Goal: Answer question/provide support: Answer question/provide support

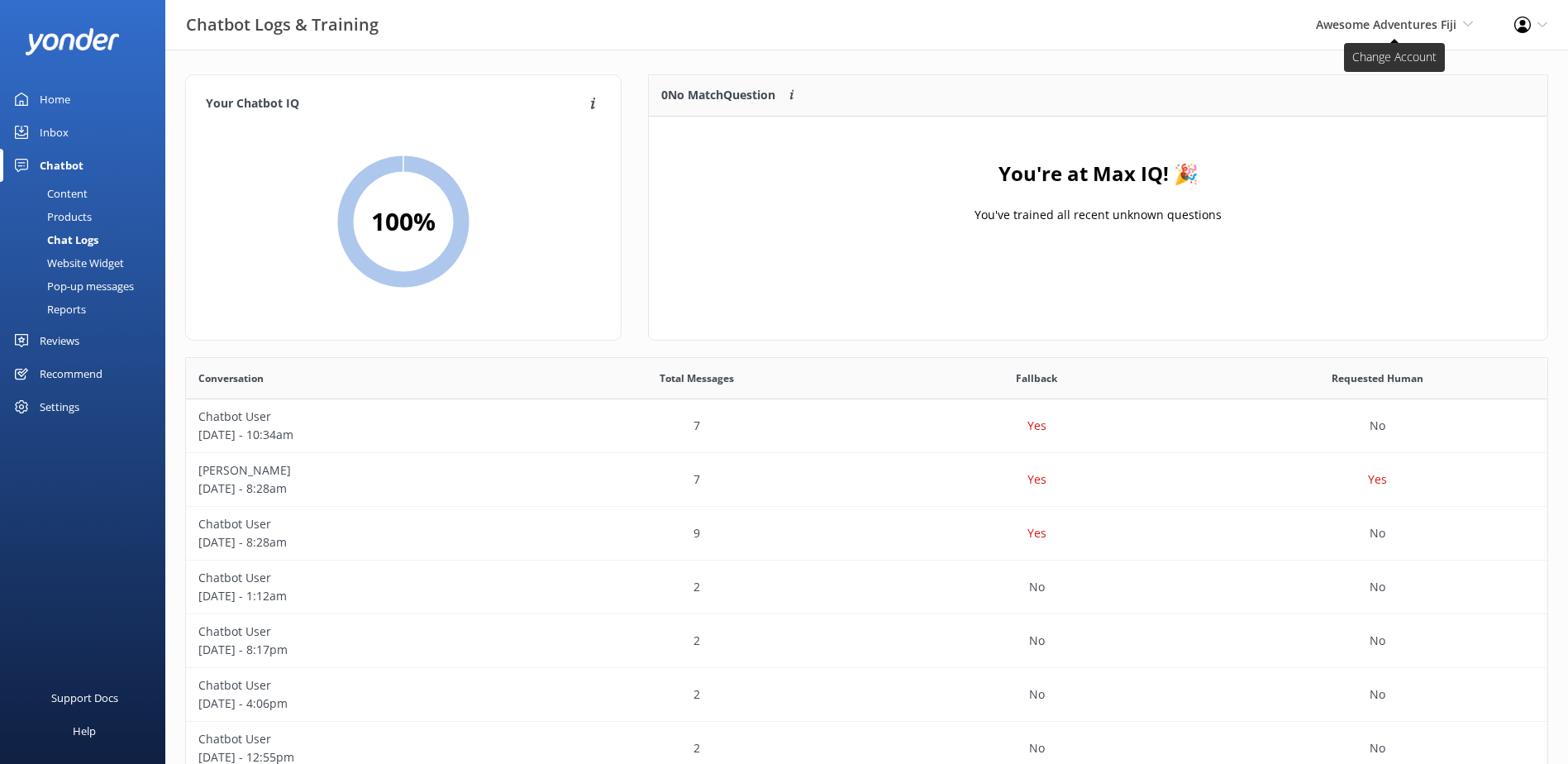
scroll to position [567, 1350]
click at [1414, 24] on span "Awesome Adventures Fiji" at bounding box center [1387, 25] width 141 height 16
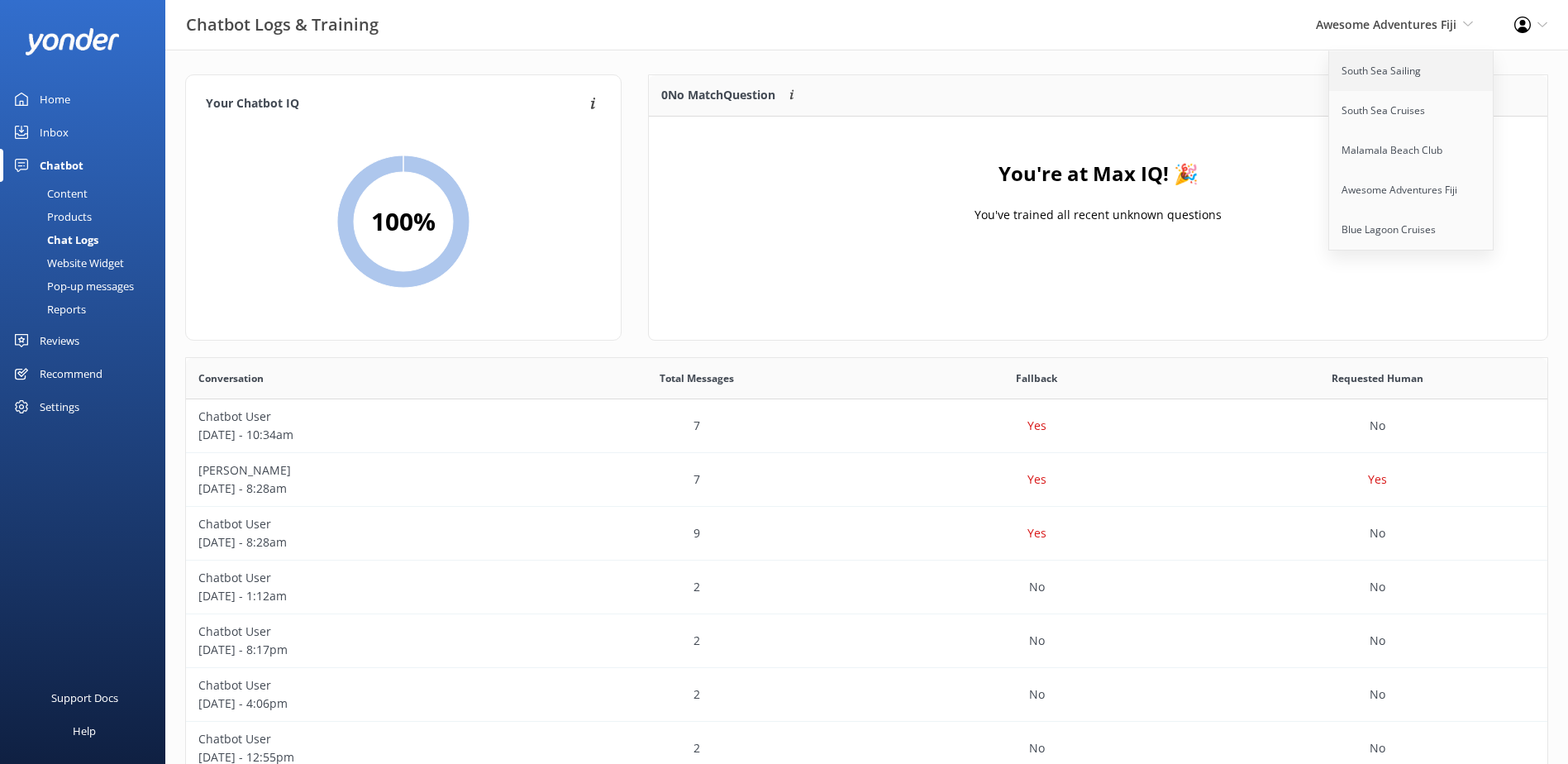
click at [1385, 58] on link "South Sea Sailing" at bounding box center [1412, 72] width 166 height 40
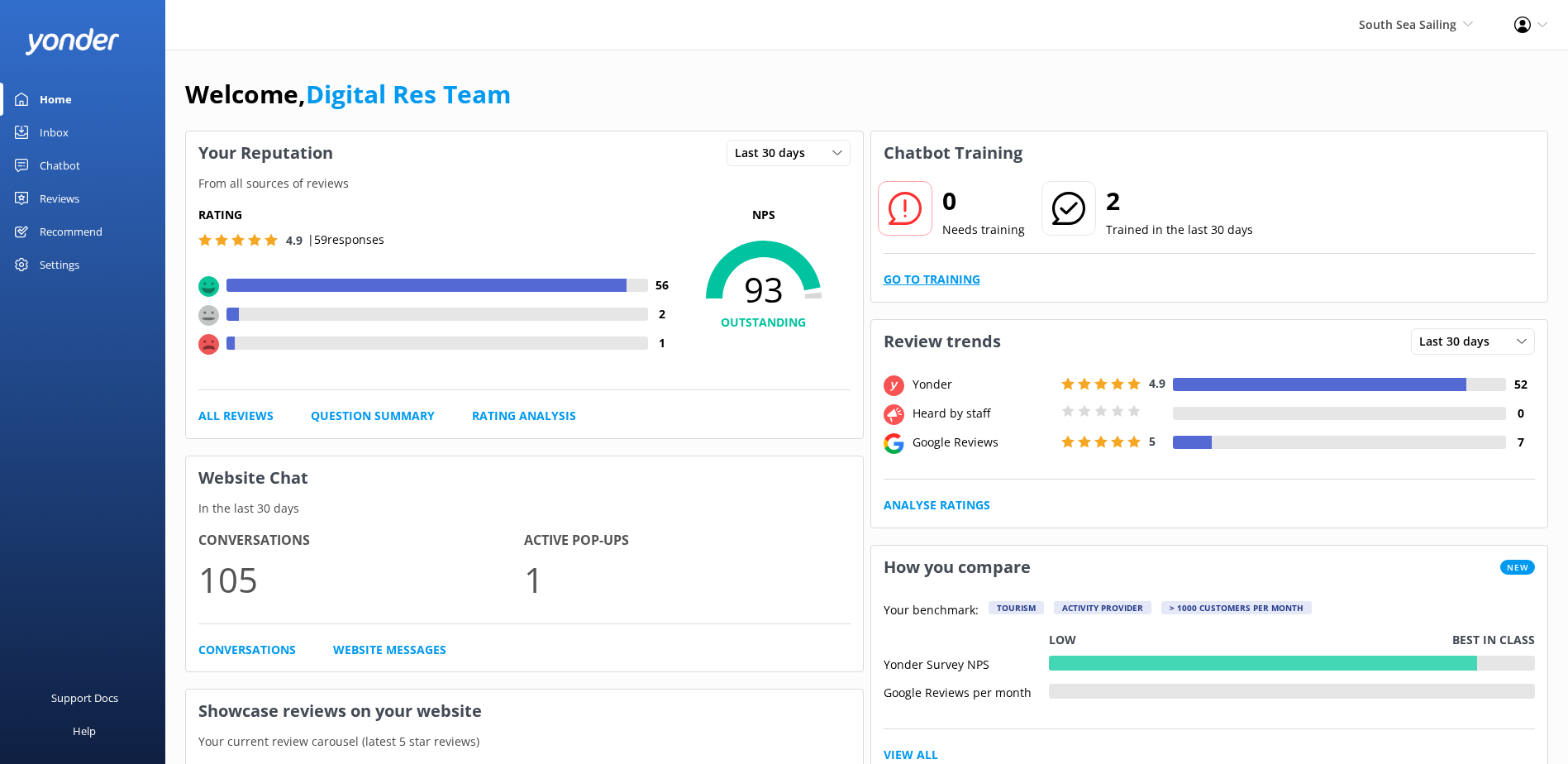
click at [894, 284] on link "Go to Training" at bounding box center [931, 279] width 96 height 18
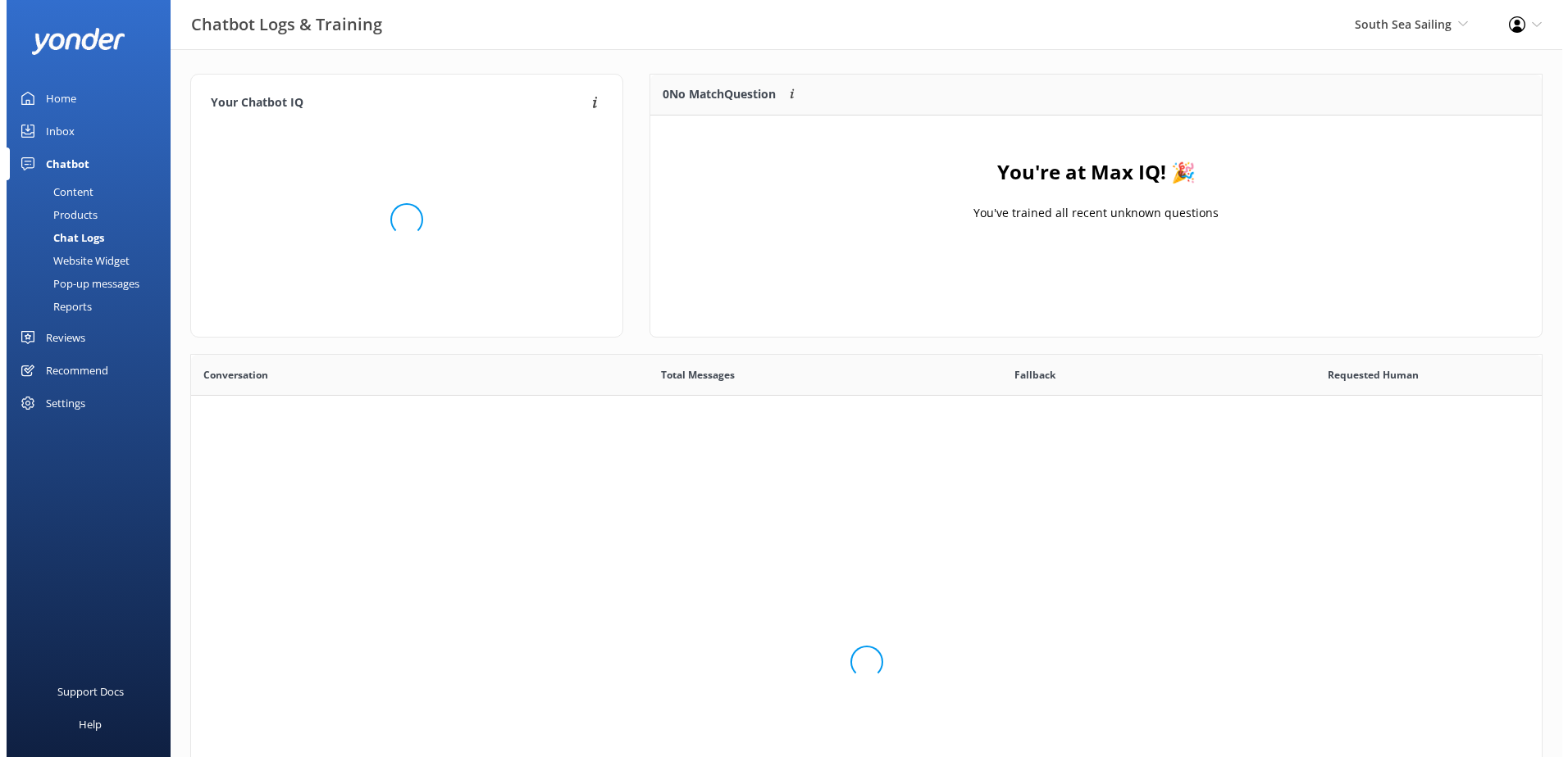
scroll to position [562, 1339]
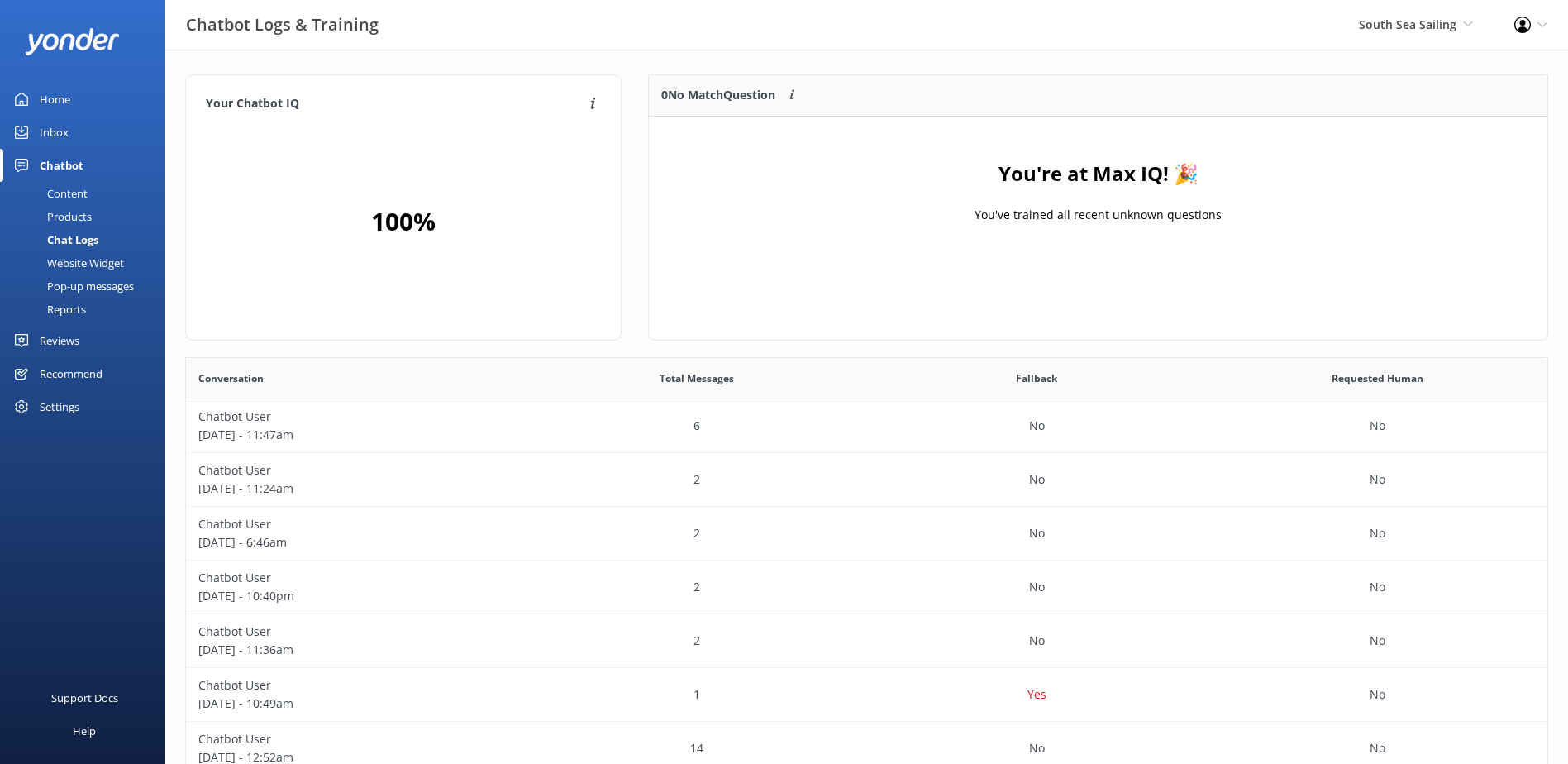
click at [52, 132] on div "Inbox" at bounding box center [54, 132] width 29 height 33
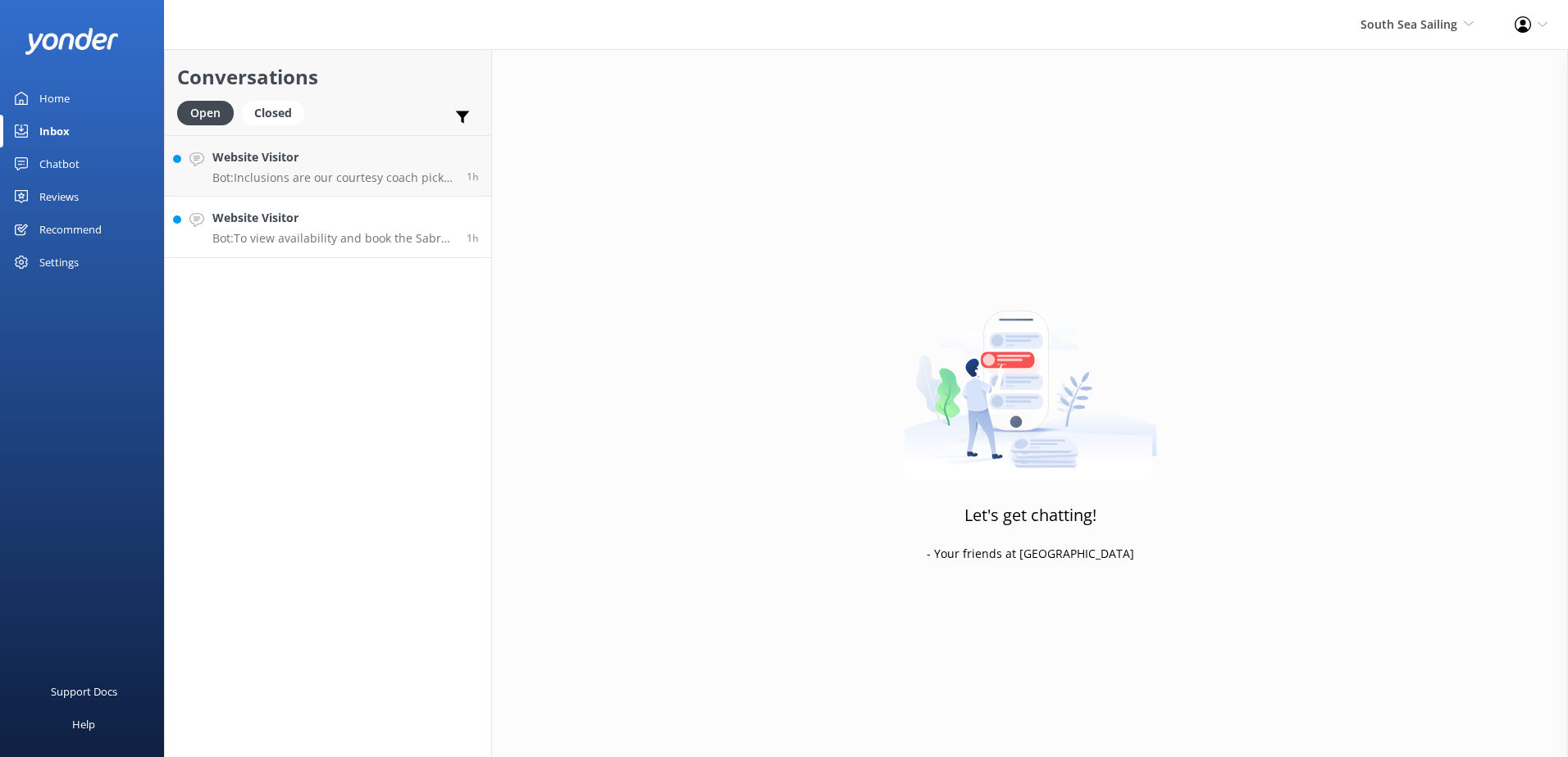
click at [325, 227] on h4 "Website Visitor" at bounding box center [334, 218] width 242 height 18
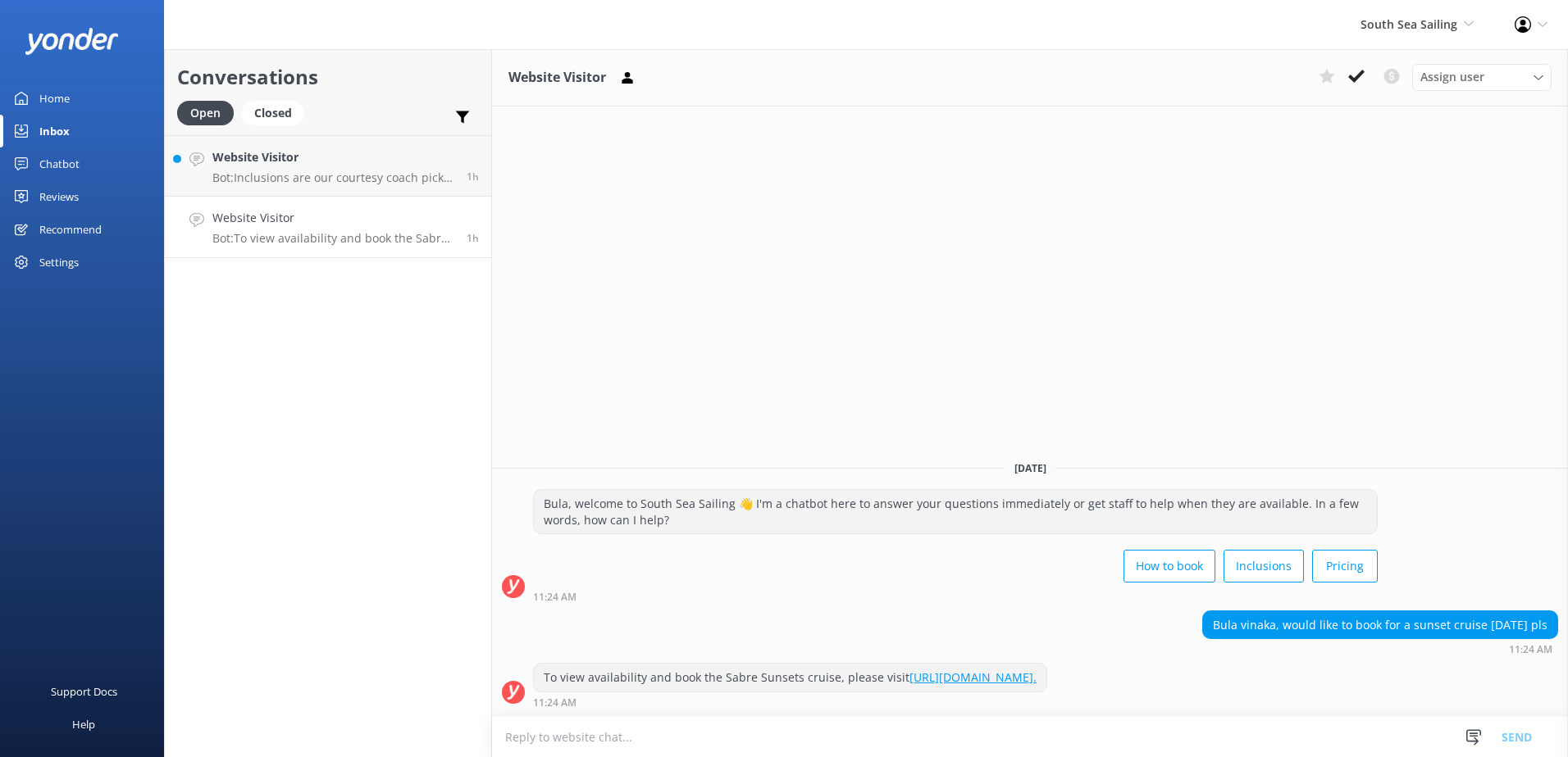
click at [1134, 724] on textarea at bounding box center [1030, 737] width 1076 height 40
type textarea "Please note sunset cruise is only available to Travel on Tuesdays, Thursdays an…"
click at [1505, 734] on button "Send" at bounding box center [1517, 737] width 61 height 41
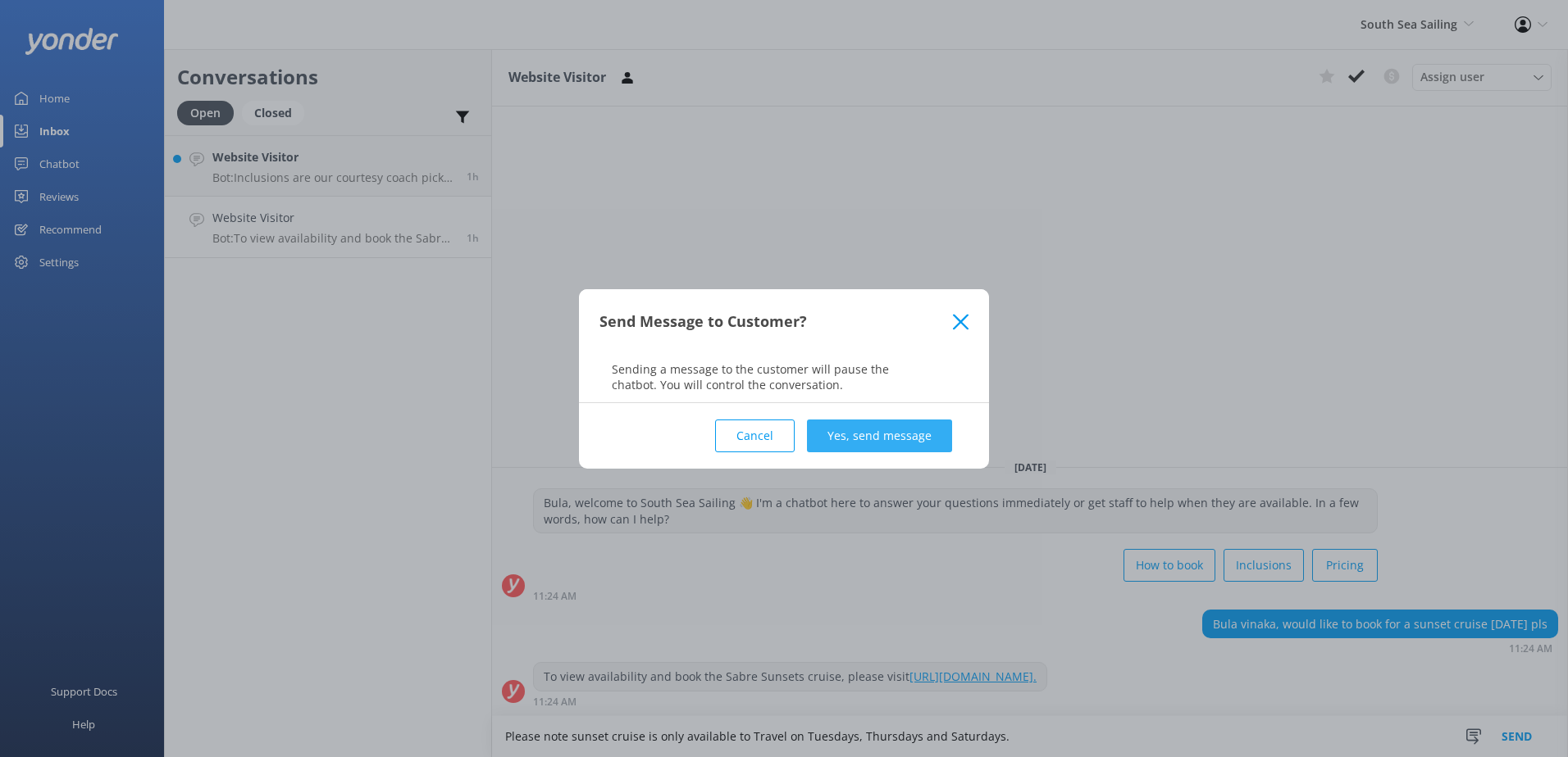
click at [915, 443] on button "Yes, send message" at bounding box center [879, 435] width 145 height 32
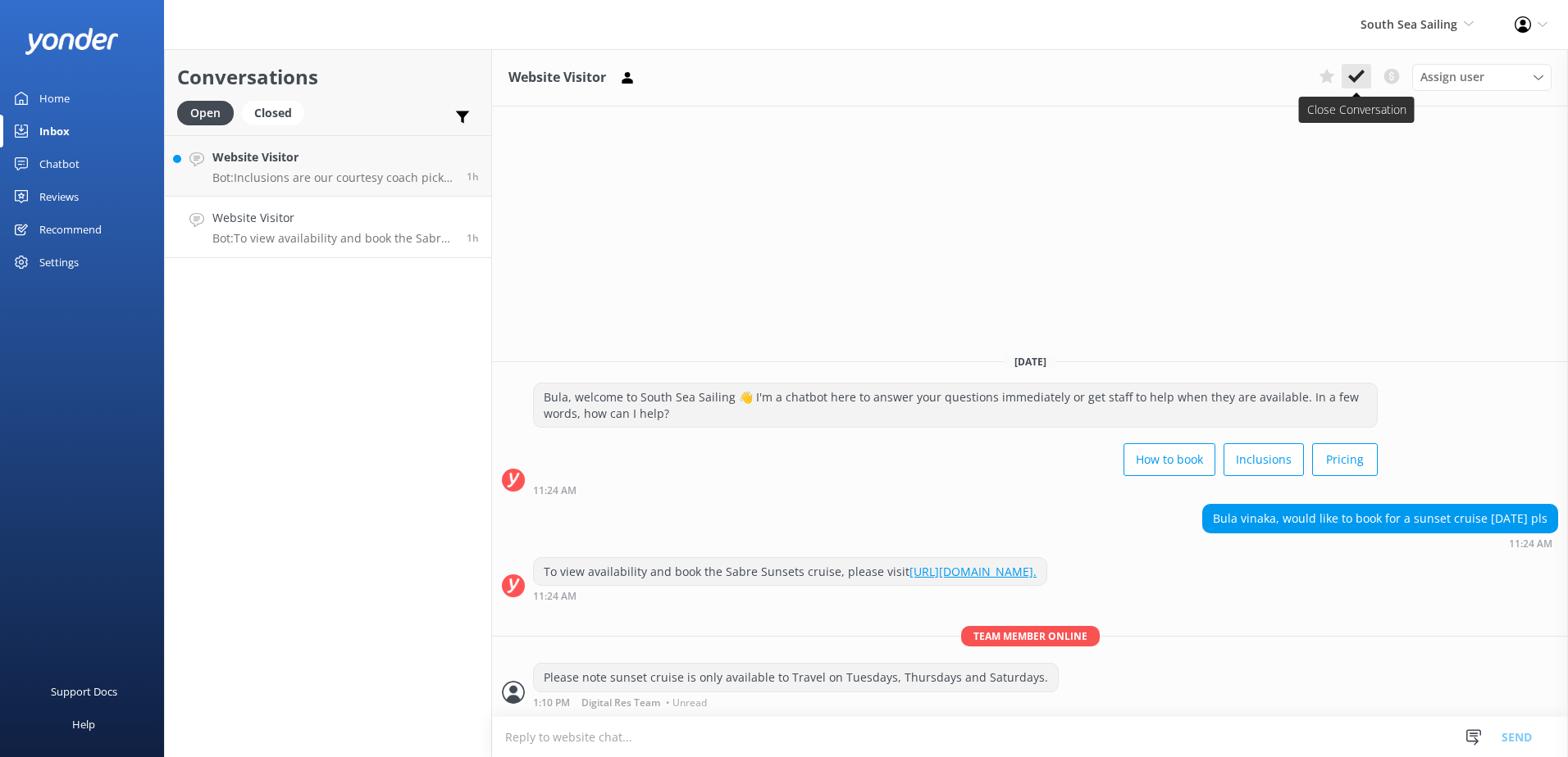
click at [1362, 85] on icon at bounding box center [1356, 76] width 17 height 17
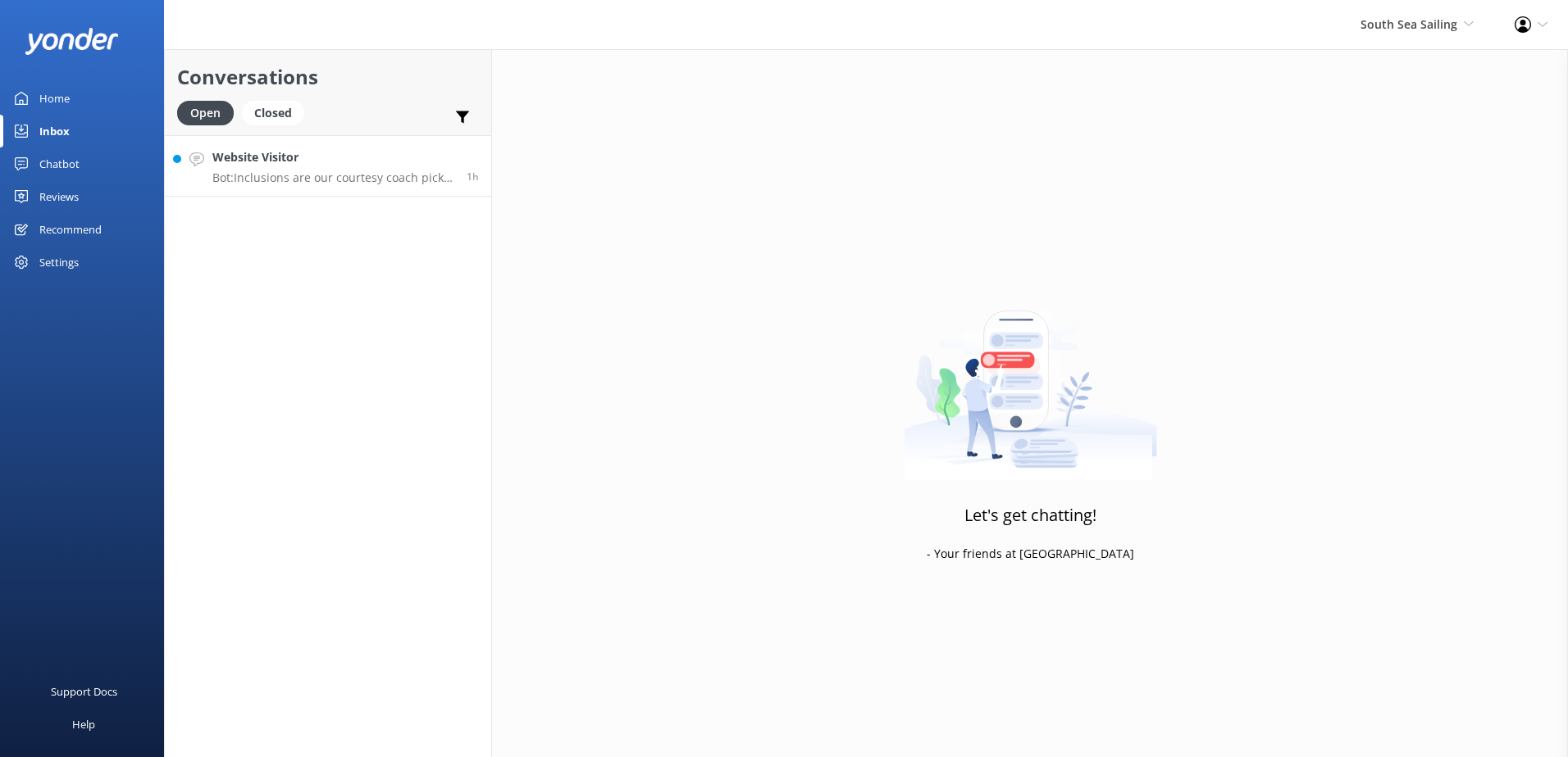
click at [365, 174] on p "Bot: Inclusions are our courtesy coach pick up and drop off from most Nadi/Dena…" at bounding box center [334, 177] width 242 height 15
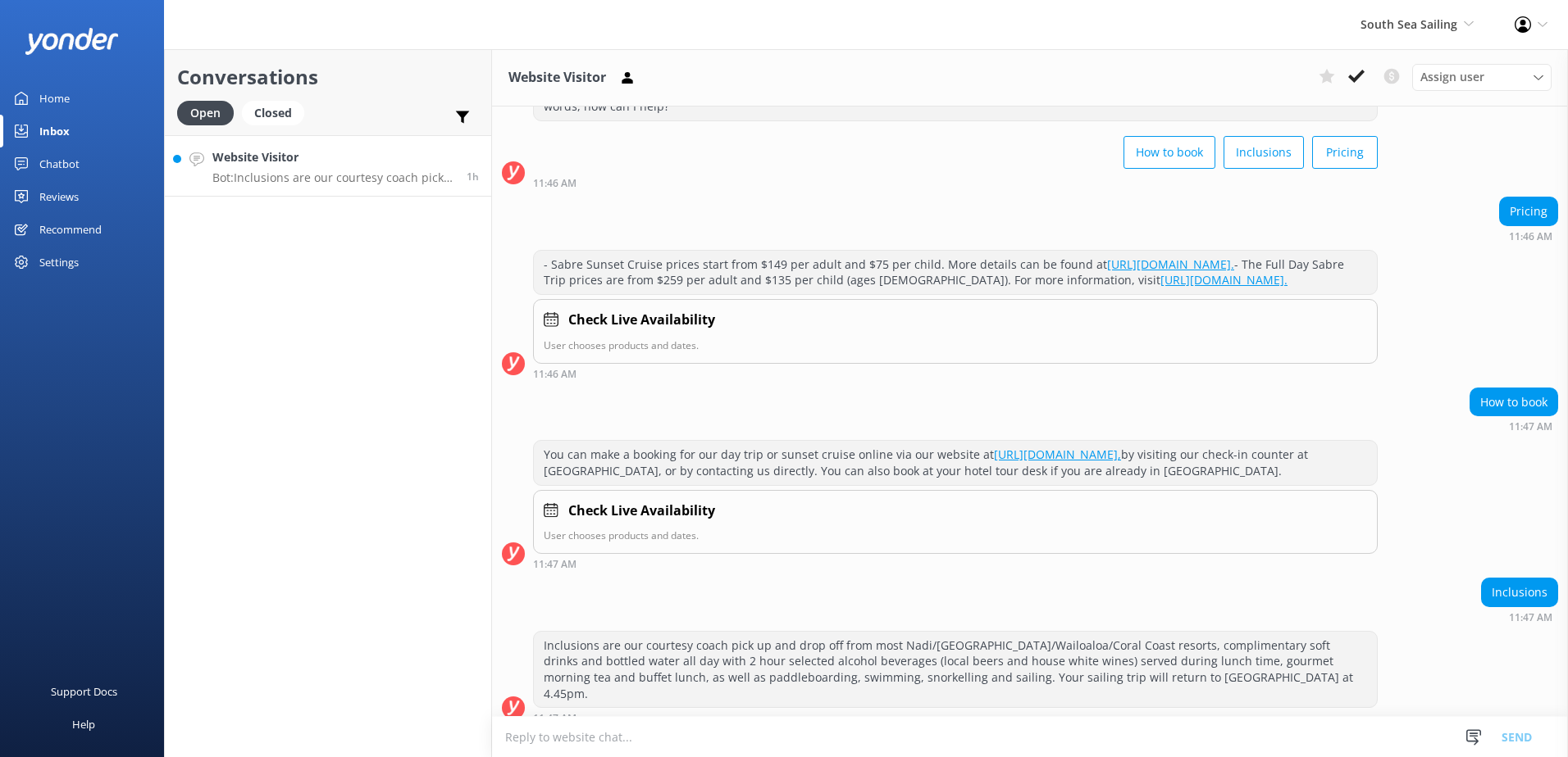
scroll to position [105, 0]
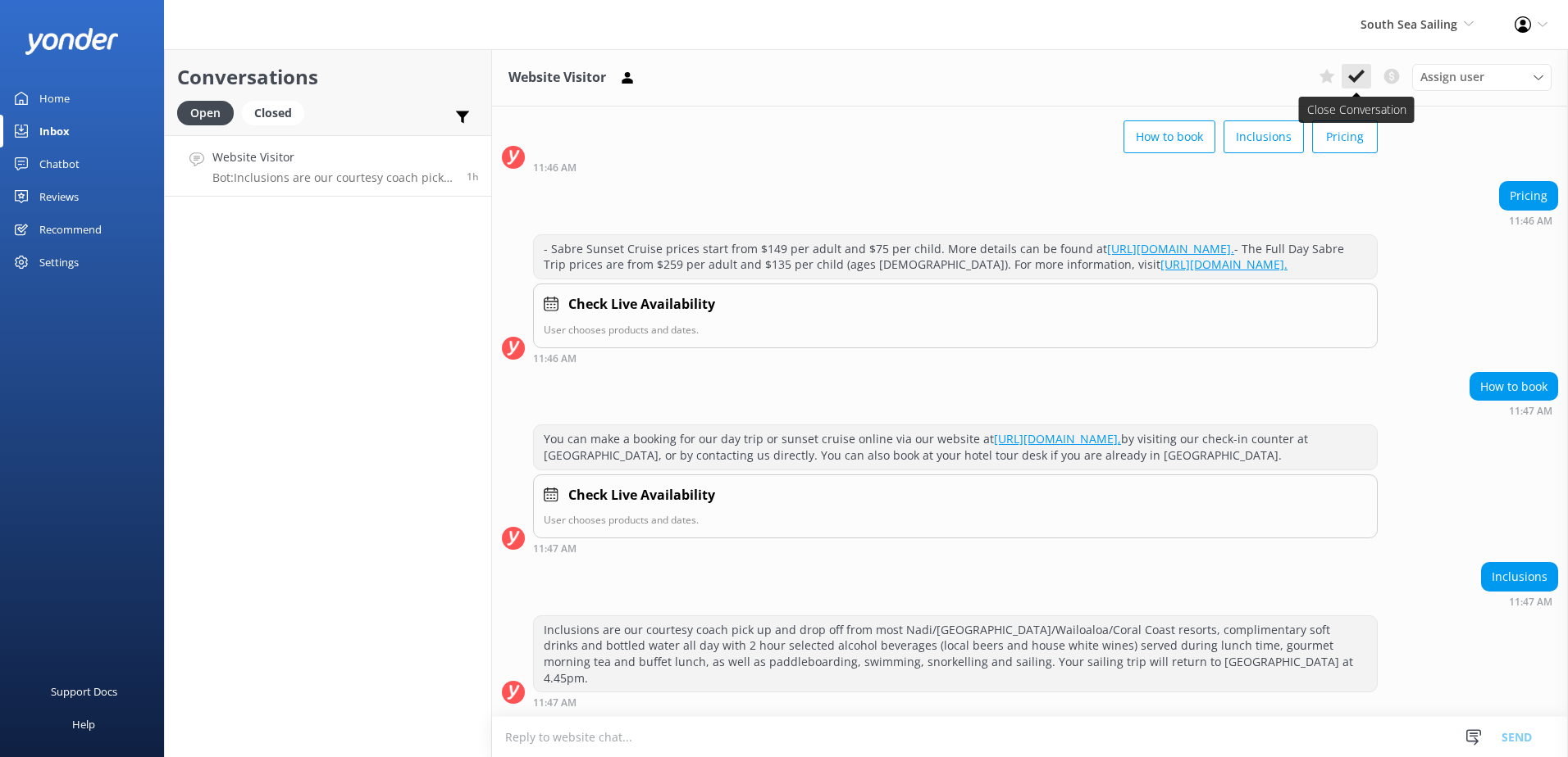
click at [1364, 88] on button at bounding box center [1356, 76] width 30 height 25
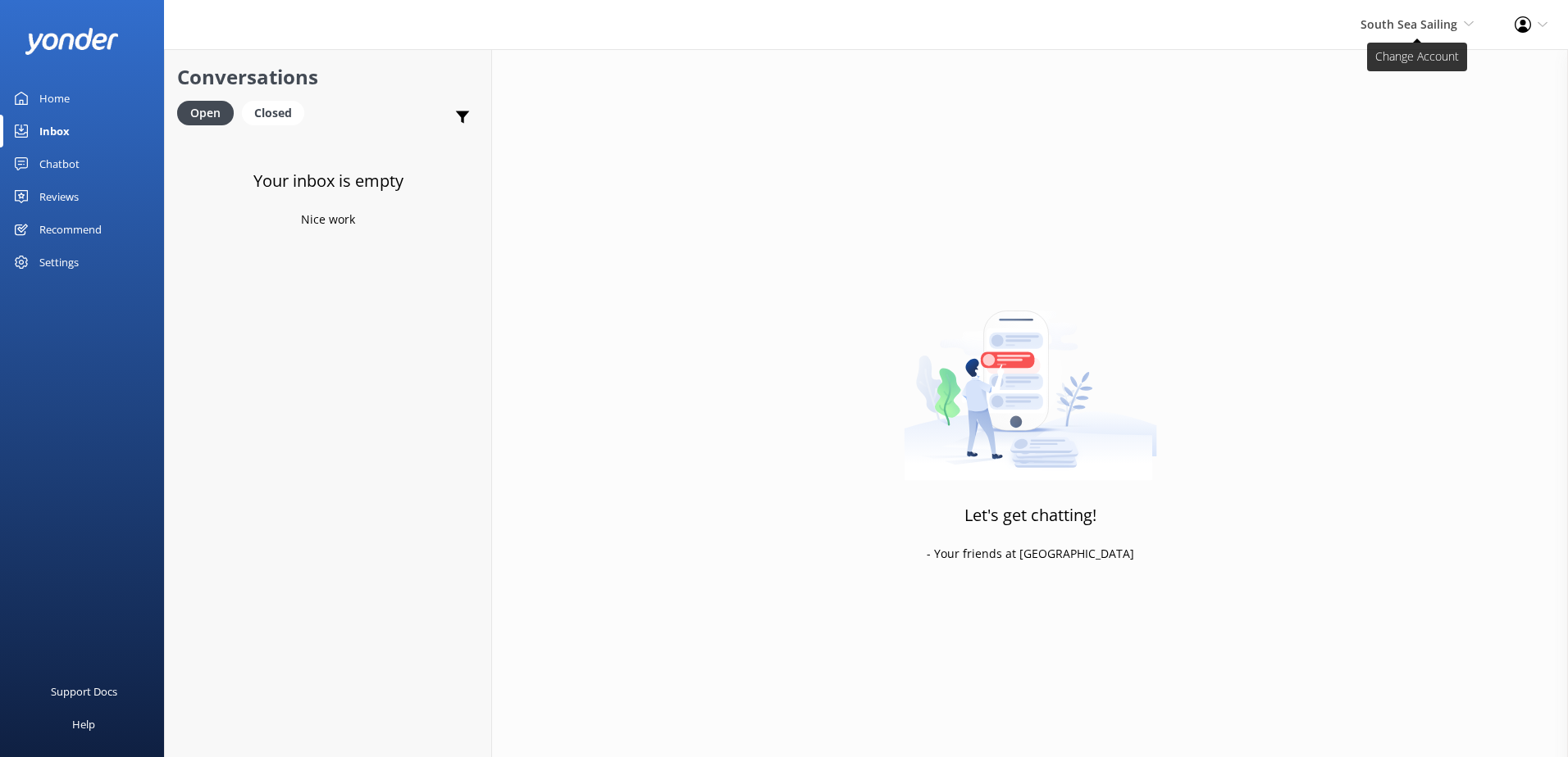
click at [1387, 24] on span "South Sea Sailing" at bounding box center [1408, 25] width 97 height 16
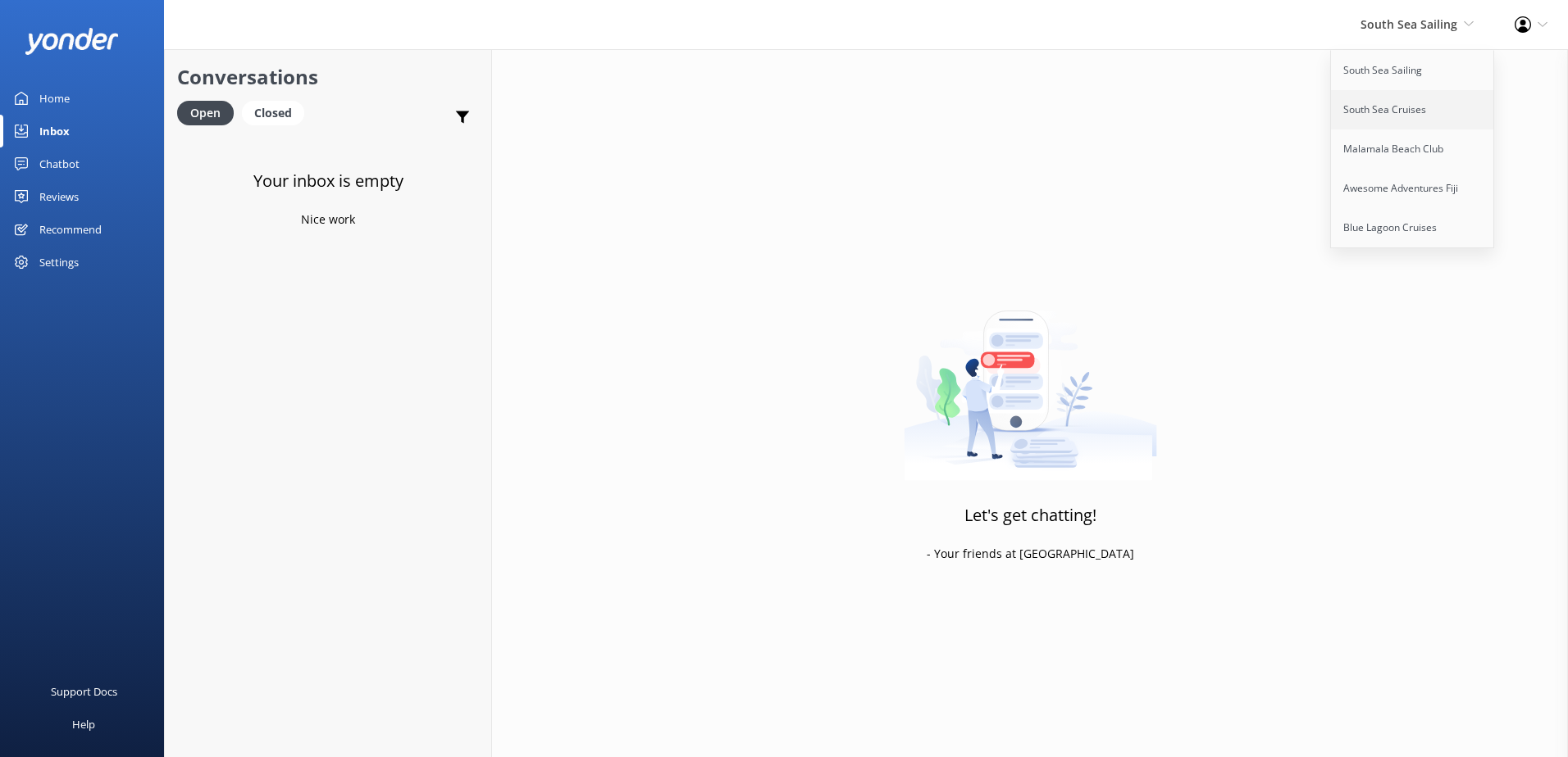
click at [1411, 129] on link "South Sea Cruises" at bounding box center [1412, 110] width 164 height 39
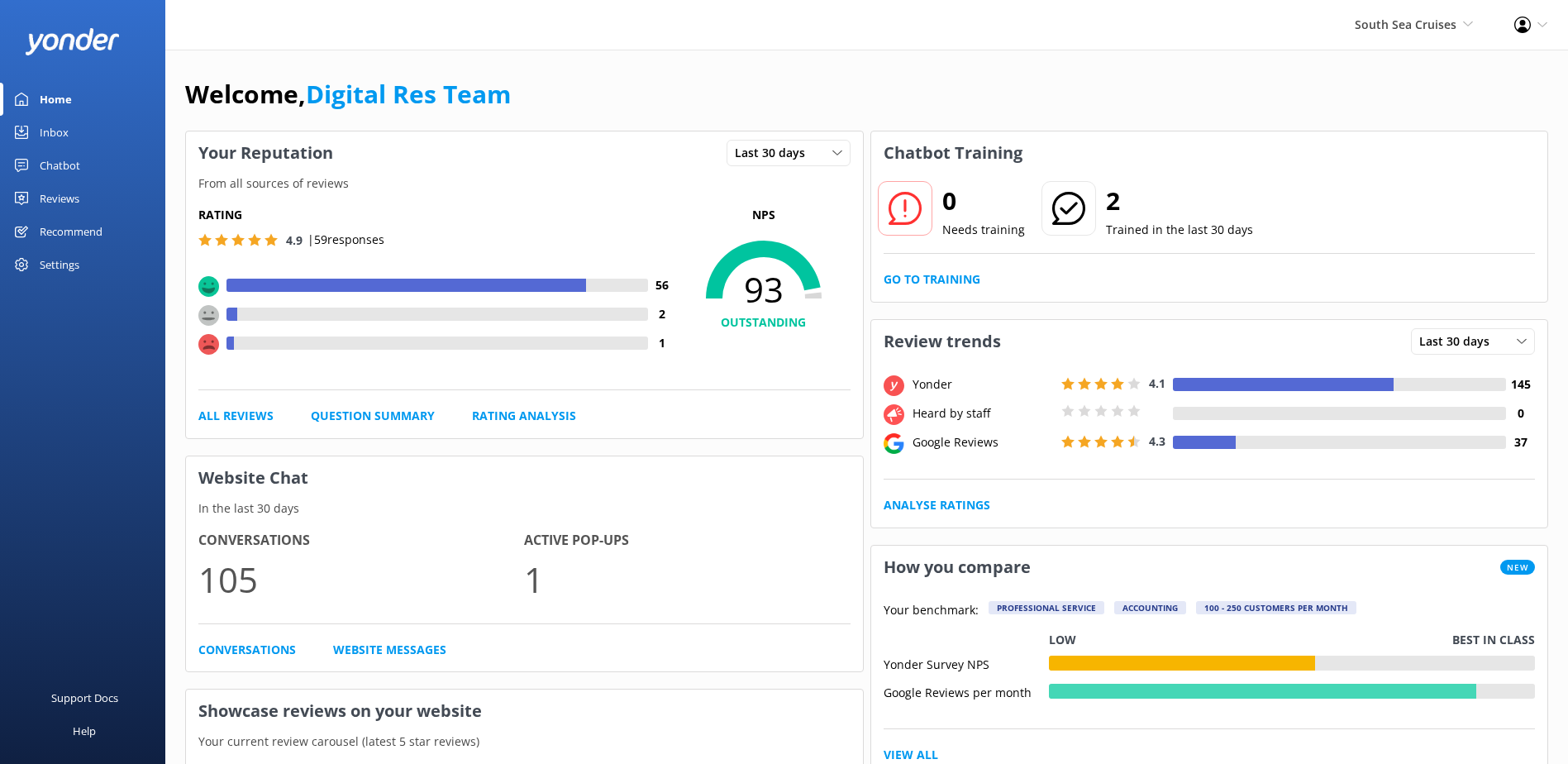
drag, startPoint x: 99, startPoint y: 156, endPoint x: 101, endPoint y: 129, distance: 27.1
click at [99, 156] on link "Chatbot" at bounding box center [82, 165] width 166 height 33
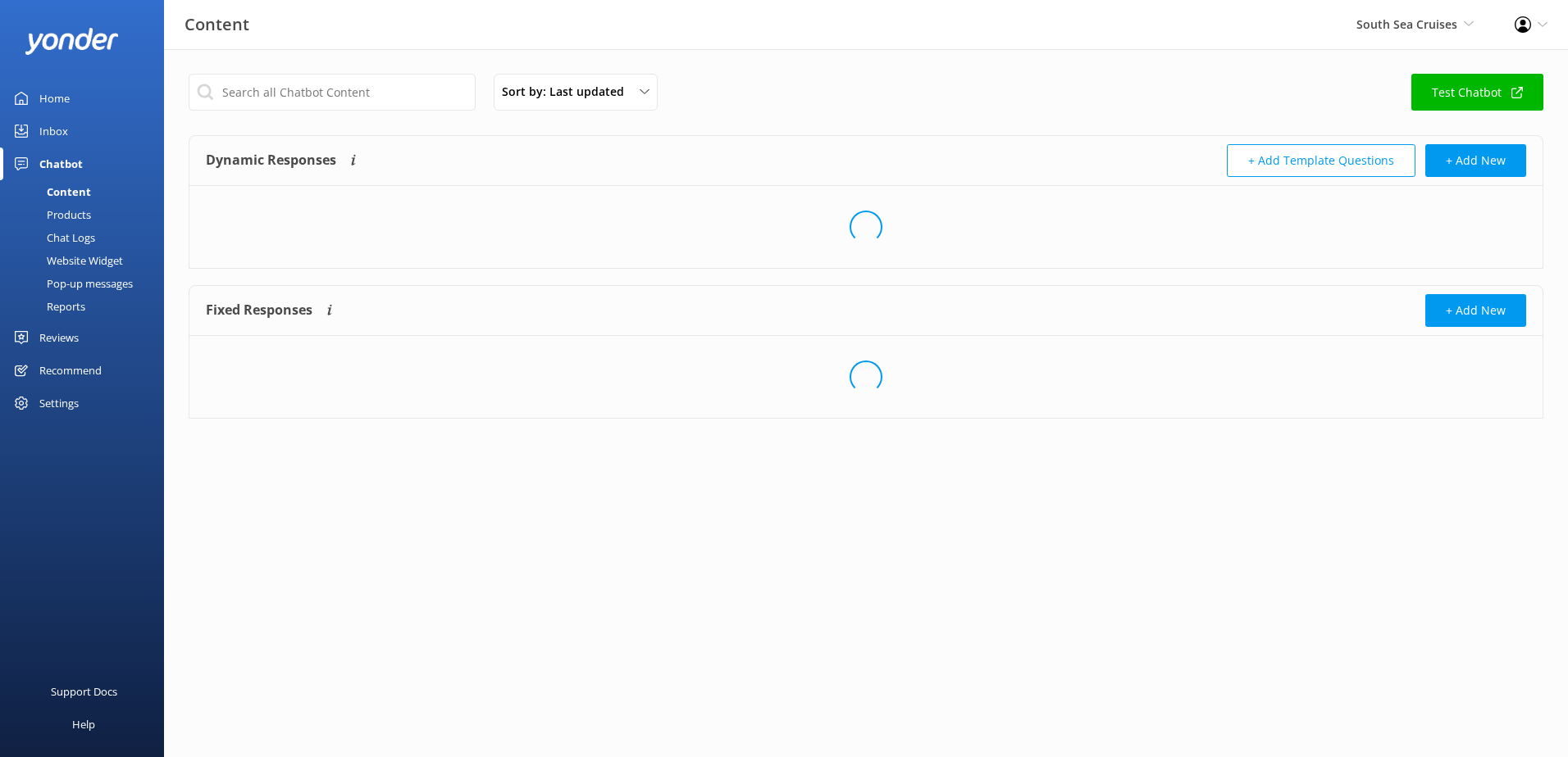
click at [100, 125] on link "Inbox" at bounding box center [82, 131] width 164 height 32
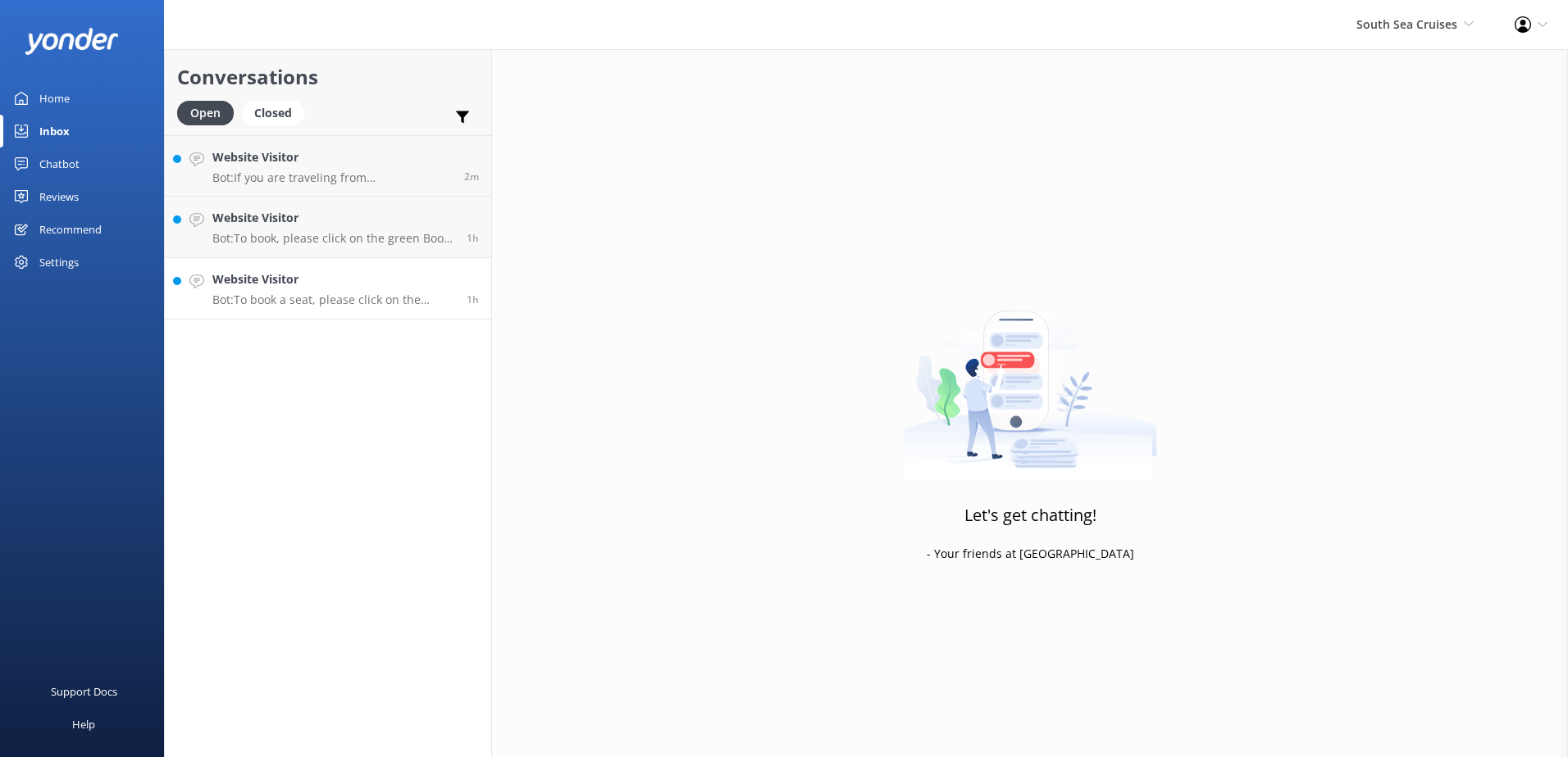
click at [397, 291] on div "Website Visitor Bot: To book a seat, please click on the green Book Now button …" at bounding box center [334, 288] width 242 height 36
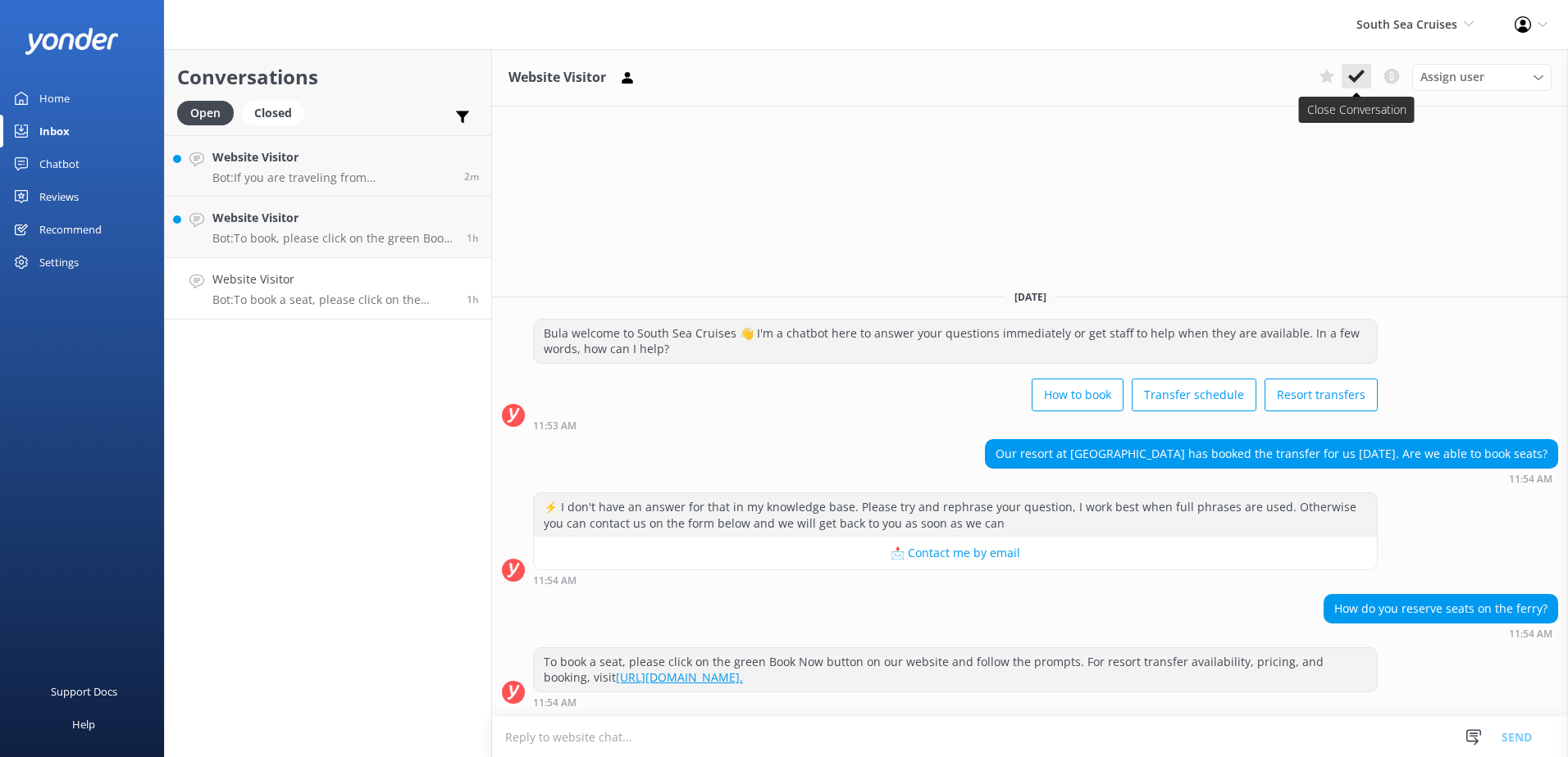
click at [1364, 74] on icon at bounding box center [1356, 76] width 17 height 17
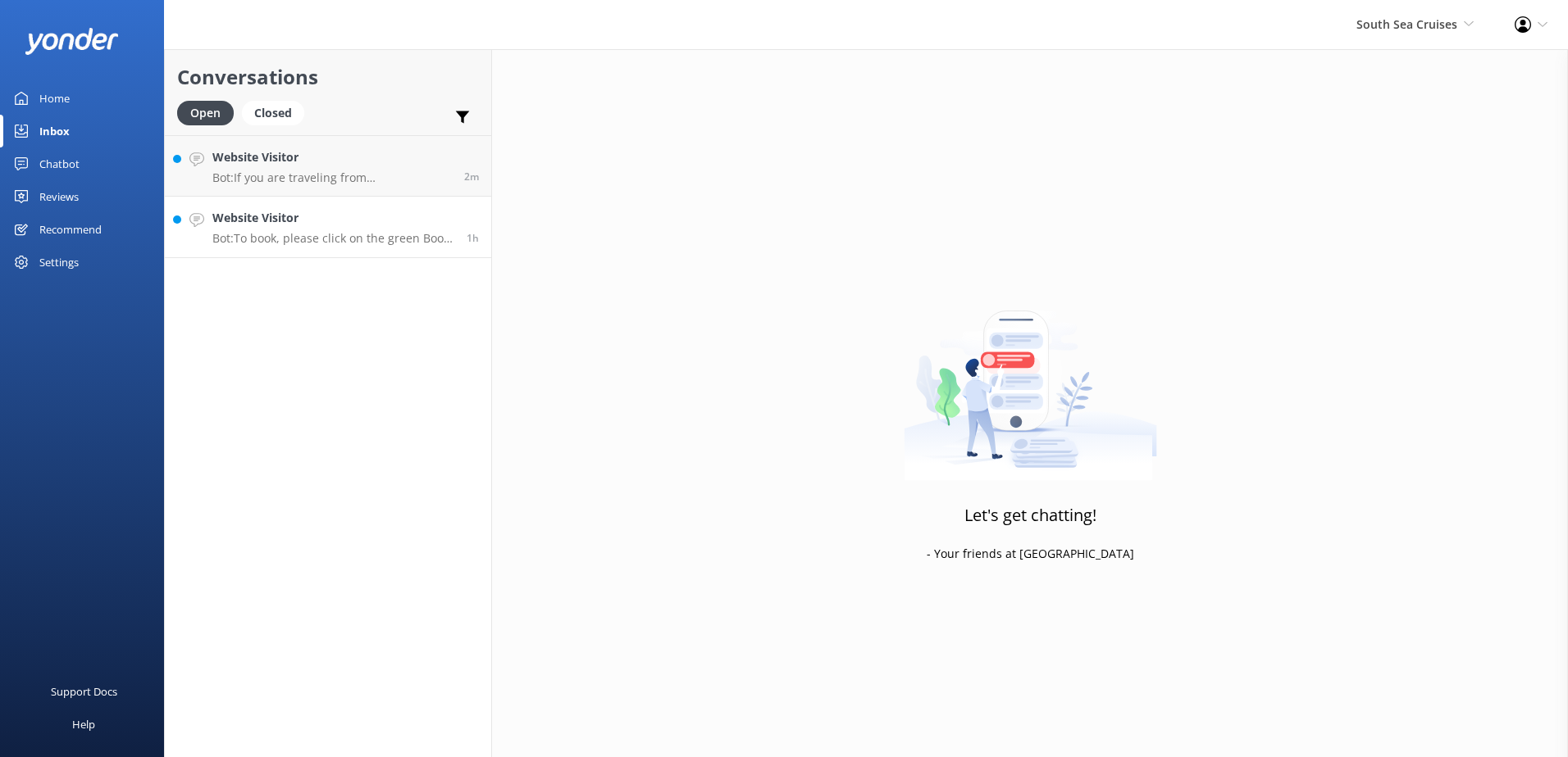
click at [353, 247] on link "Website Visitor Bot: To book, please click on the green Book Now button on our …" at bounding box center [327, 227] width 326 height 61
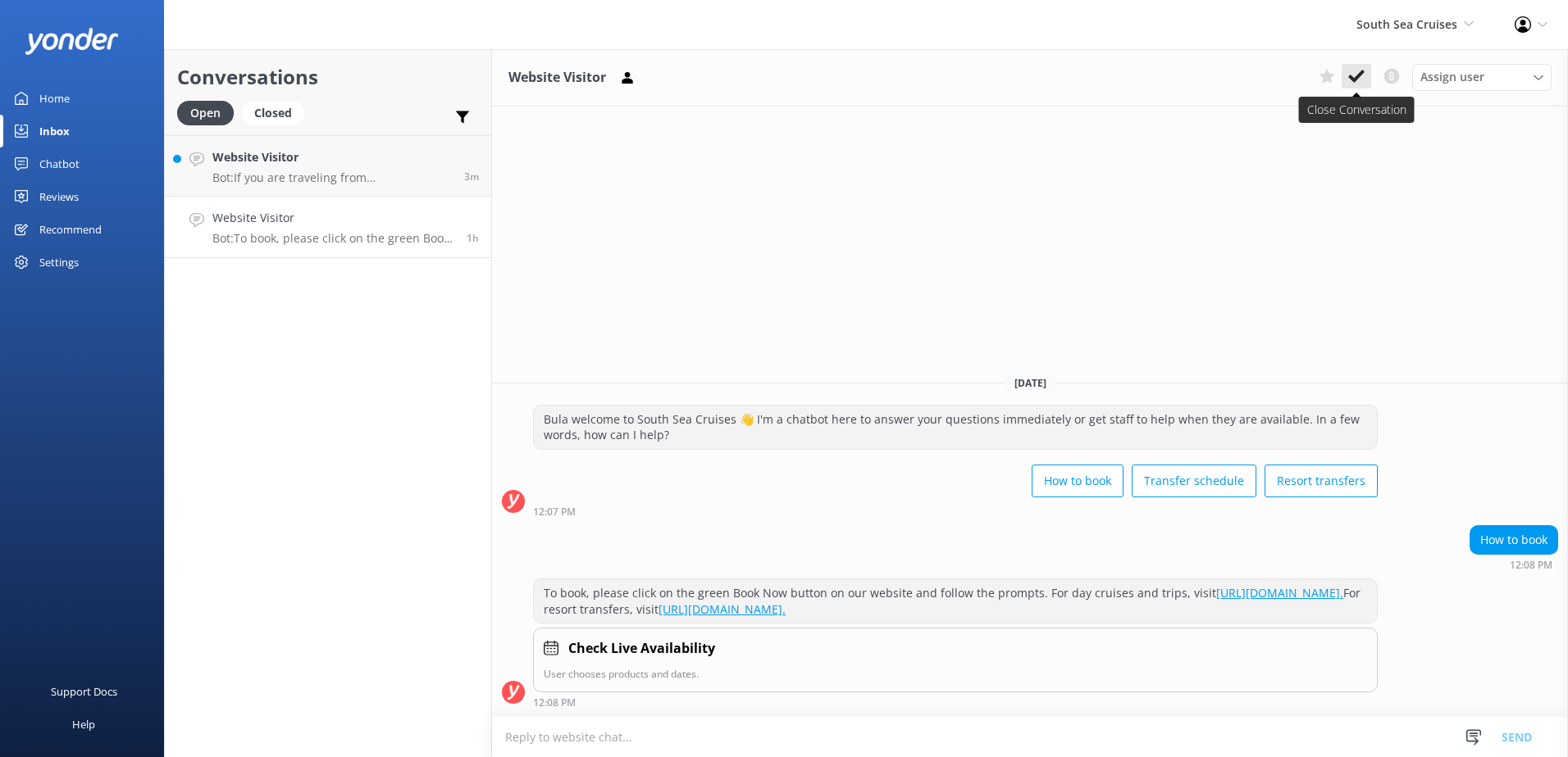
click at [1350, 81] on icon at bounding box center [1356, 76] width 17 height 17
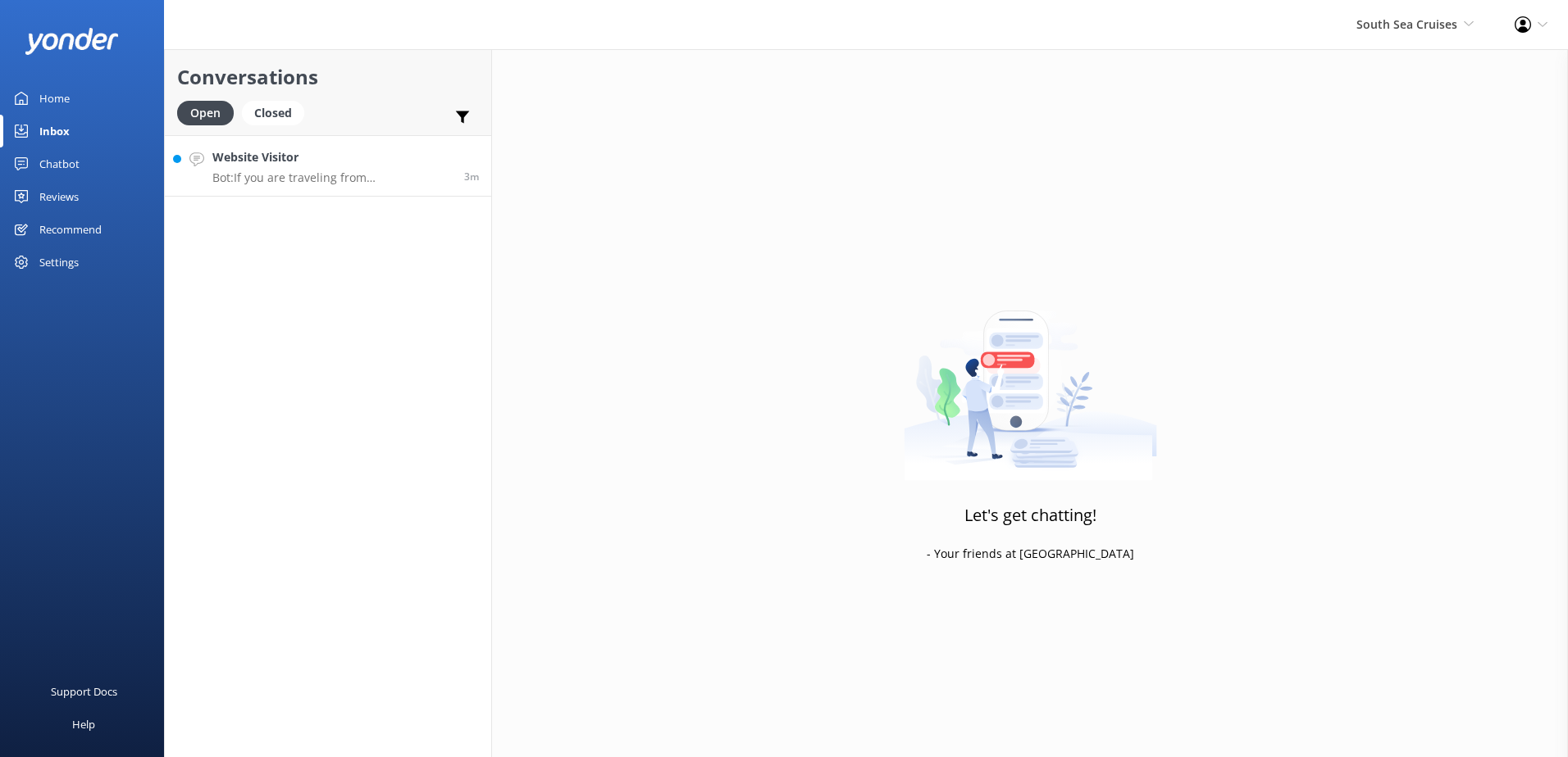
click at [341, 166] on h4 "Website Visitor" at bounding box center [332, 158] width 239 height 18
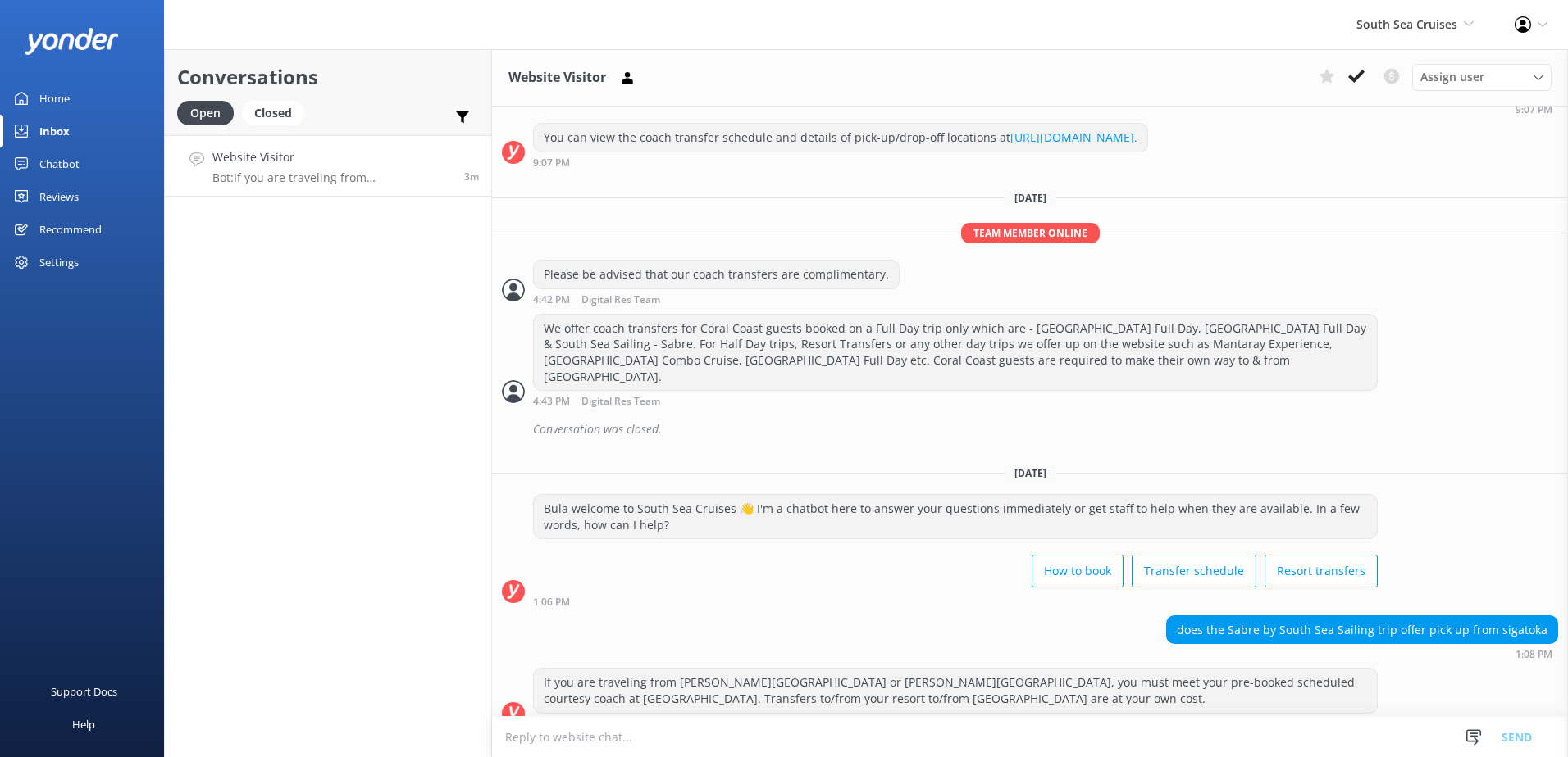
scroll to position [423, 0]
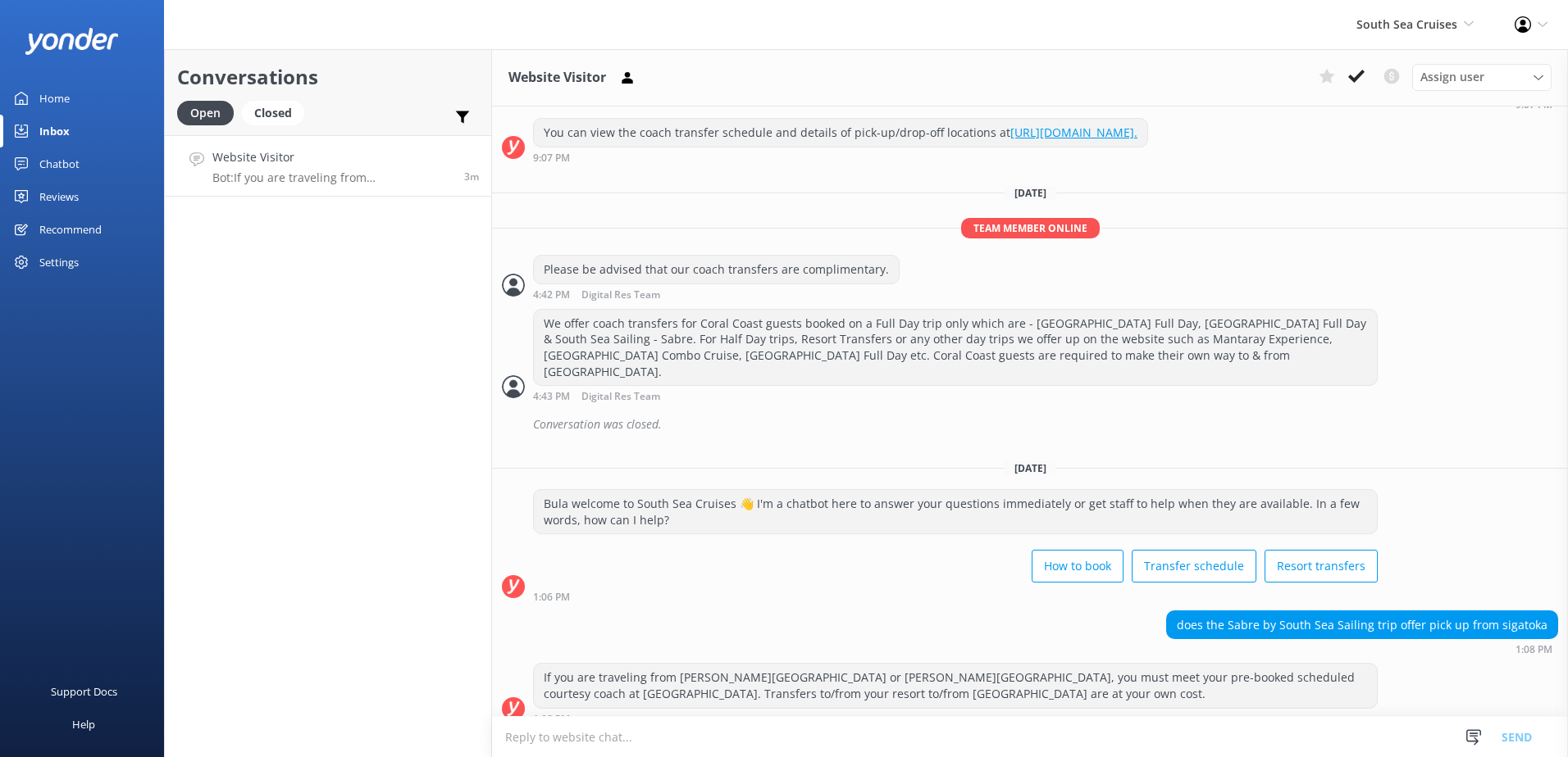
click at [914, 736] on textarea at bounding box center [1030, 737] width 1076 height 40
type textarea "p"
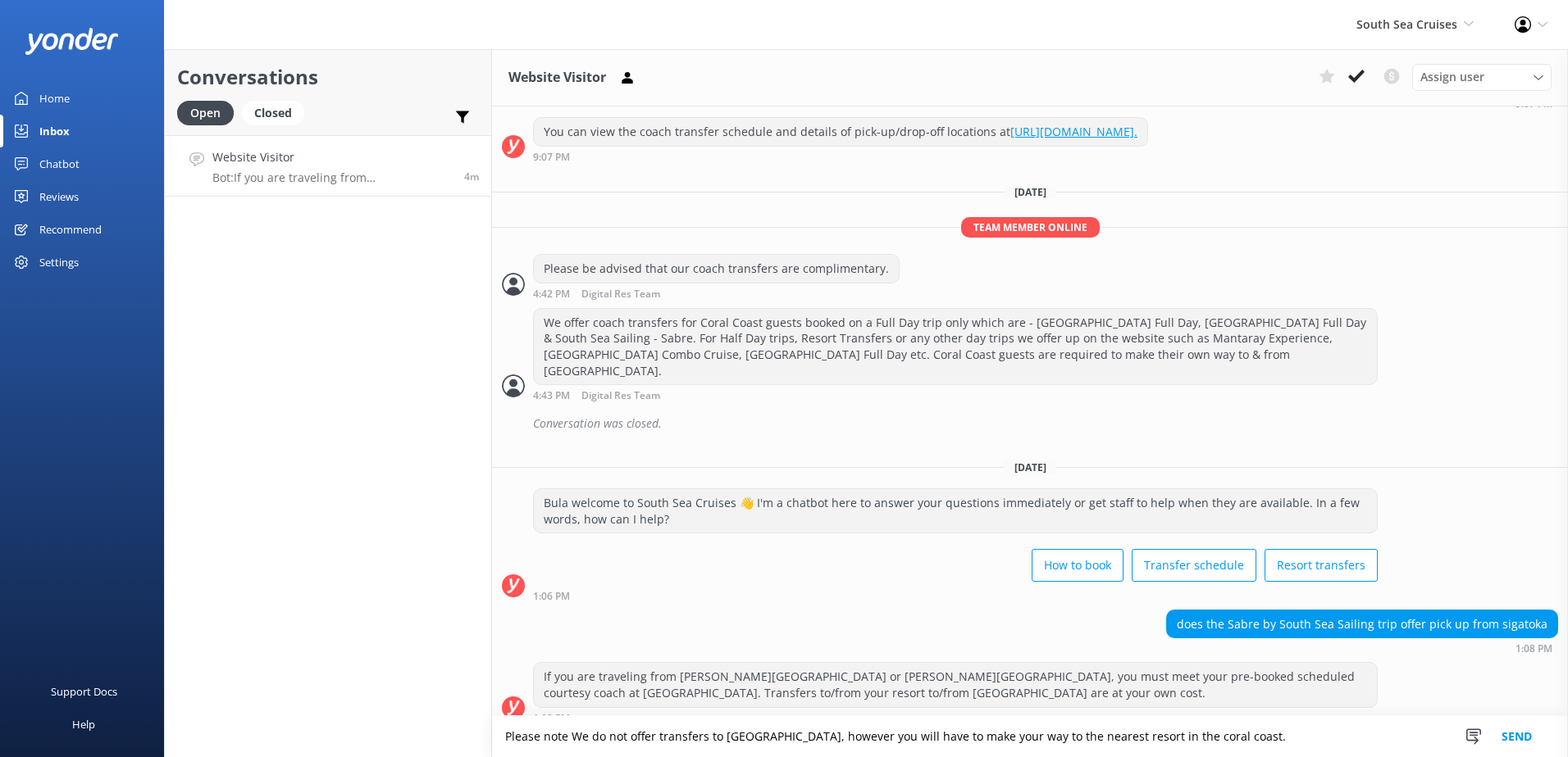
type textarea "Please note We do not offer transfers to Sigatoka, however you will have to mak…"
click at [1525, 731] on button "Send" at bounding box center [1517, 737] width 61 height 41
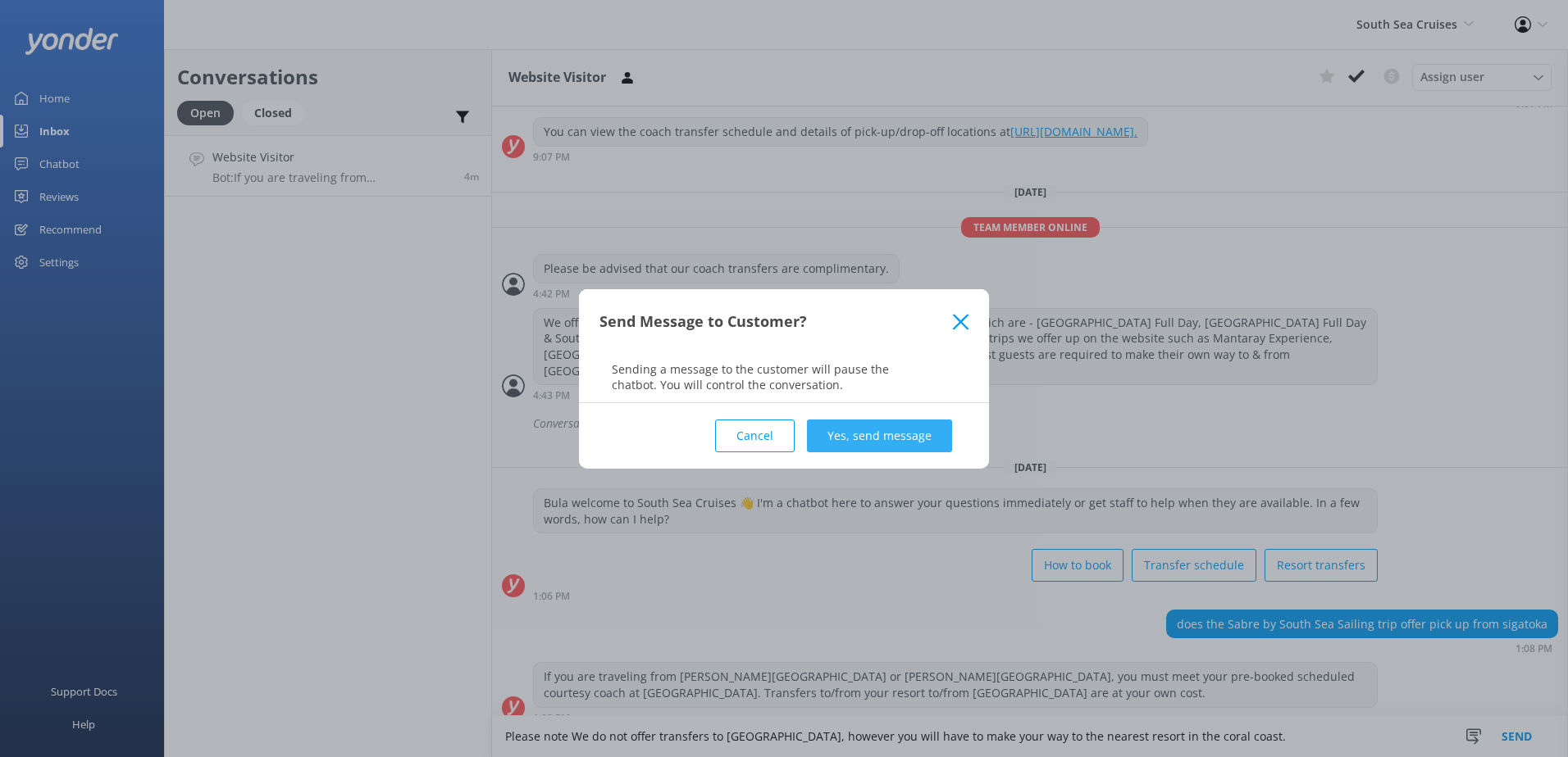
click at [903, 430] on button "Yes, send message" at bounding box center [879, 435] width 145 height 32
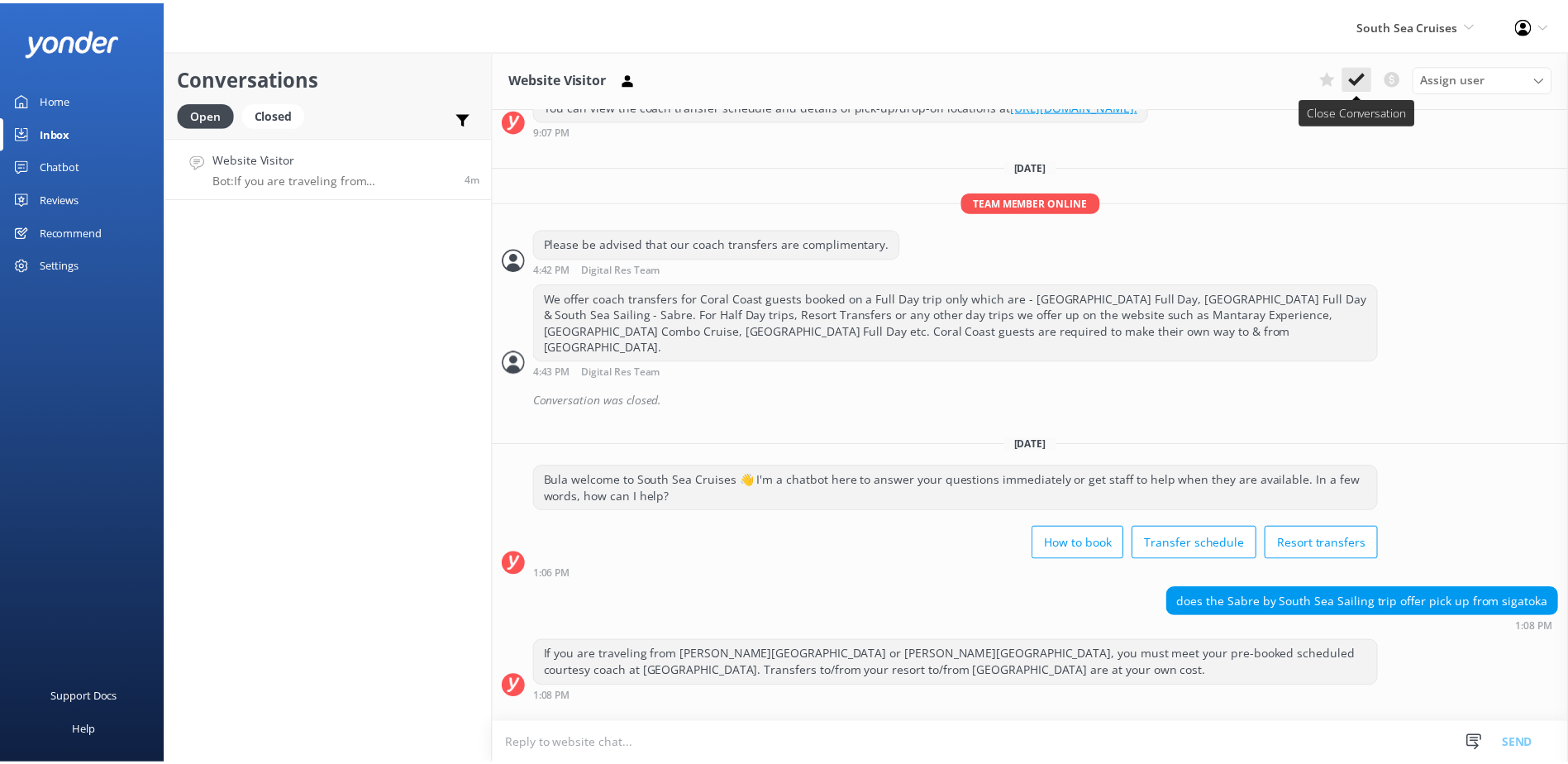
scroll to position [536, 0]
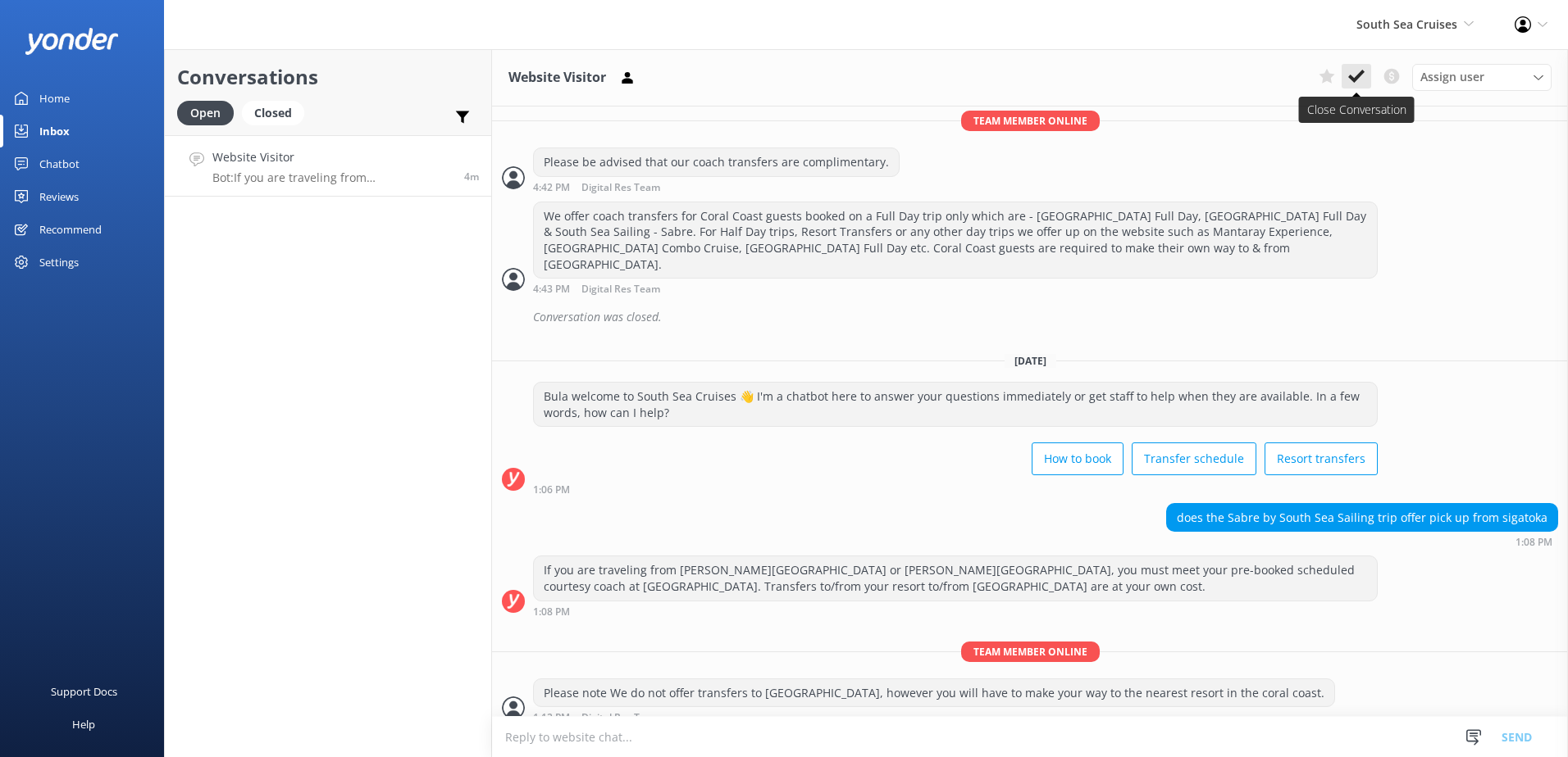
click at [1354, 84] on icon at bounding box center [1356, 76] width 17 height 17
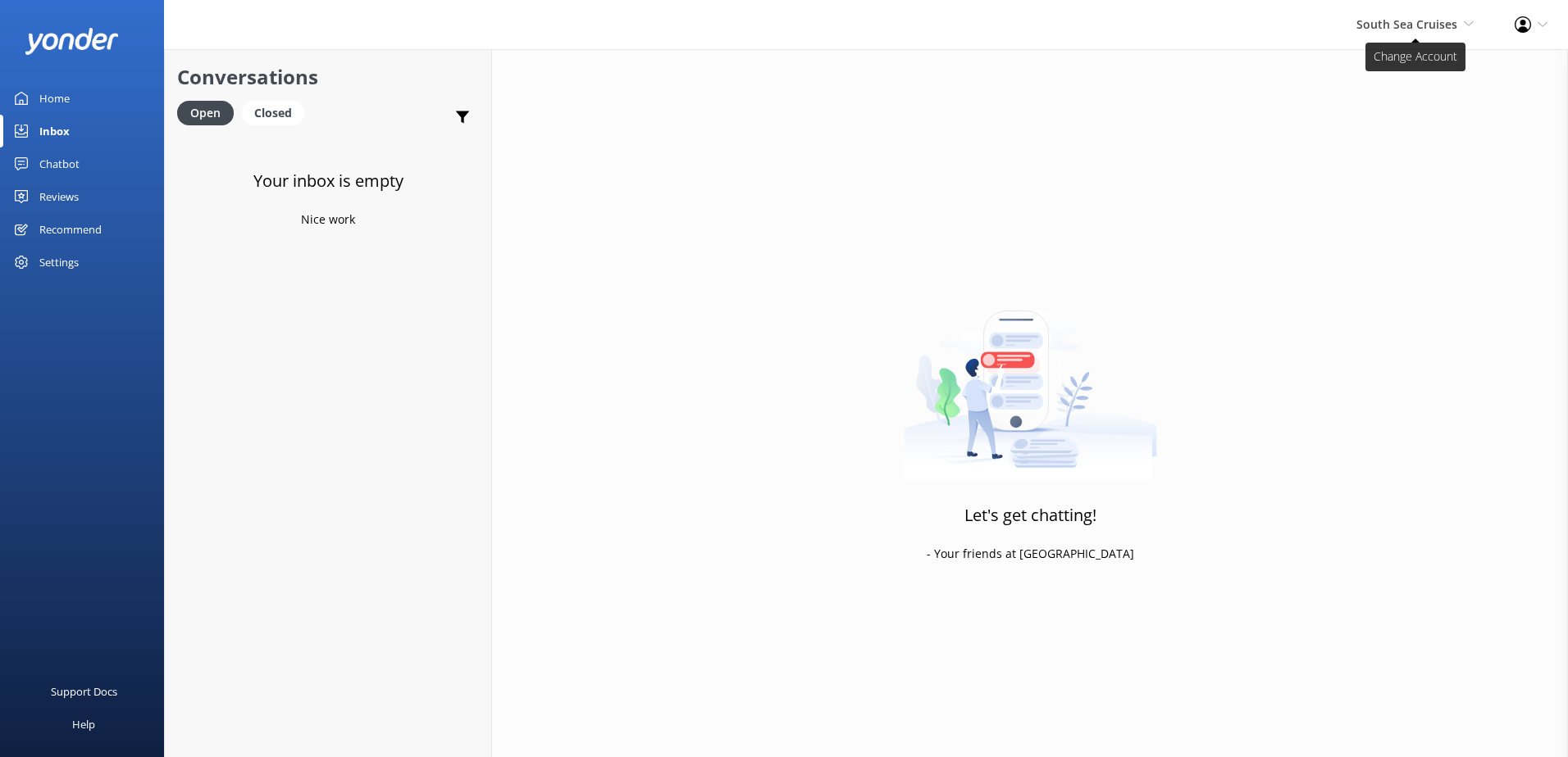
click at [1407, 32] on span "South Sea Cruises" at bounding box center [1406, 25] width 100 height 16
click at [1393, 144] on link "Malamala Beach Club" at bounding box center [1412, 150] width 164 height 39
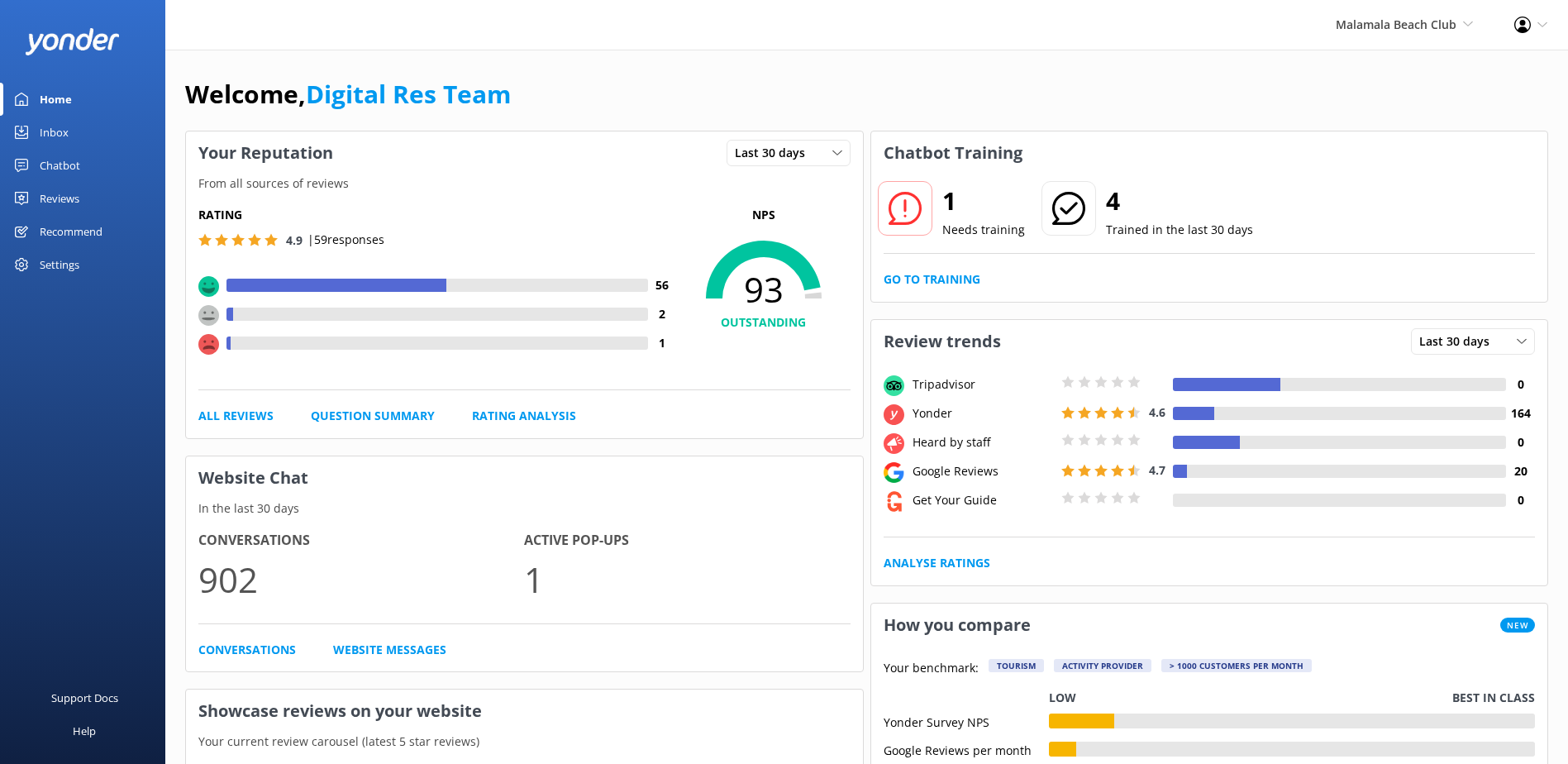
click at [80, 136] on link "Inbox" at bounding box center [82, 132] width 166 height 33
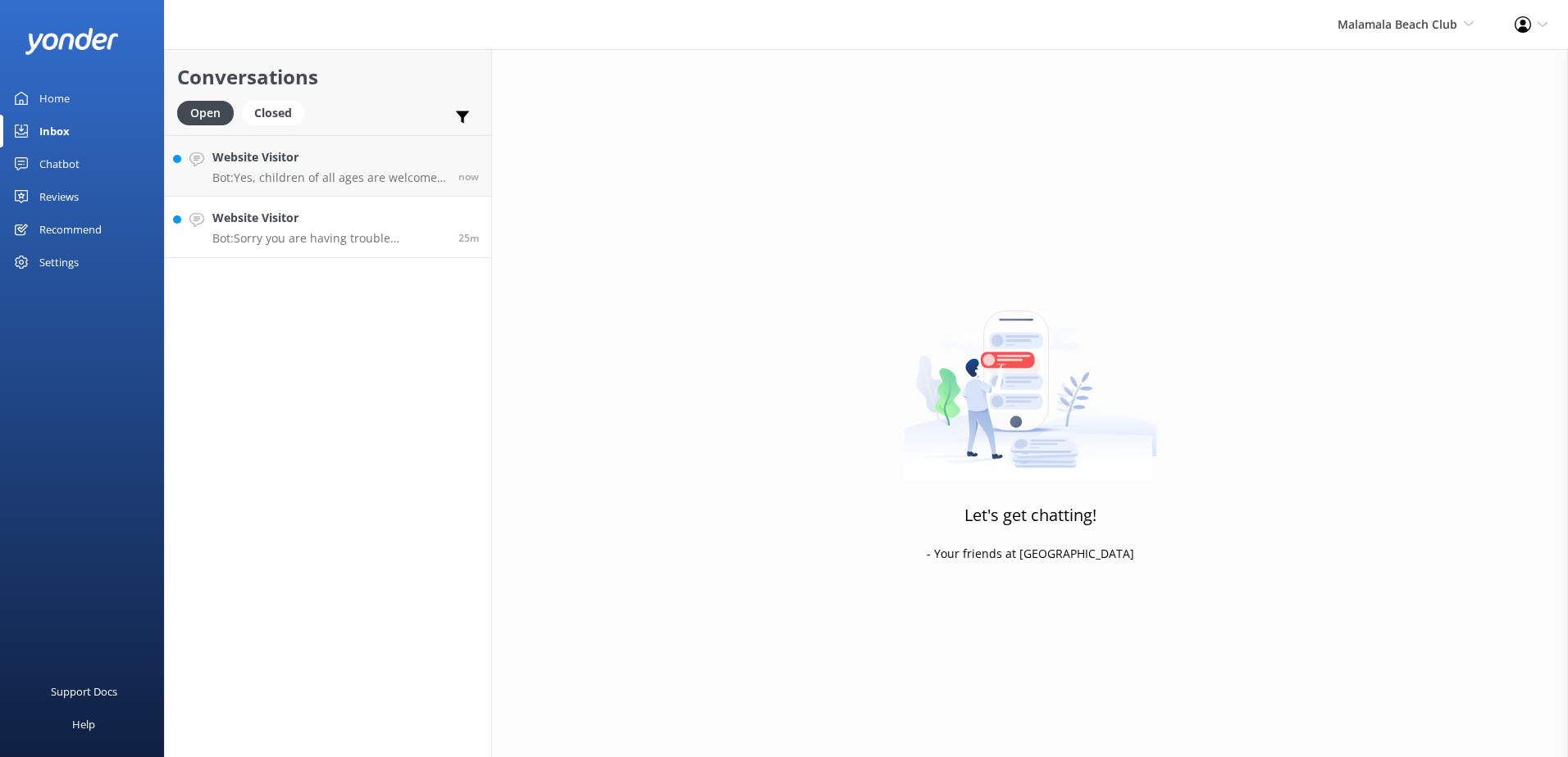
click at [303, 235] on p "Bot: Sorry you are having trouble processing a payment. Please check your detai…" at bounding box center [329, 238] width 233 height 15
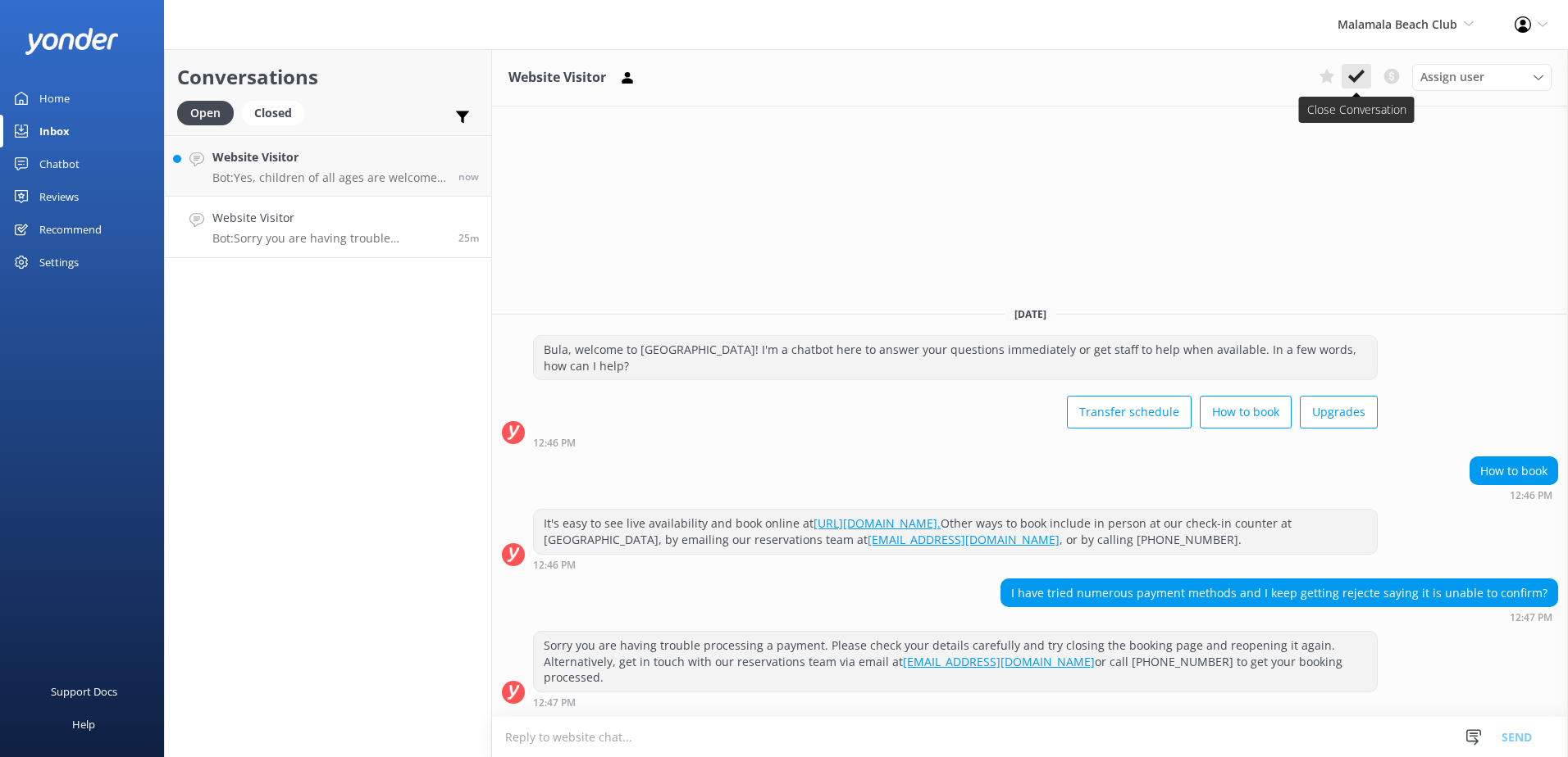
click at [1357, 79] on use at bounding box center [1356, 76] width 17 height 13
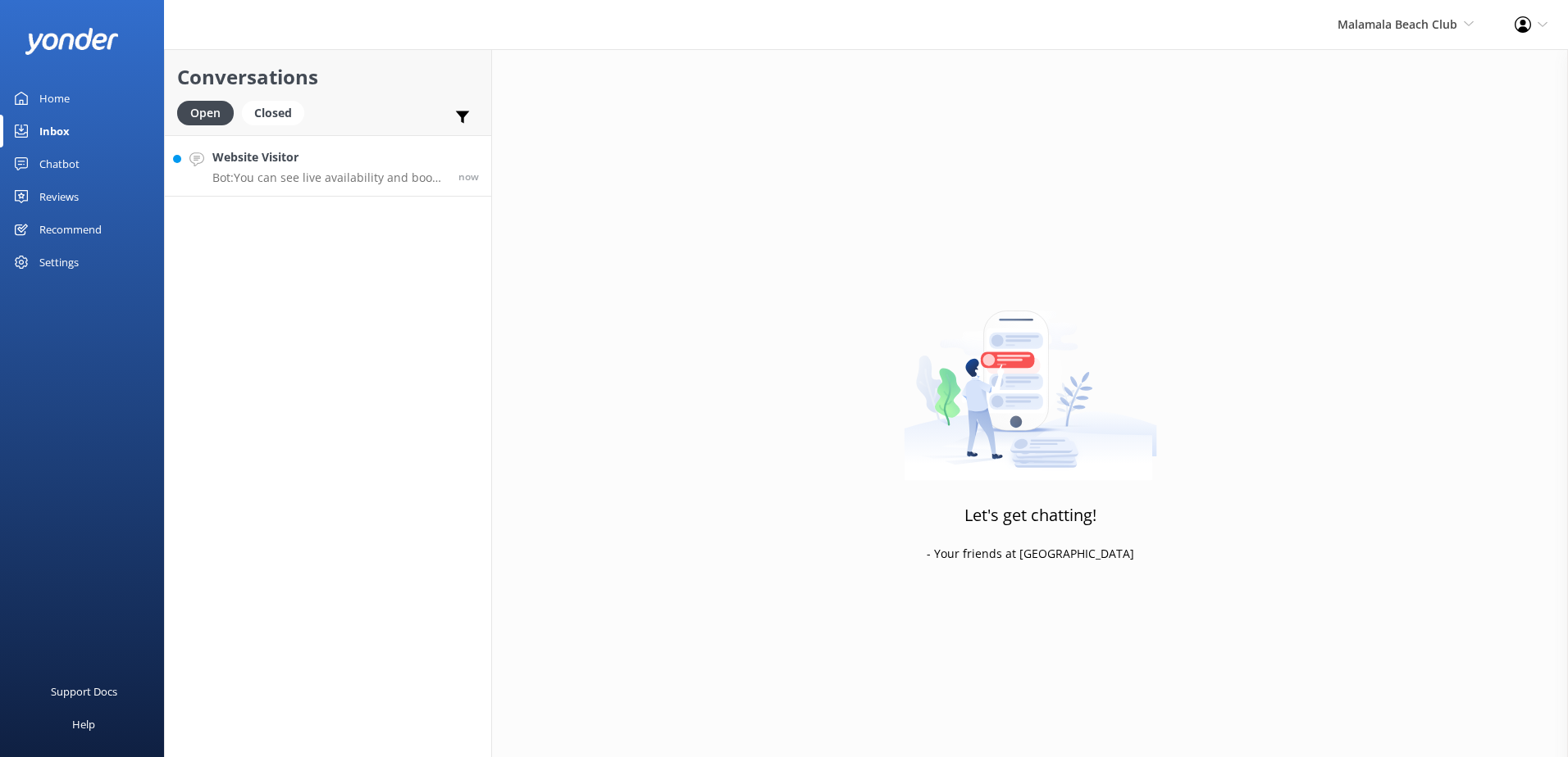
click at [397, 170] on p "Bot: You can see live availability and book online at https://secure.malamalabe…" at bounding box center [329, 177] width 233 height 15
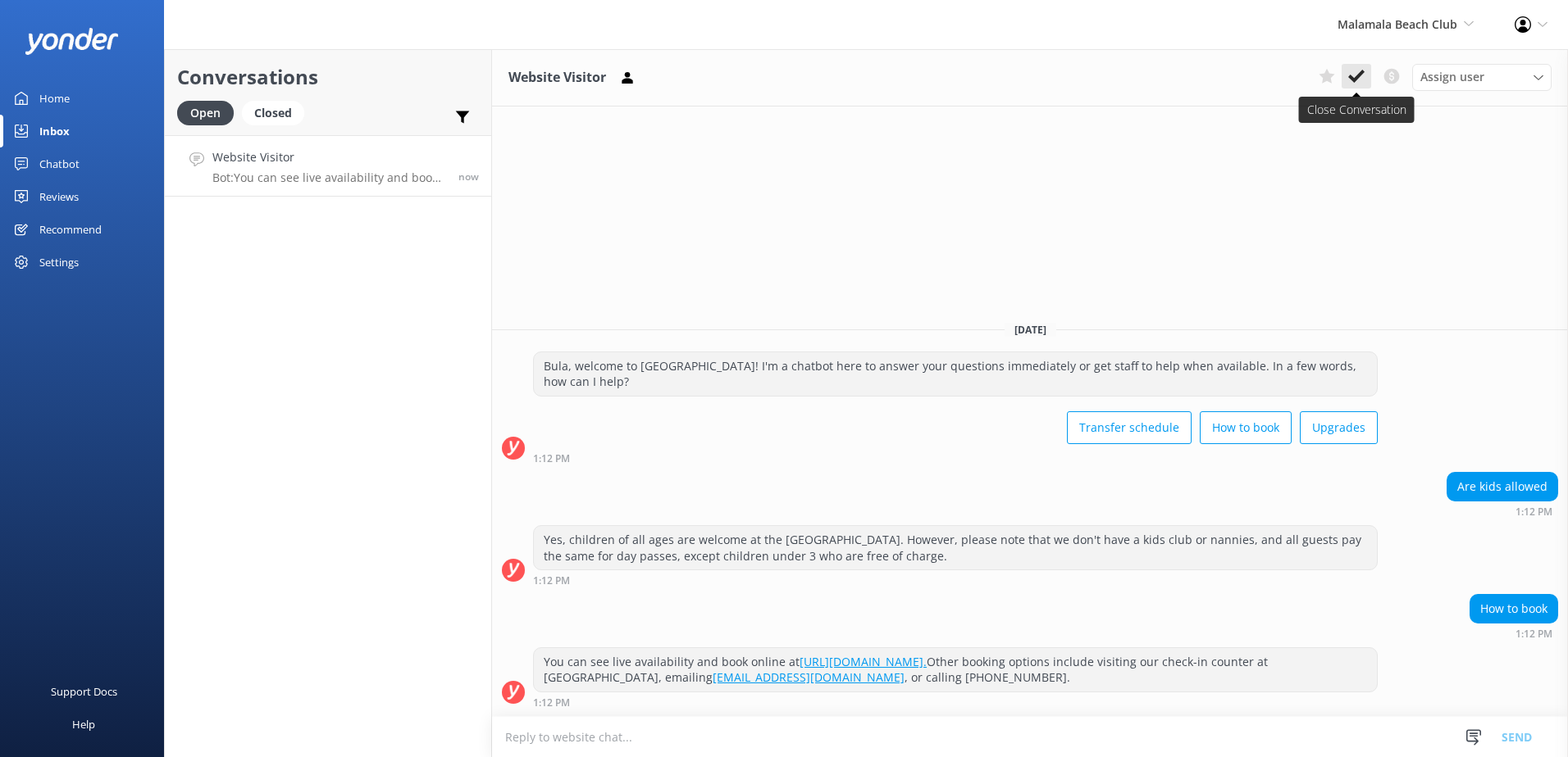
click at [1347, 73] on button at bounding box center [1356, 76] width 30 height 25
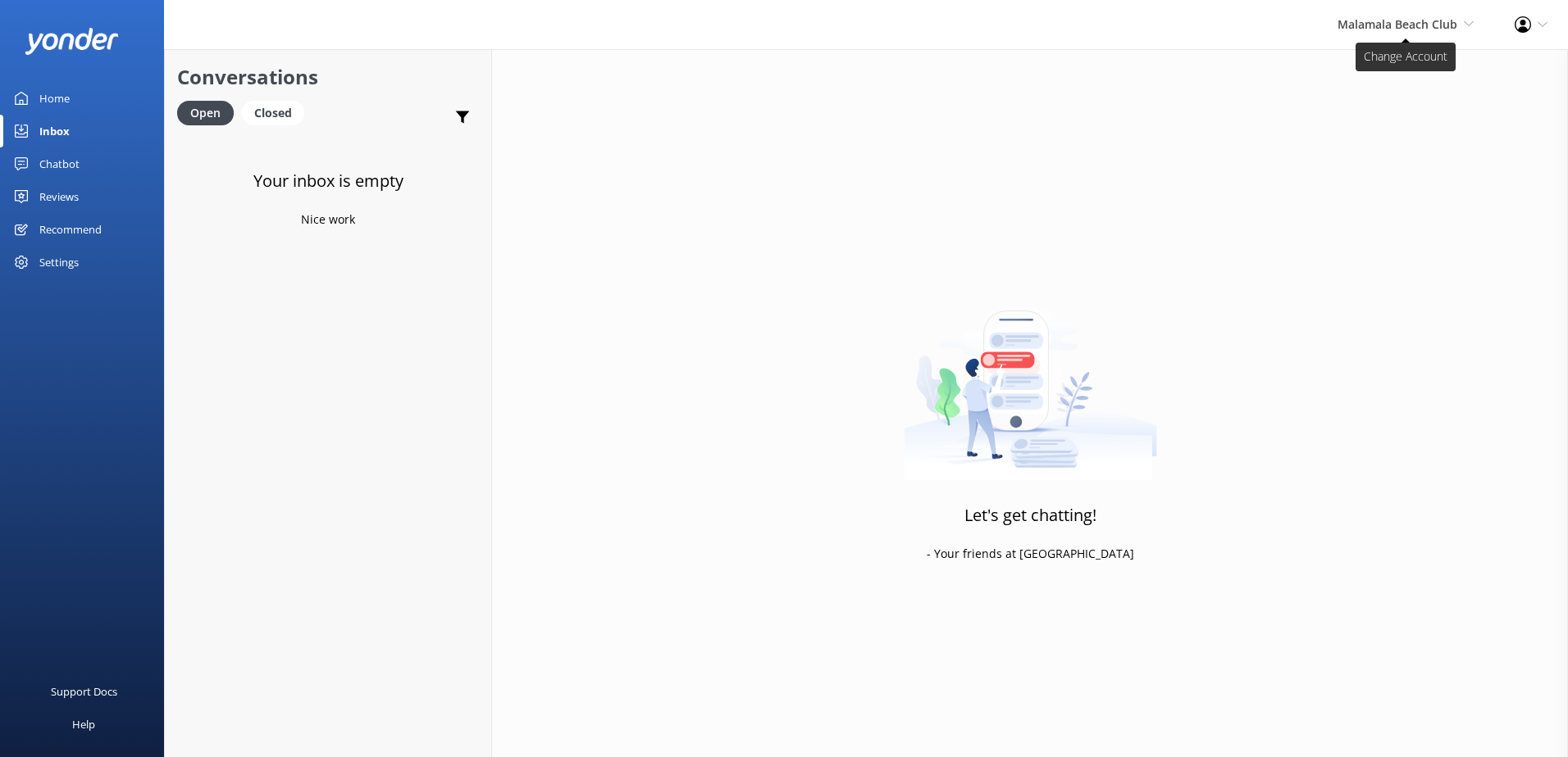
click at [1378, 28] on span "Malamala Beach Club" at bounding box center [1398, 25] width 120 height 16
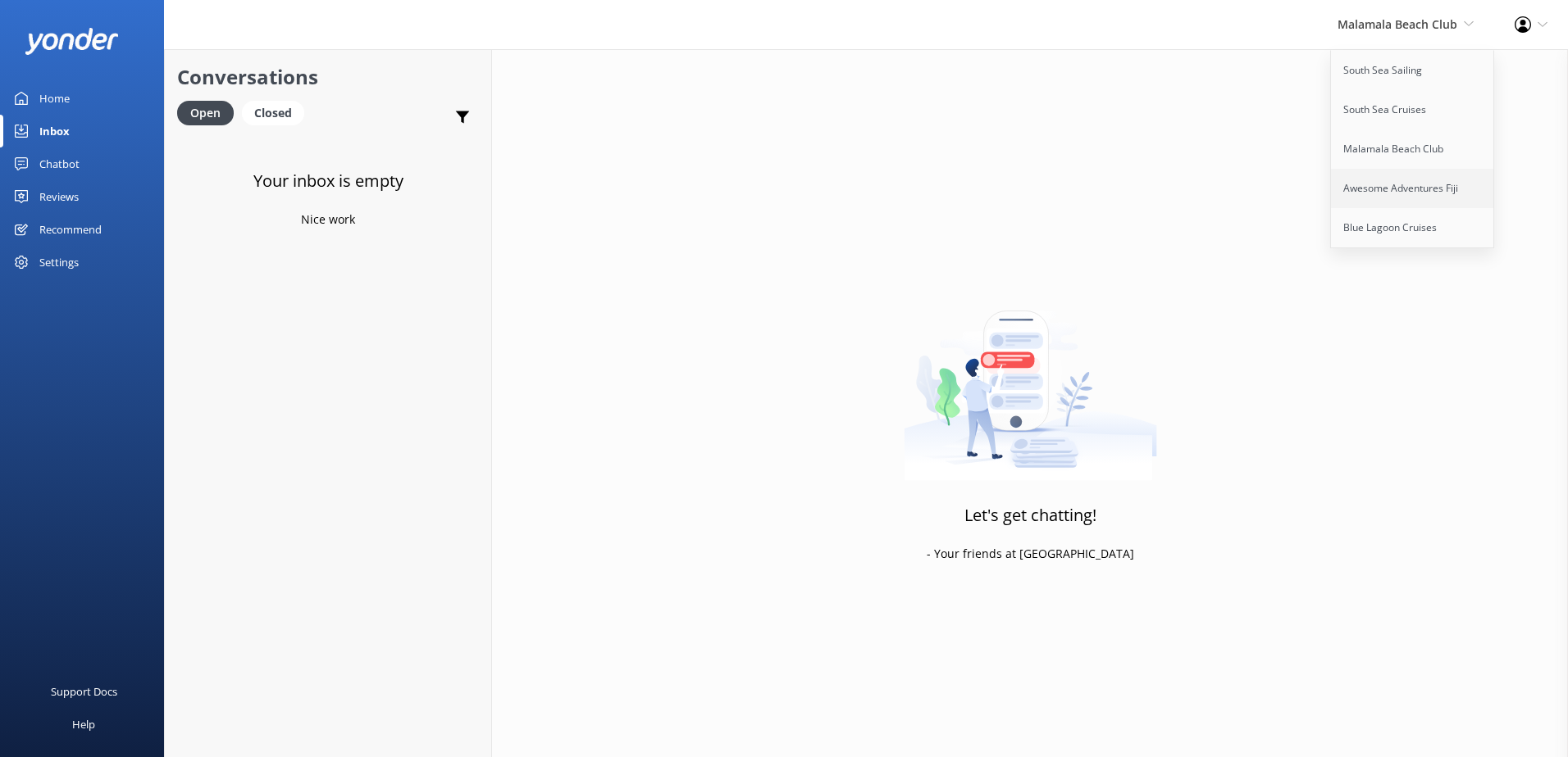
click at [1359, 184] on link "Awesome Adventures Fiji" at bounding box center [1412, 189] width 164 height 39
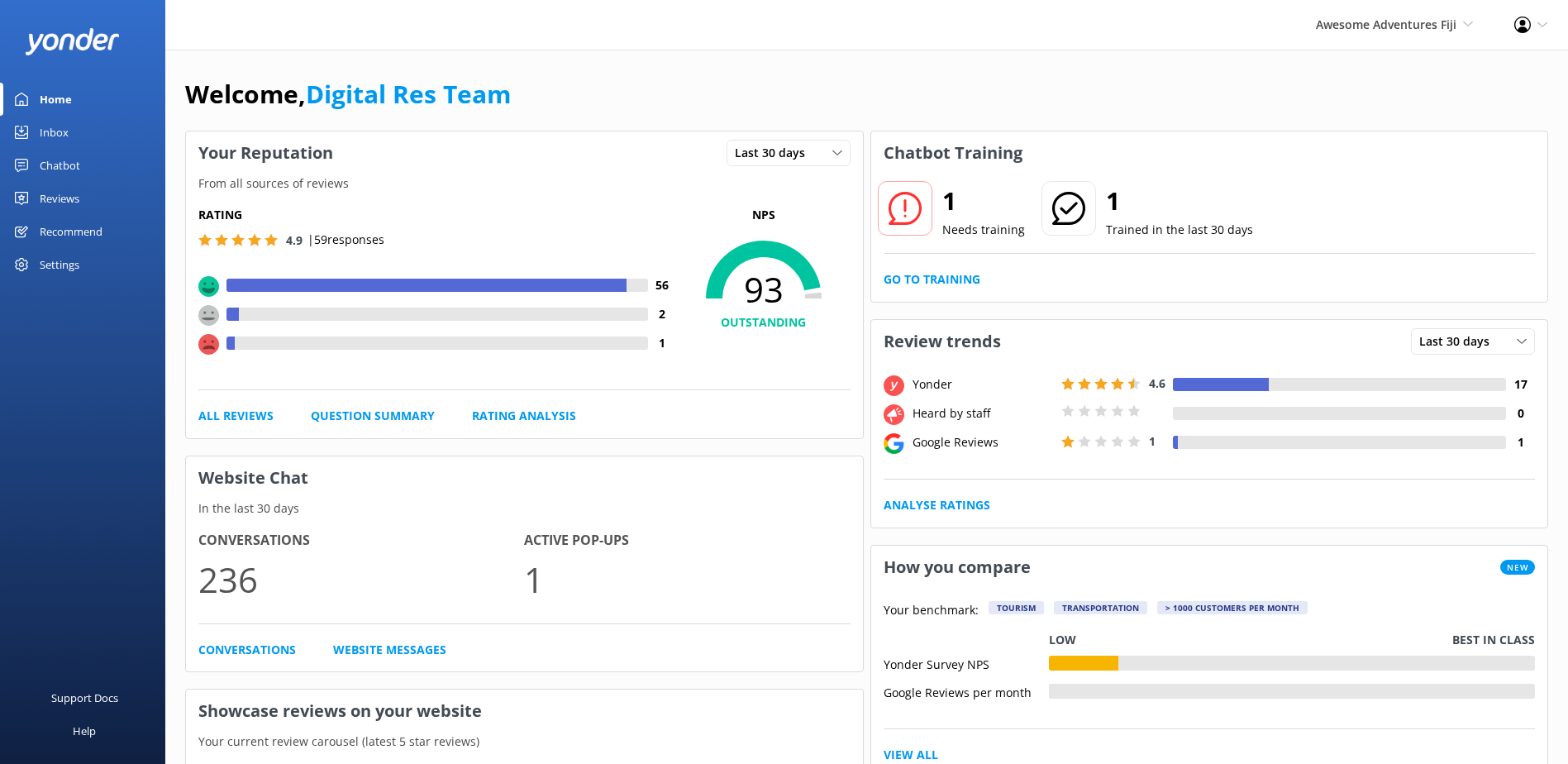
click at [76, 132] on link "Inbox" at bounding box center [82, 132] width 166 height 33
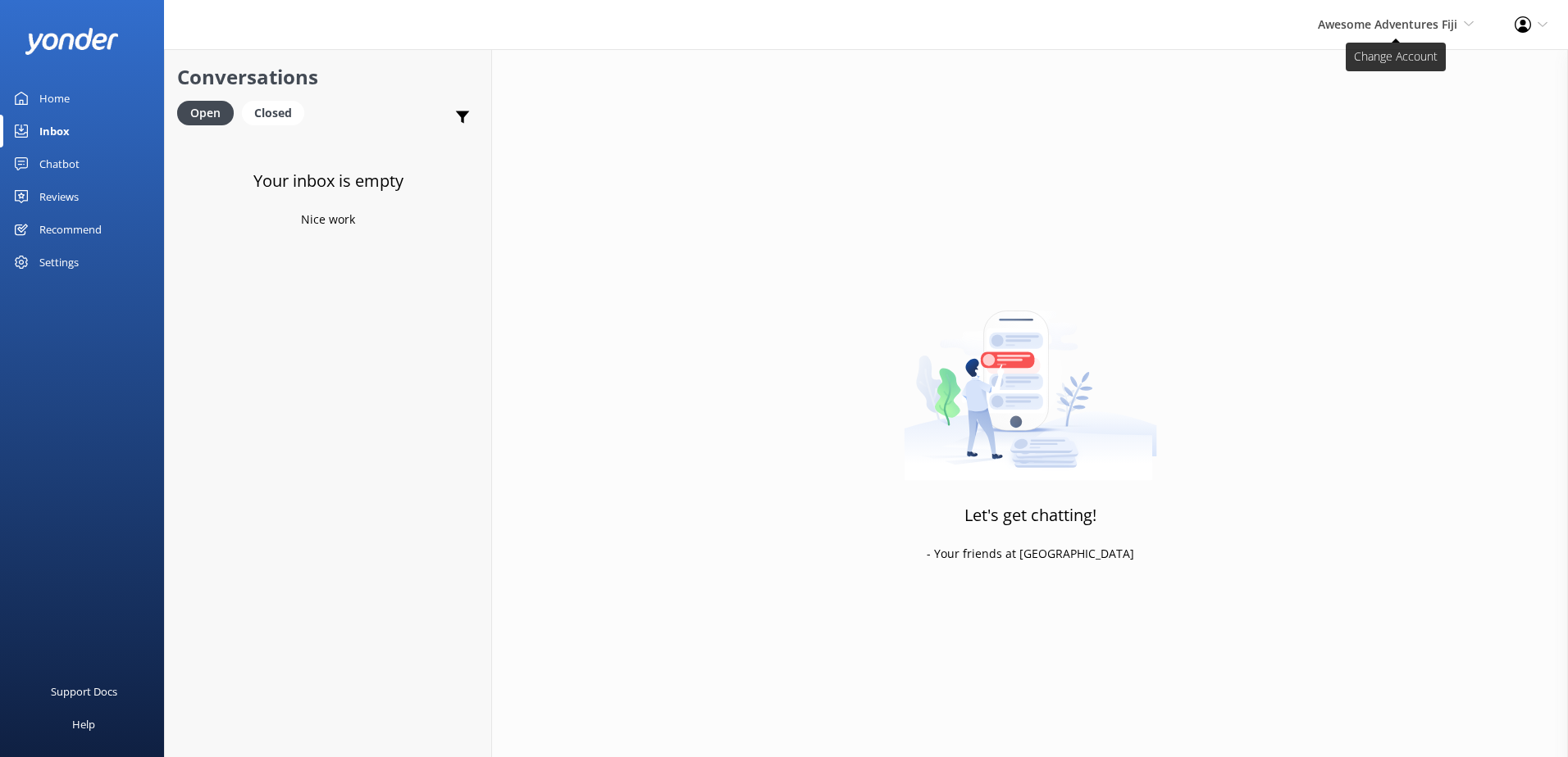
click at [1428, 22] on span "Awesome Adventures Fiji" at bounding box center [1388, 25] width 140 height 16
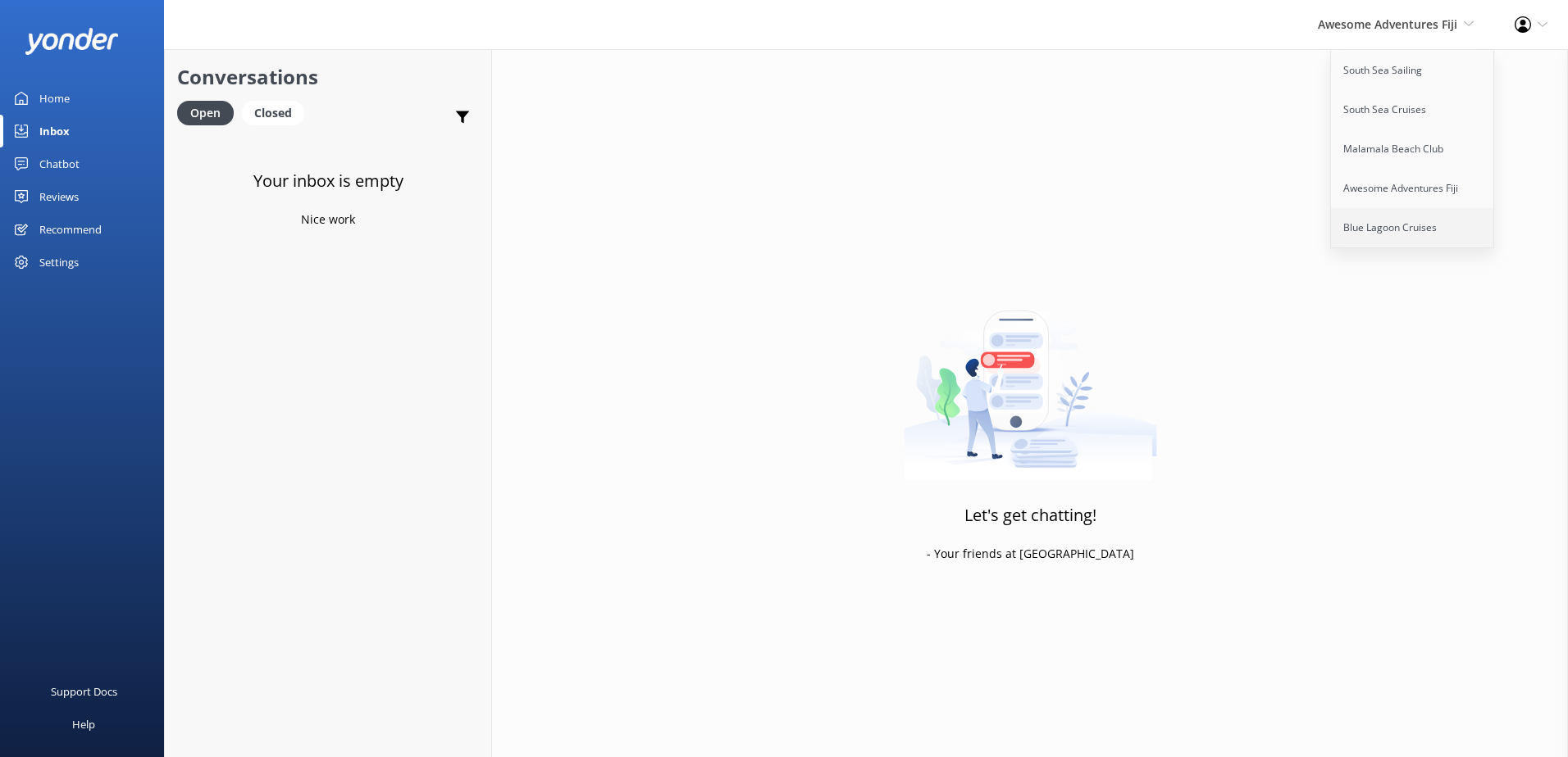
click at [1408, 223] on link "Blue Lagoon Cruises" at bounding box center [1412, 227] width 164 height 39
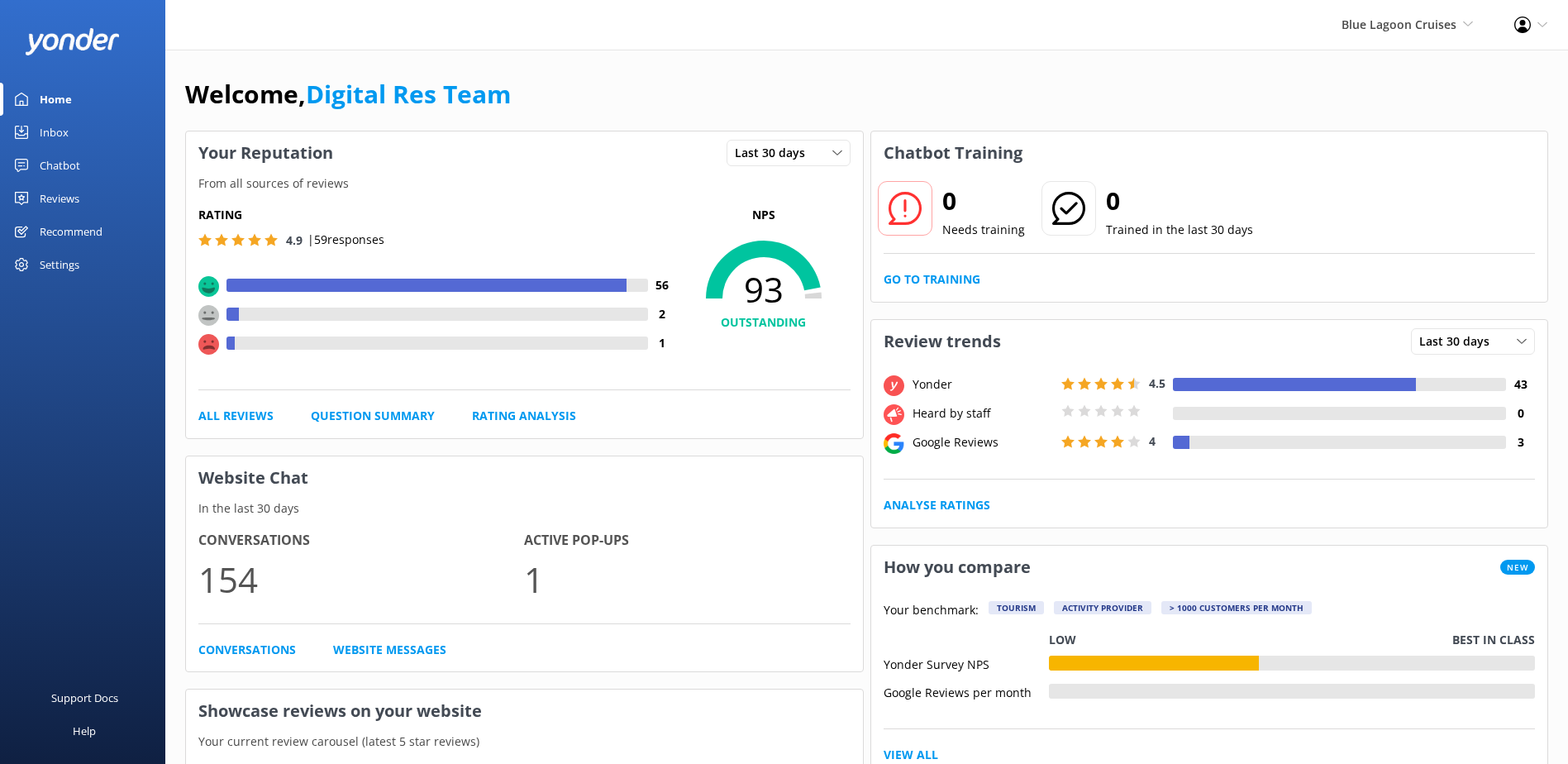
click at [56, 140] on div "Inbox" at bounding box center [54, 132] width 29 height 33
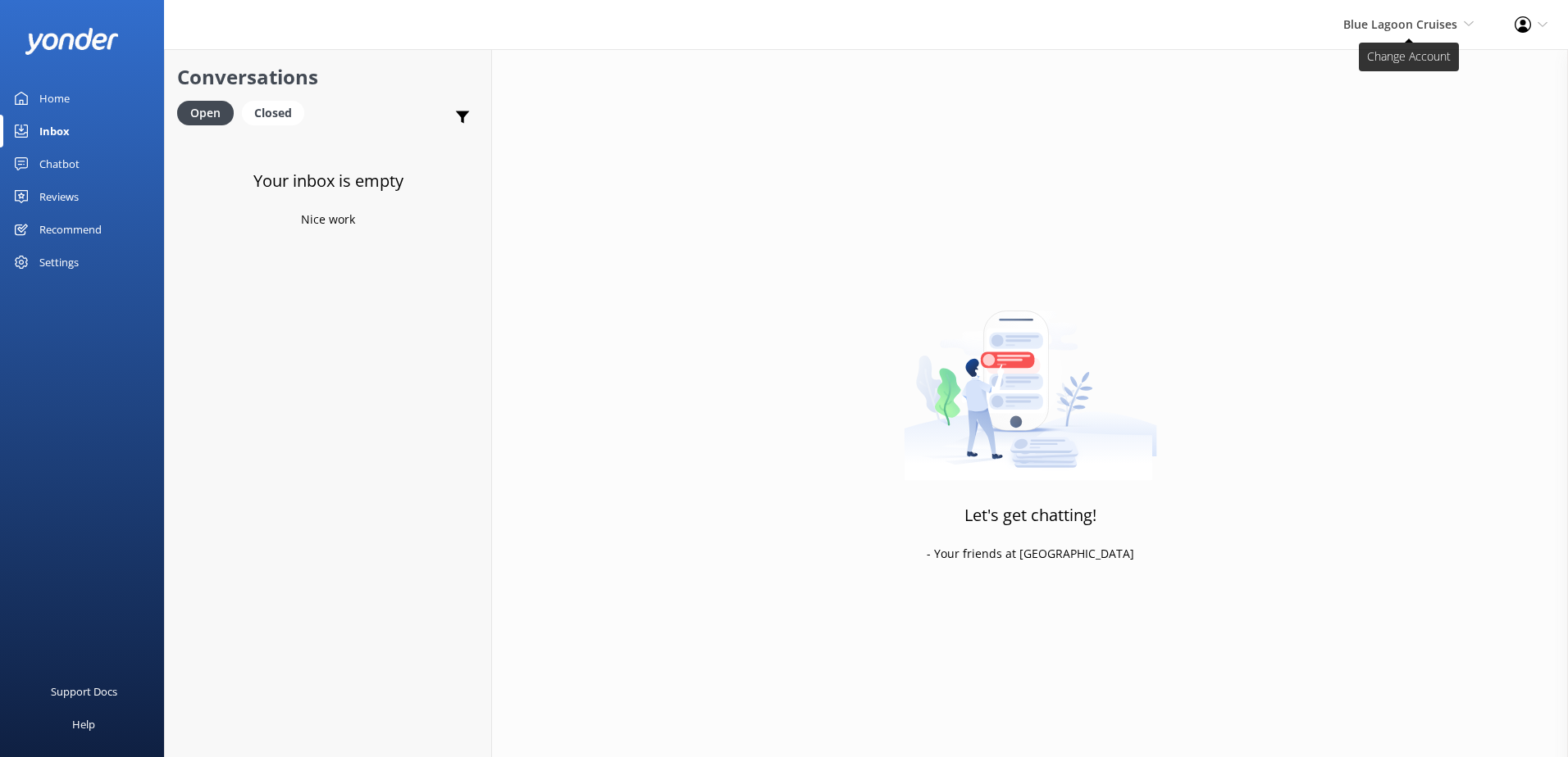
click at [1382, 32] on span "Blue Lagoon Cruises South Sea Sailing South Sea Cruises Malamala Beach Club Awe…" at bounding box center [1408, 25] width 130 height 18
click at [1384, 66] on link "South Sea Sailing" at bounding box center [1412, 71] width 164 height 39
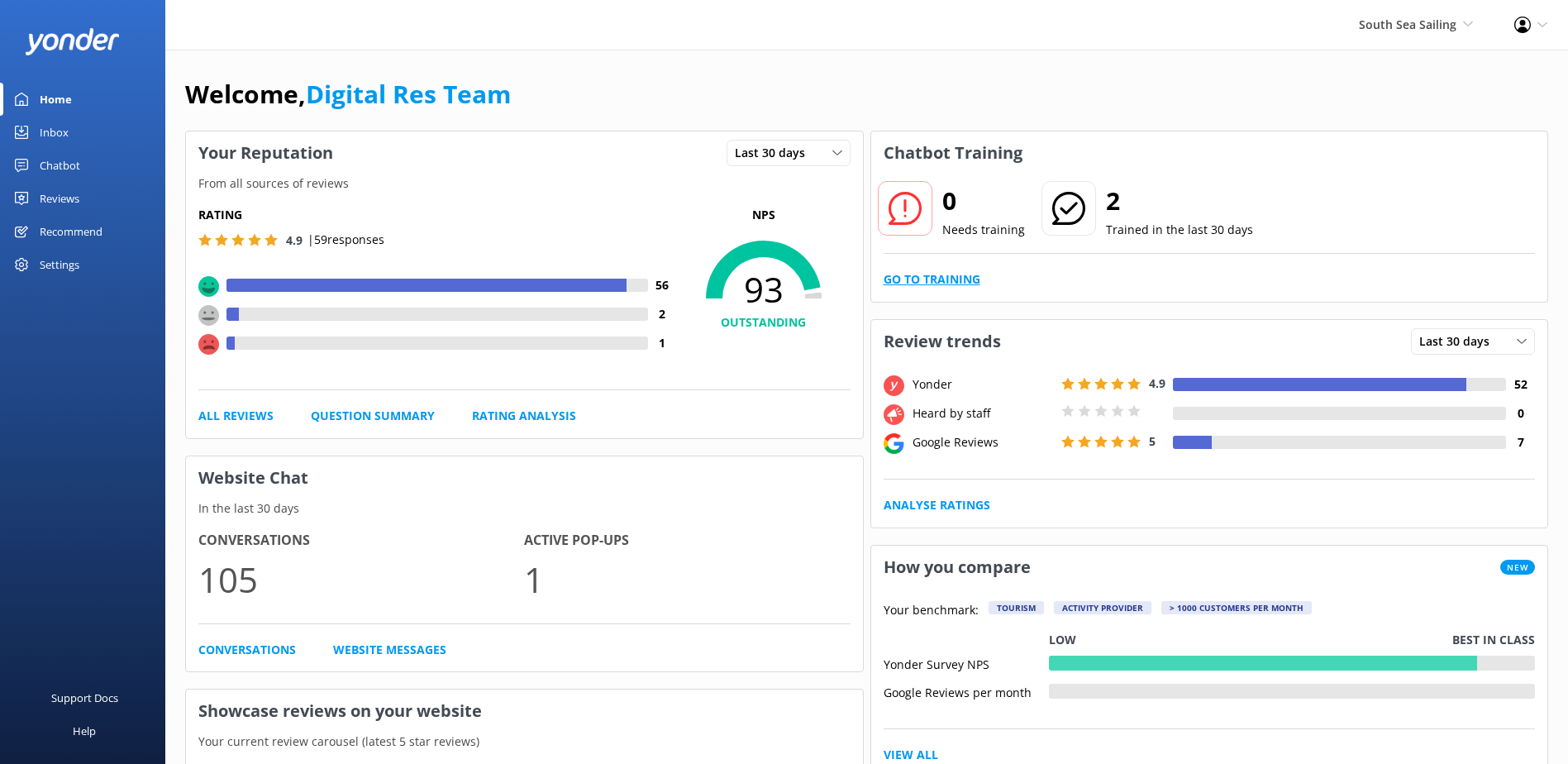
click at [897, 278] on link "Go to Training" at bounding box center [931, 279] width 96 height 18
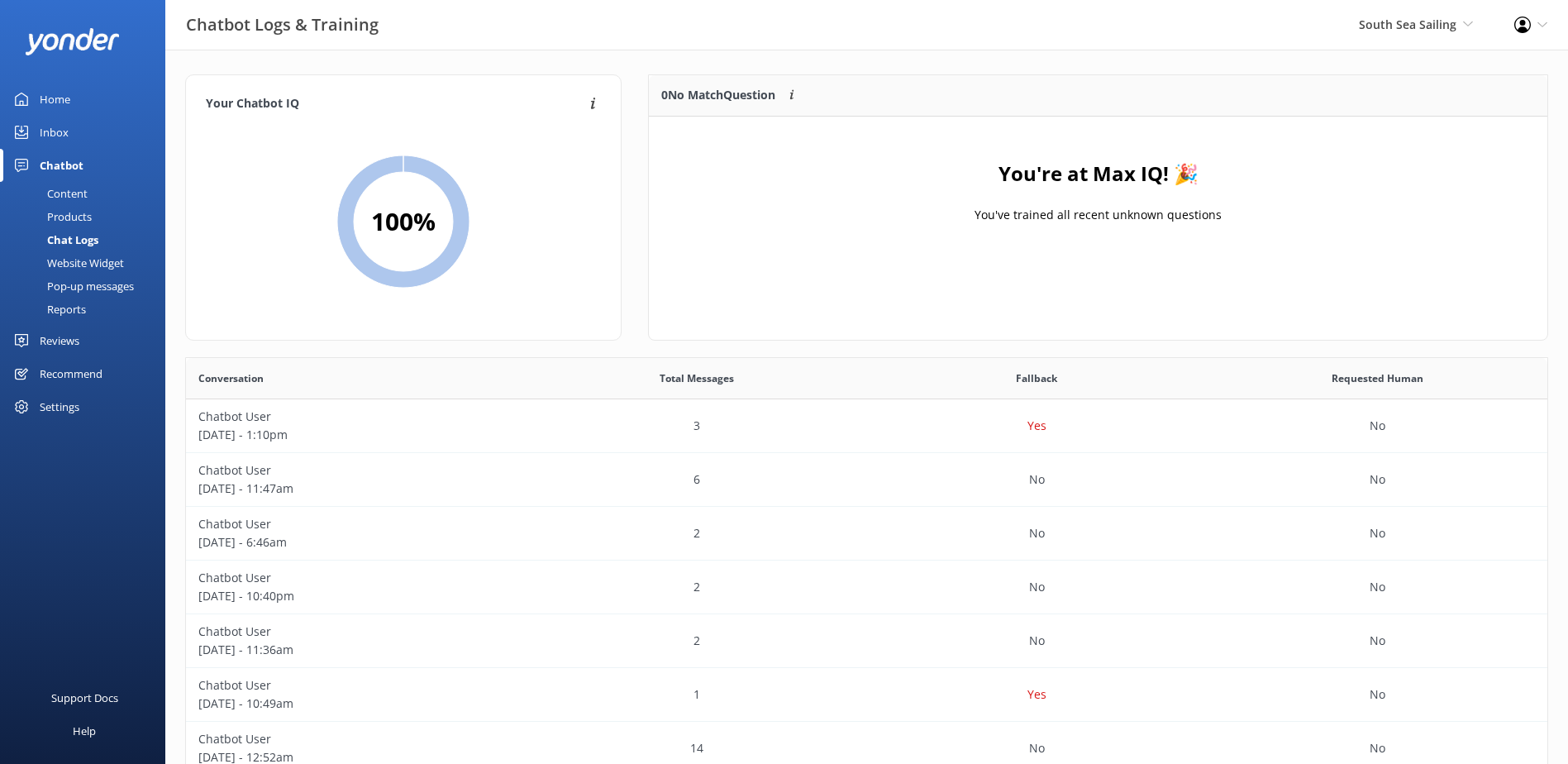
scroll to position [195, 886]
click at [64, 106] on div "Home" at bounding box center [55, 98] width 31 height 33
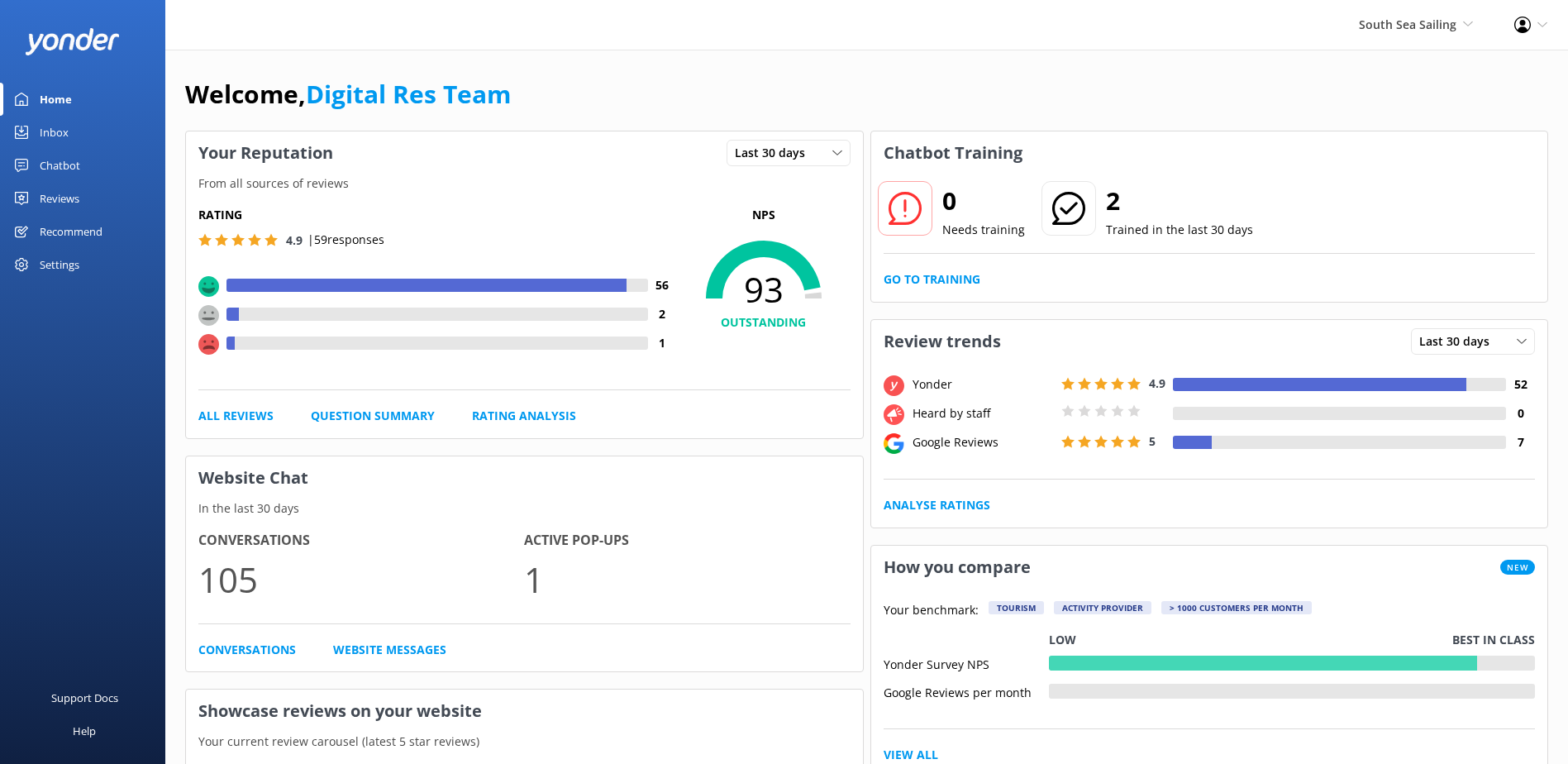
click at [644, 281] on div at bounding box center [638, 285] width 22 height 13
click at [708, 269] on span "93" at bounding box center [764, 290] width 174 height 42
click at [1198, 382] on div at bounding box center [1320, 384] width 294 height 13
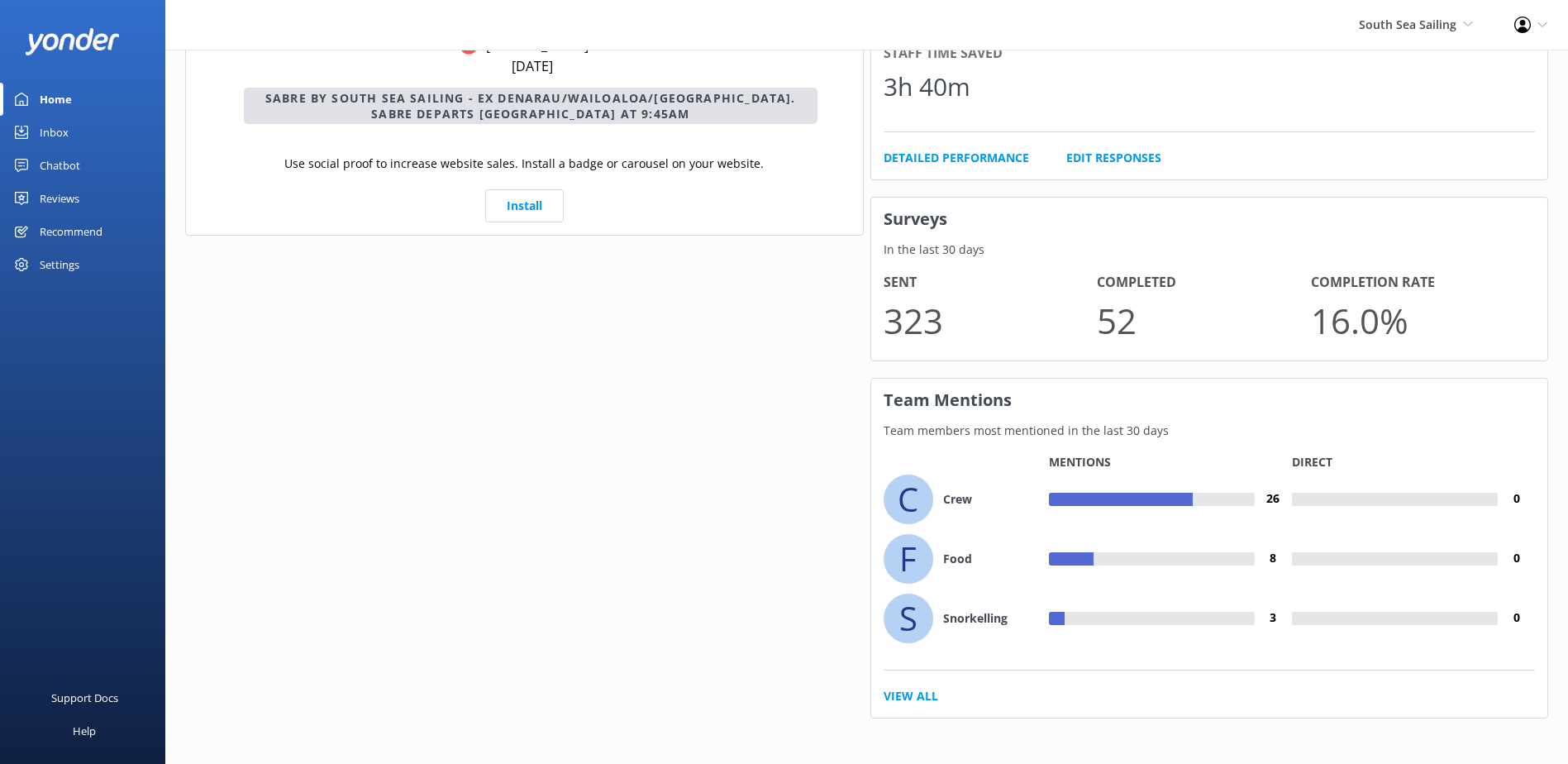
scroll to position [974, 0]
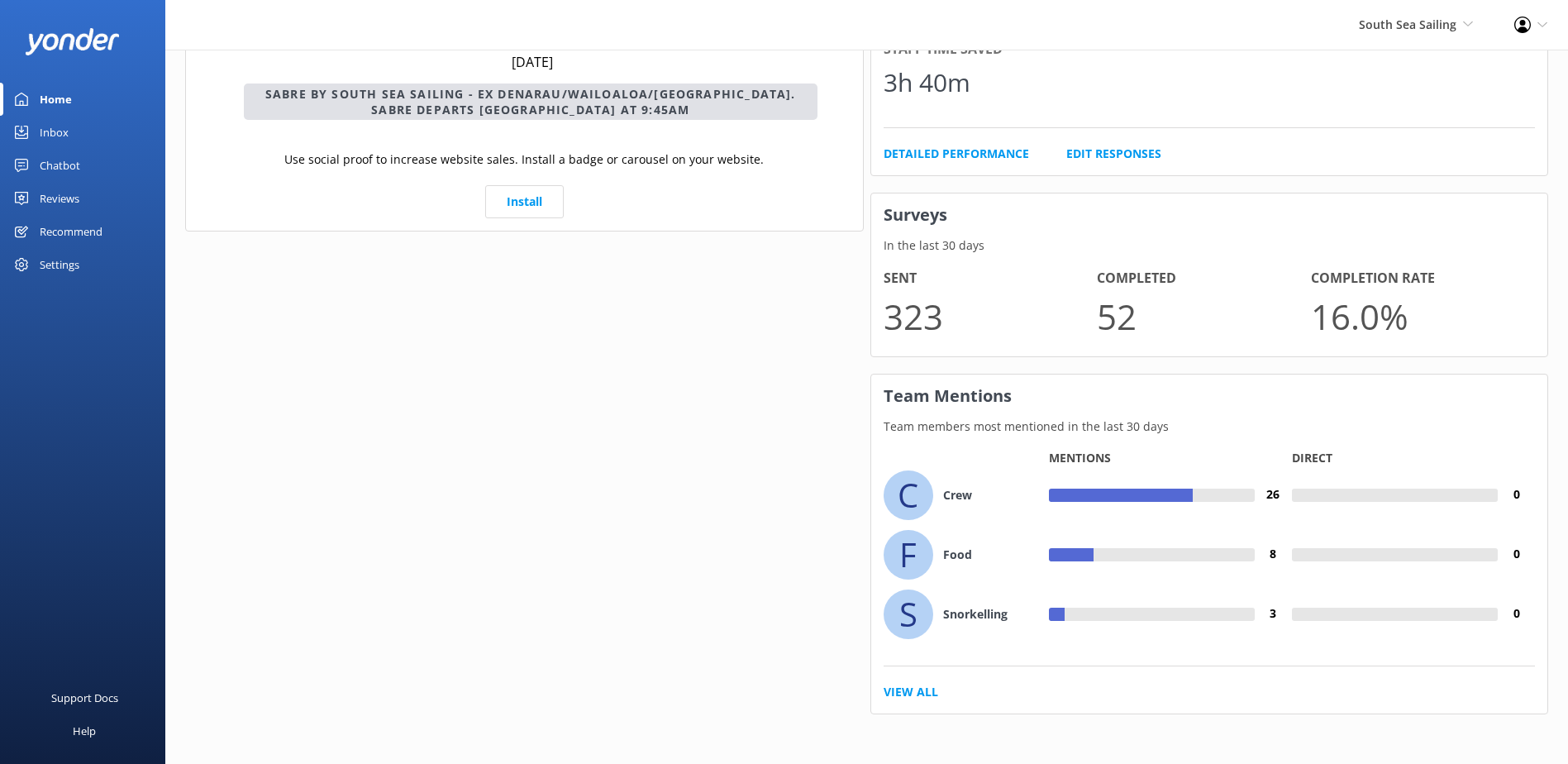
click at [1134, 313] on p "52" at bounding box center [1205, 317] width 214 height 56
click at [1351, 304] on p "16.0 %" at bounding box center [1419, 317] width 214 height 56
drag, startPoint x: 1302, startPoint y: 275, endPoint x: 1480, endPoint y: 289, distance: 178.5
click at [1480, 289] on div "Sent 323 Completed 52 Completion Rate 16.0 %" at bounding box center [1210, 306] width 652 height 76
drag, startPoint x: 1480, startPoint y: 289, endPoint x: 1484, endPoint y: 308, distance: 19.4
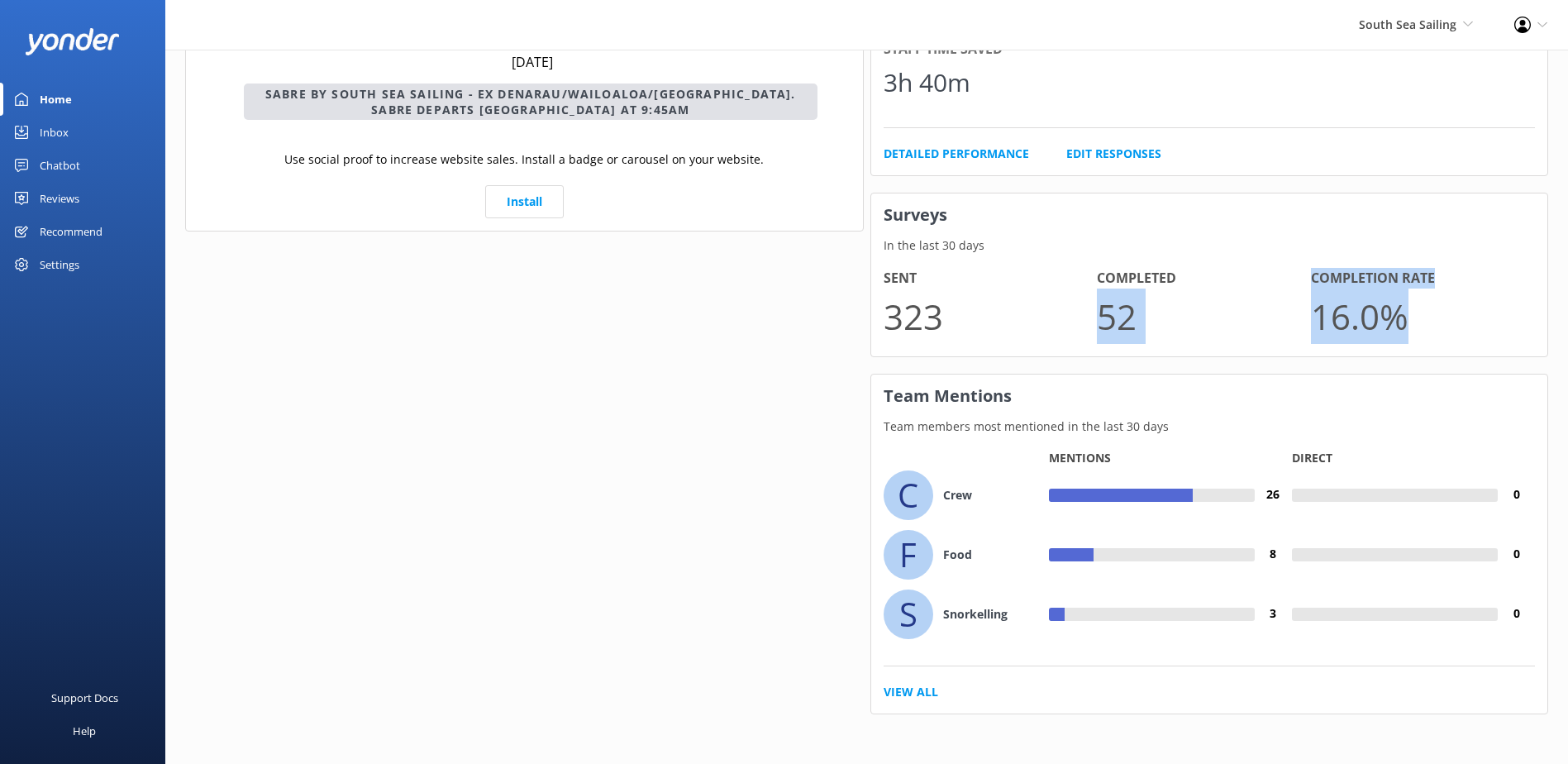
click at [1484, 308] on p "16.0 %" at bounding box center [1419, 317] width 214 height 56
click at [1470, 314] on p "16.0 %" at bounding box center [1419, 317] width 214 height 56
click at [1406, 335] on p "16.0 %" at bounding box center [1419, 317] width 214 height 56
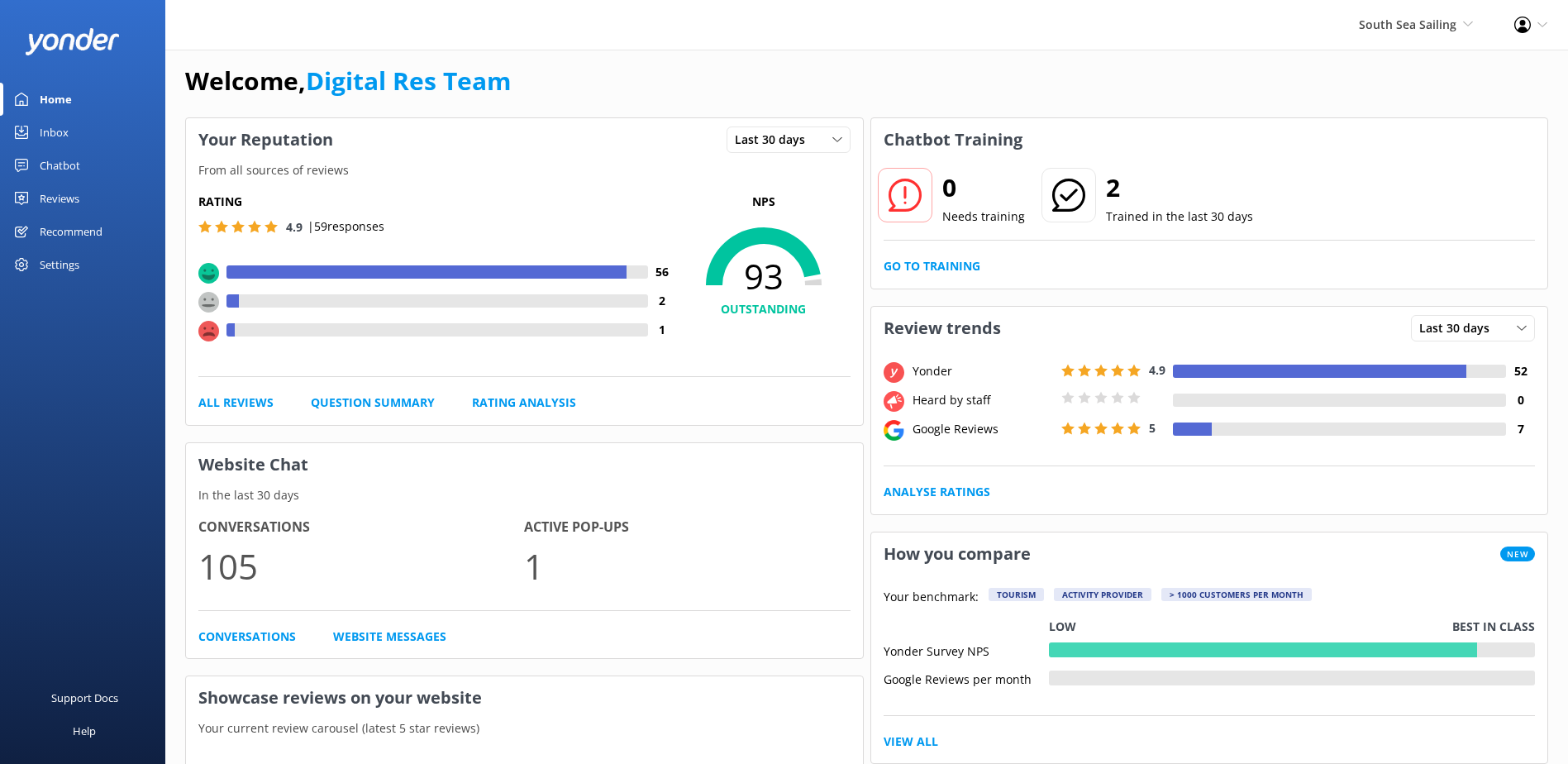
scroll to position [0, 0]
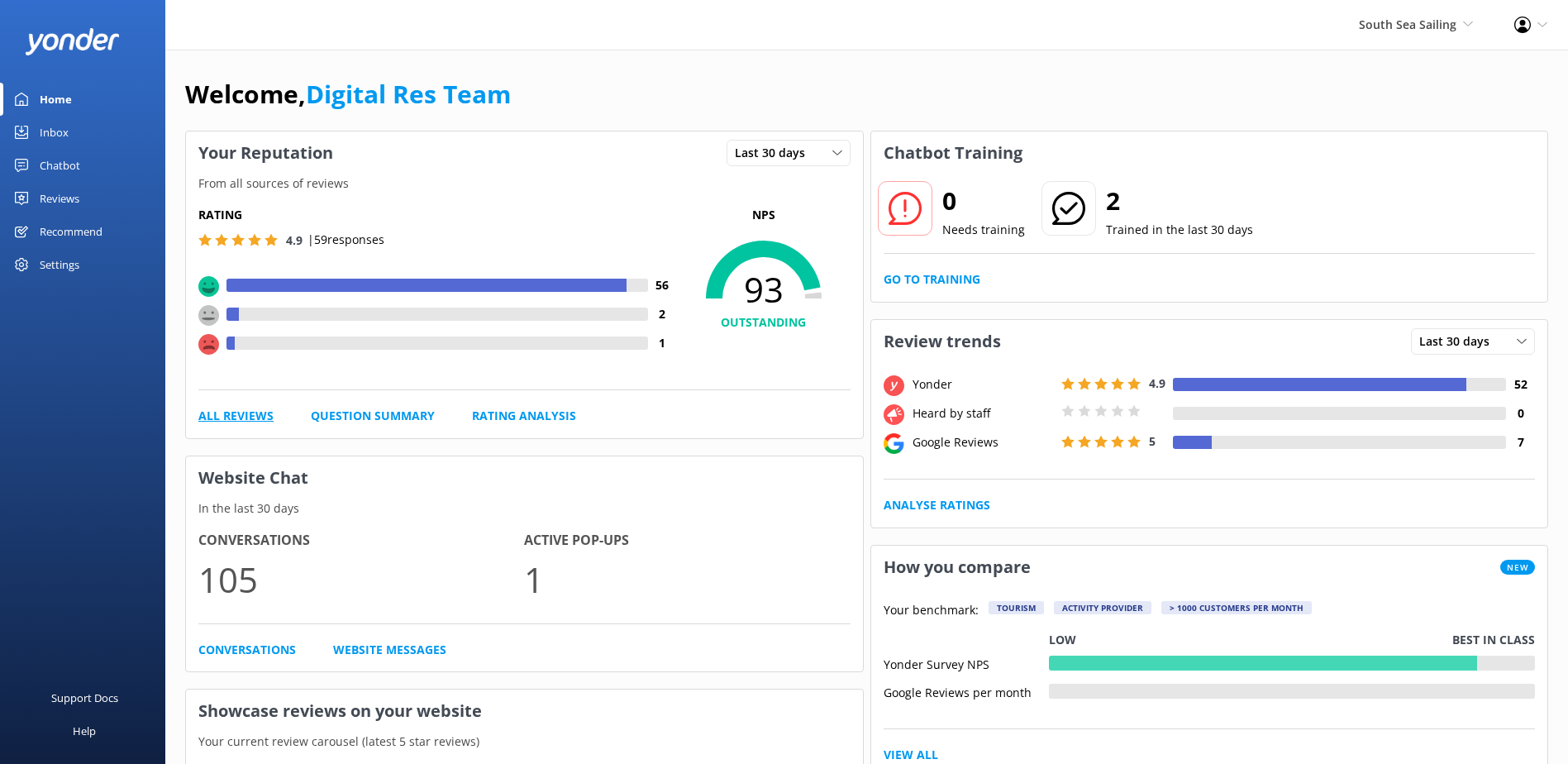
click at [256, 416] on link "All Reviews" at bounding box center [236, 416] width 75 height 18
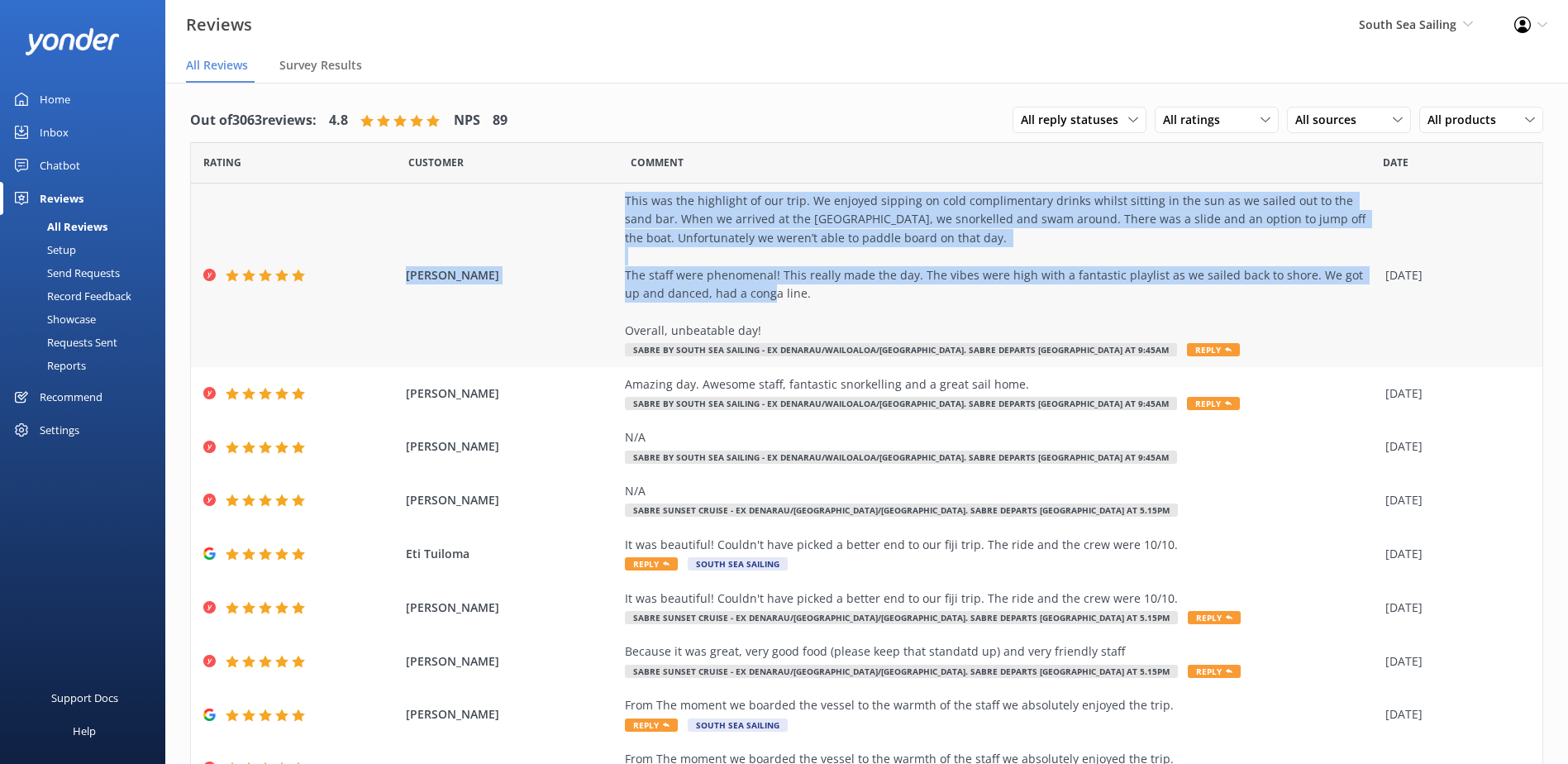
drag, startPoint x: 759, startPoint y: 307, endPoint x: 303, endPoint y: 220, distance: 464.2
click at [303, 220] on div "[PERSON_NAME] This was the highlight of our trip. We enjoyed sipping on cold co…" at bounding box center [866, 275] width 1352 height 184
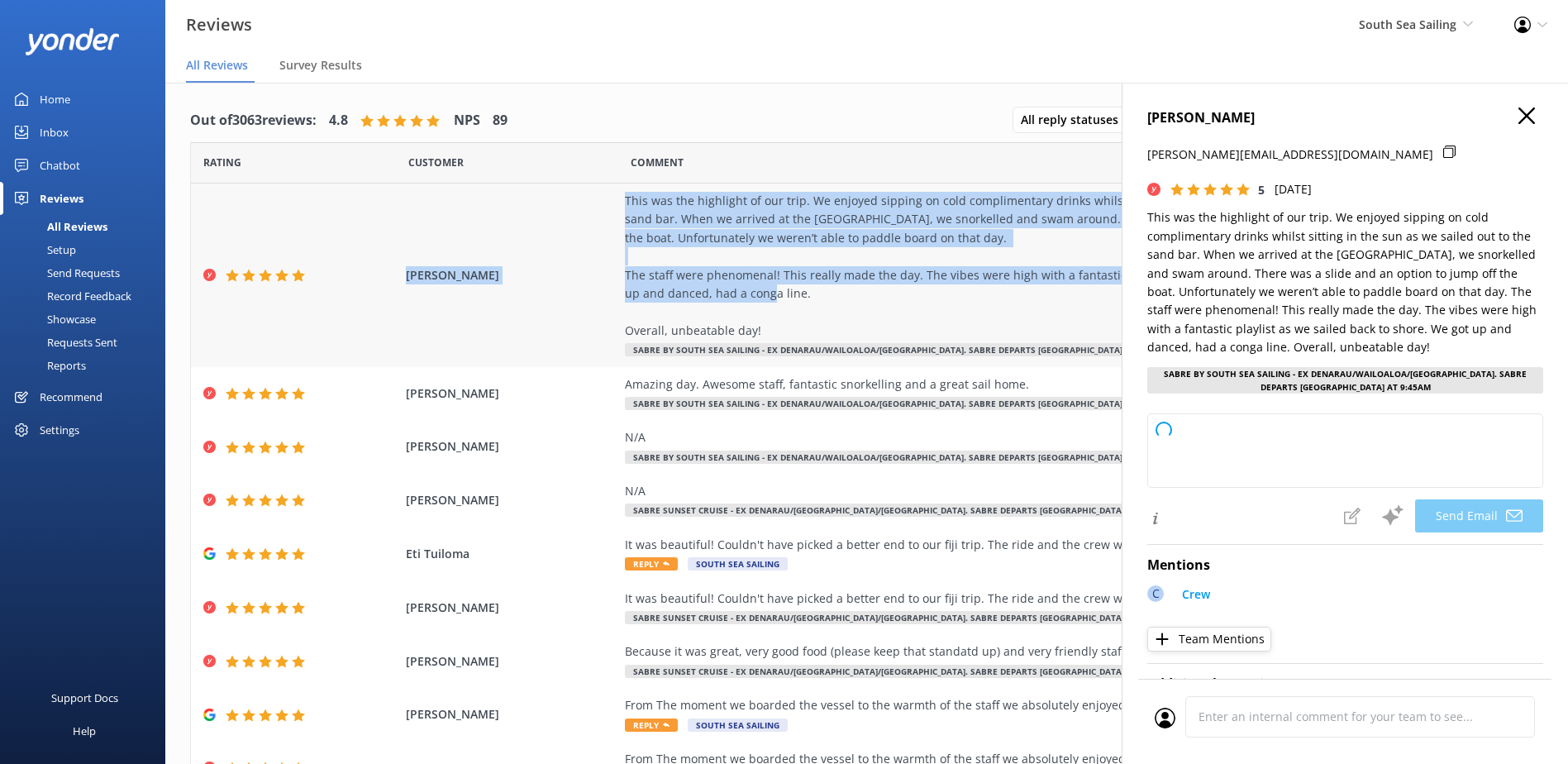
drag, startPoint x: 303, startPoint y: 220, endPoint x: 482, endPoint y: 254, distance: 182.2
click at [482, 254] on div "[PERSON_NAME] This was the highlight of our trip. We enjoyed sipping on cold co…" at bounding box center [866, 275] width 1352 height 184
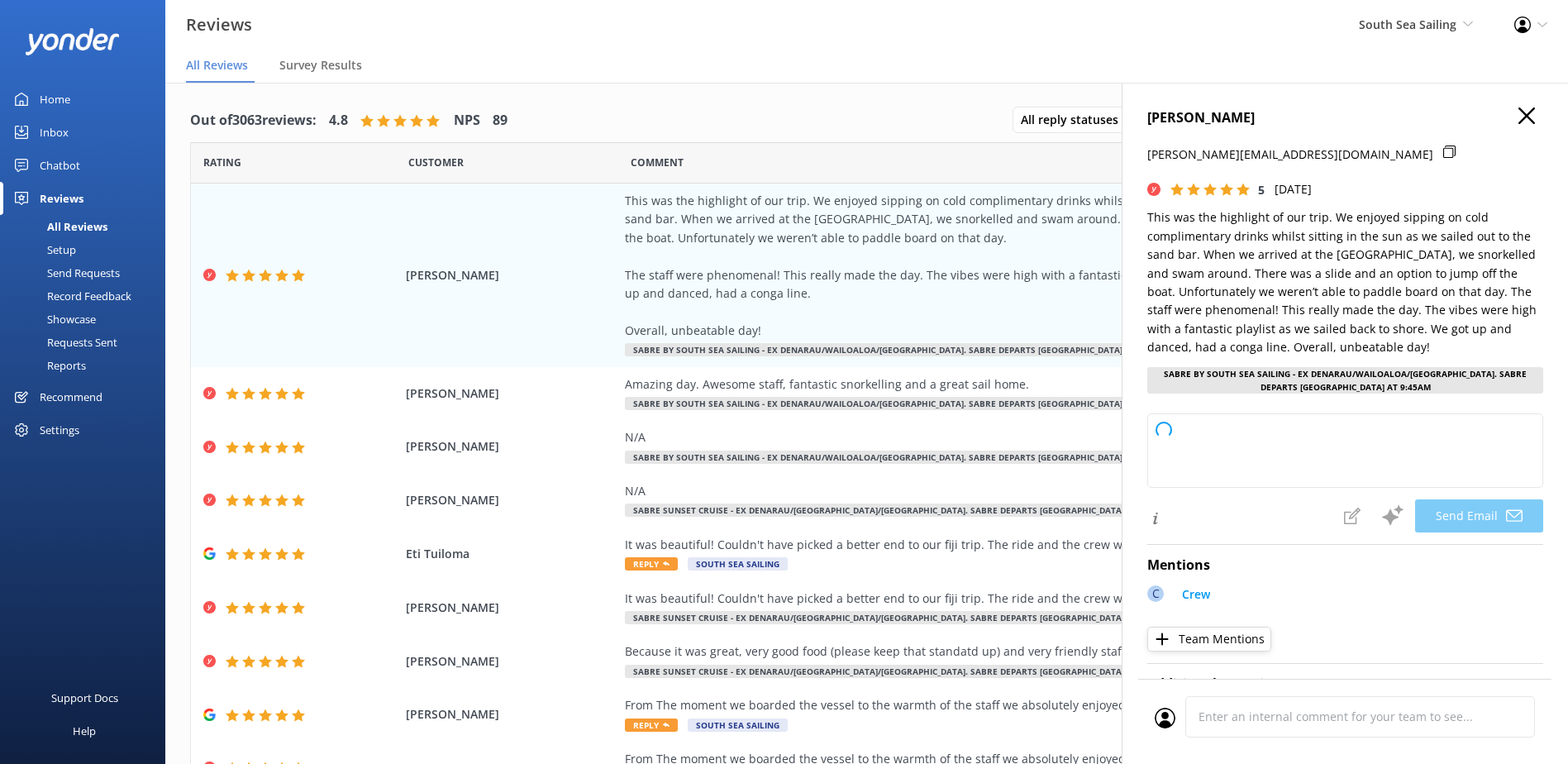
type textarea "Thank you so much, [PERSON_NAME], for your wonderful review! We’re thrilled to …"
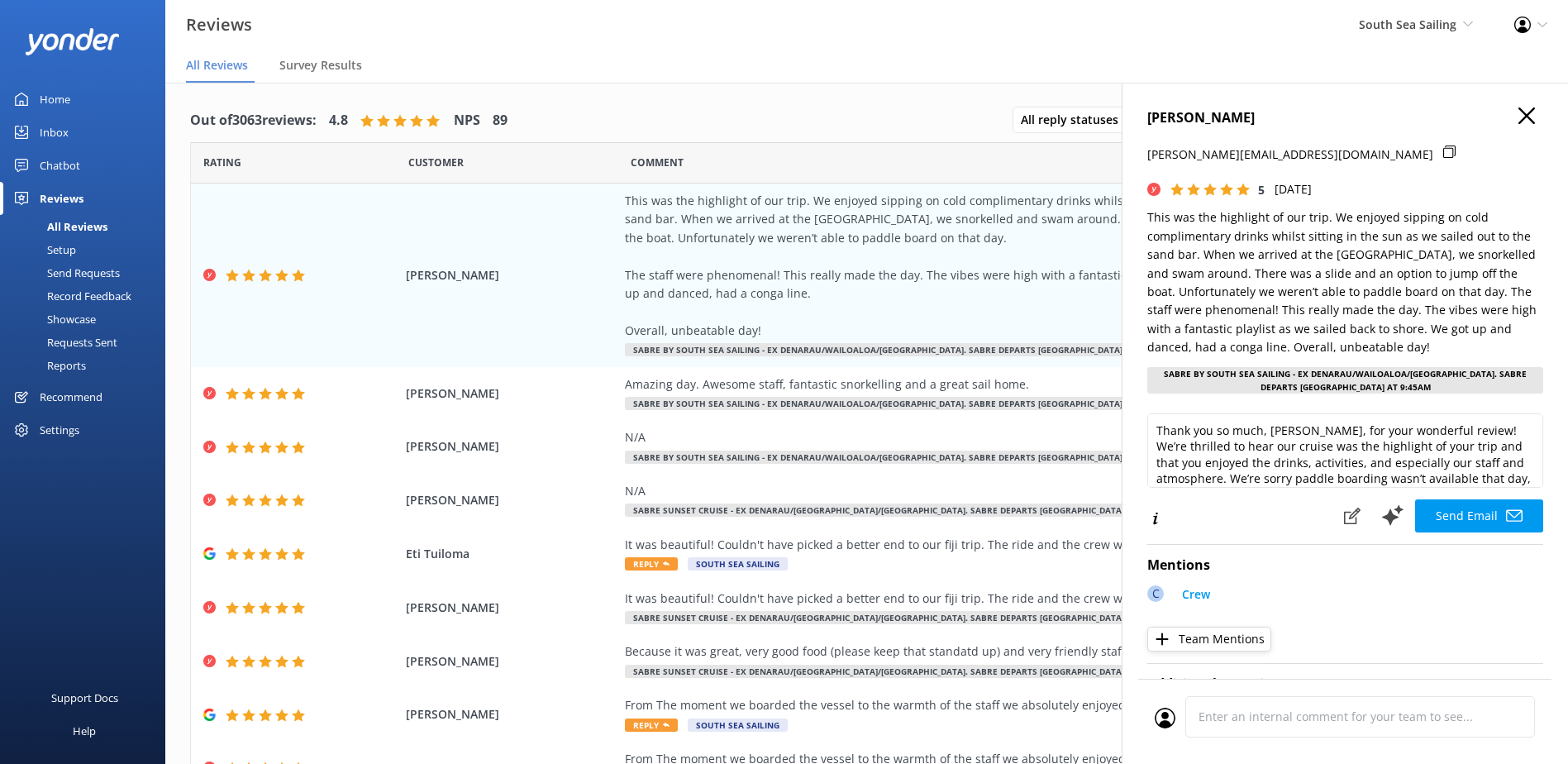
click at [1504, 111] on h4 "[PERSON_NAME]" at bounding box center [1346, 118] width 396 height 22
click at [1524, 113] on h4 "[PERSON_NAME]" at bounding box center [1346, 118] width 396 height 22
click at [1519, 116] on icon "button" at bounding box center [1527, 115] width 17 height 17
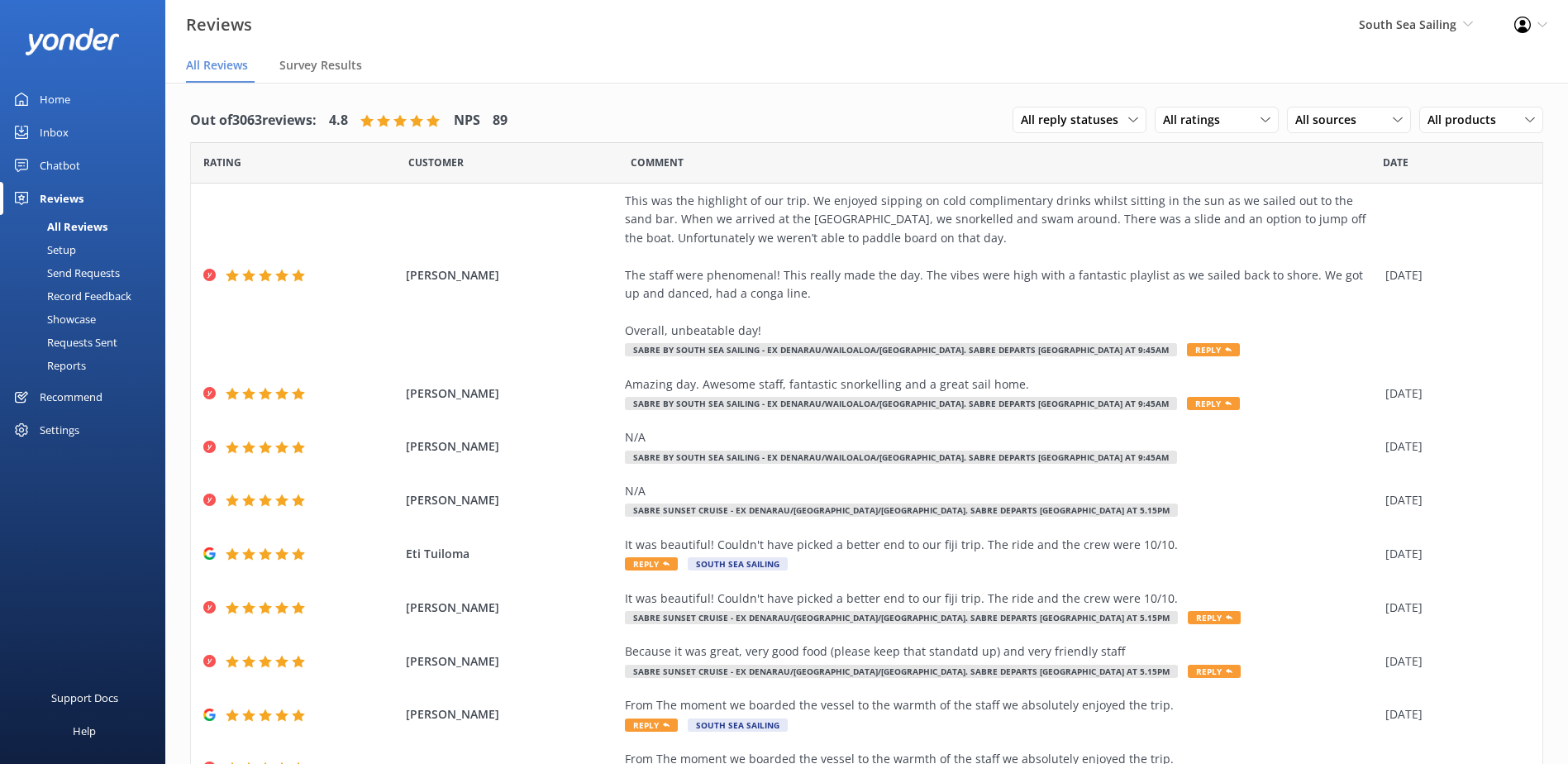
click at [857, 112] on div "Out of 3063 reviews: 4.8 NPS 89 All reply statuses All reply statuses Needs a r…" at bounding box center [867, 120] width 1354 height 43
click at [1407, 32] on span "South Sea Sailing" at bounding box center [1408, 25] width 97 height 16
click at [1405, 230] on link "Blue Lagoon Cruises" at bounding box center [1412, 229] width 166 height 40
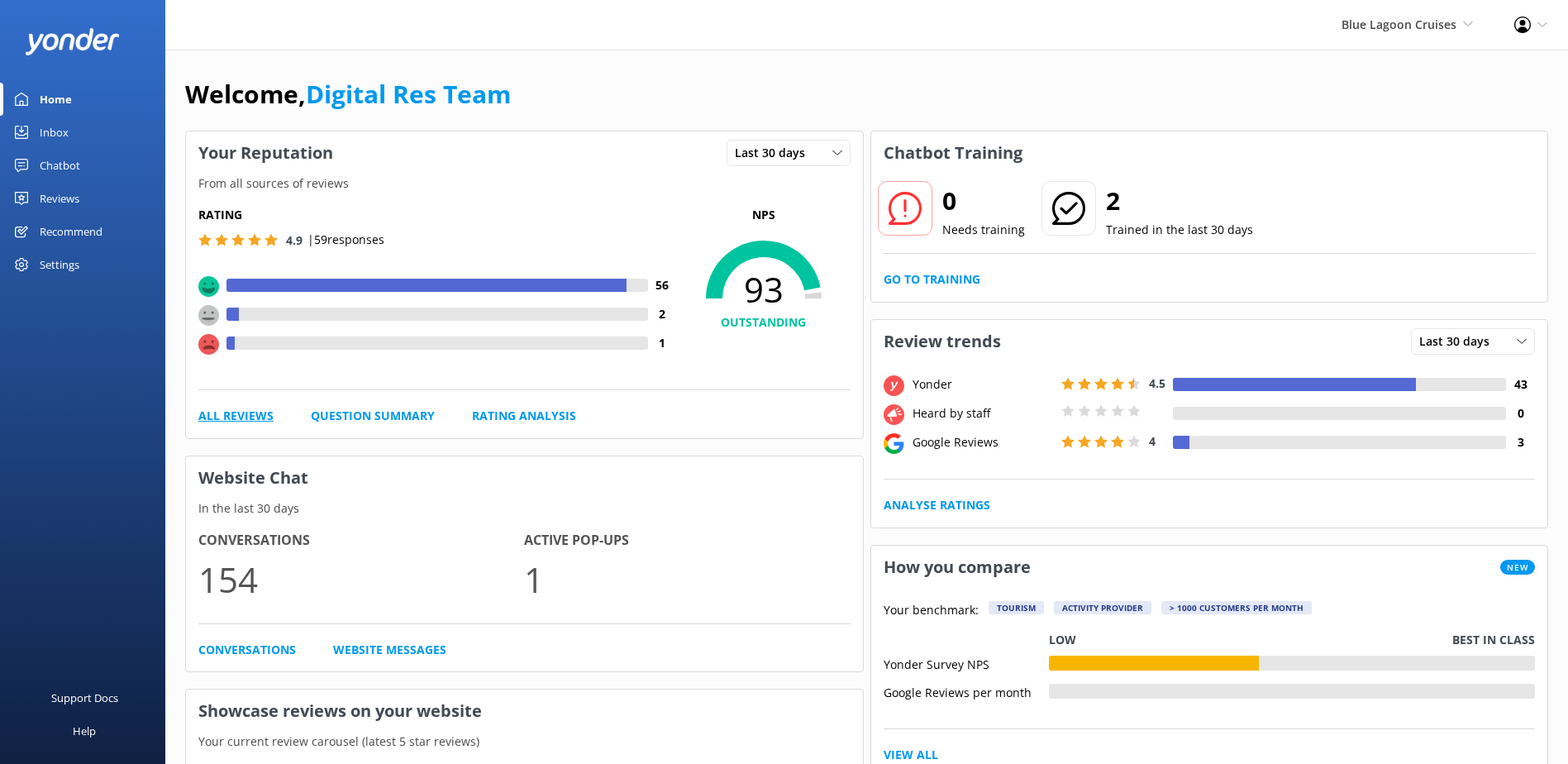
click at [213, 411] on link "All Reviews" at bounding box center [236, 416] width 75 height 18
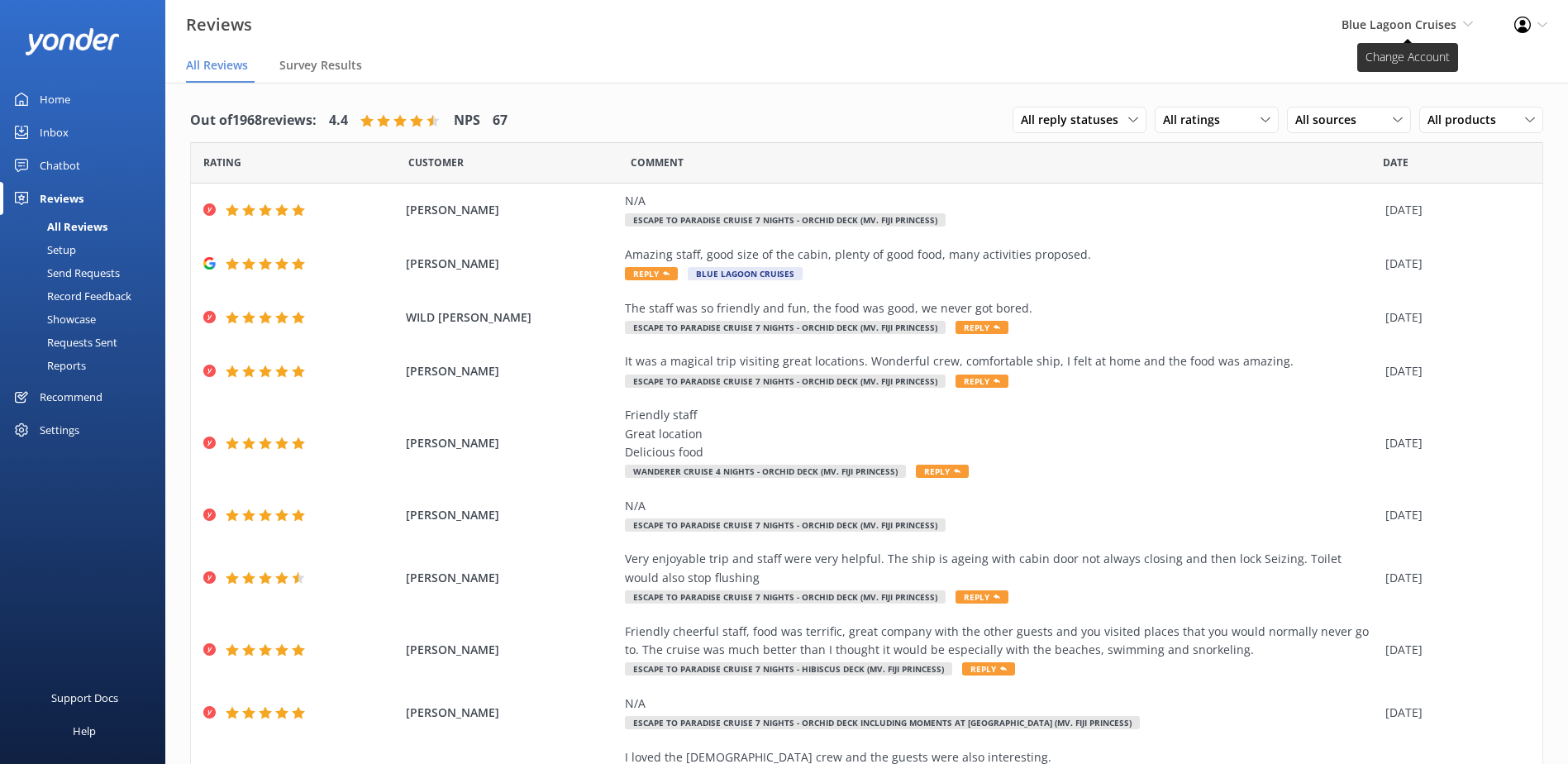
click at [1436, 28] on span "Blue Lagoon Cruises" at bounding box center [1399, 25] width 115 height 16
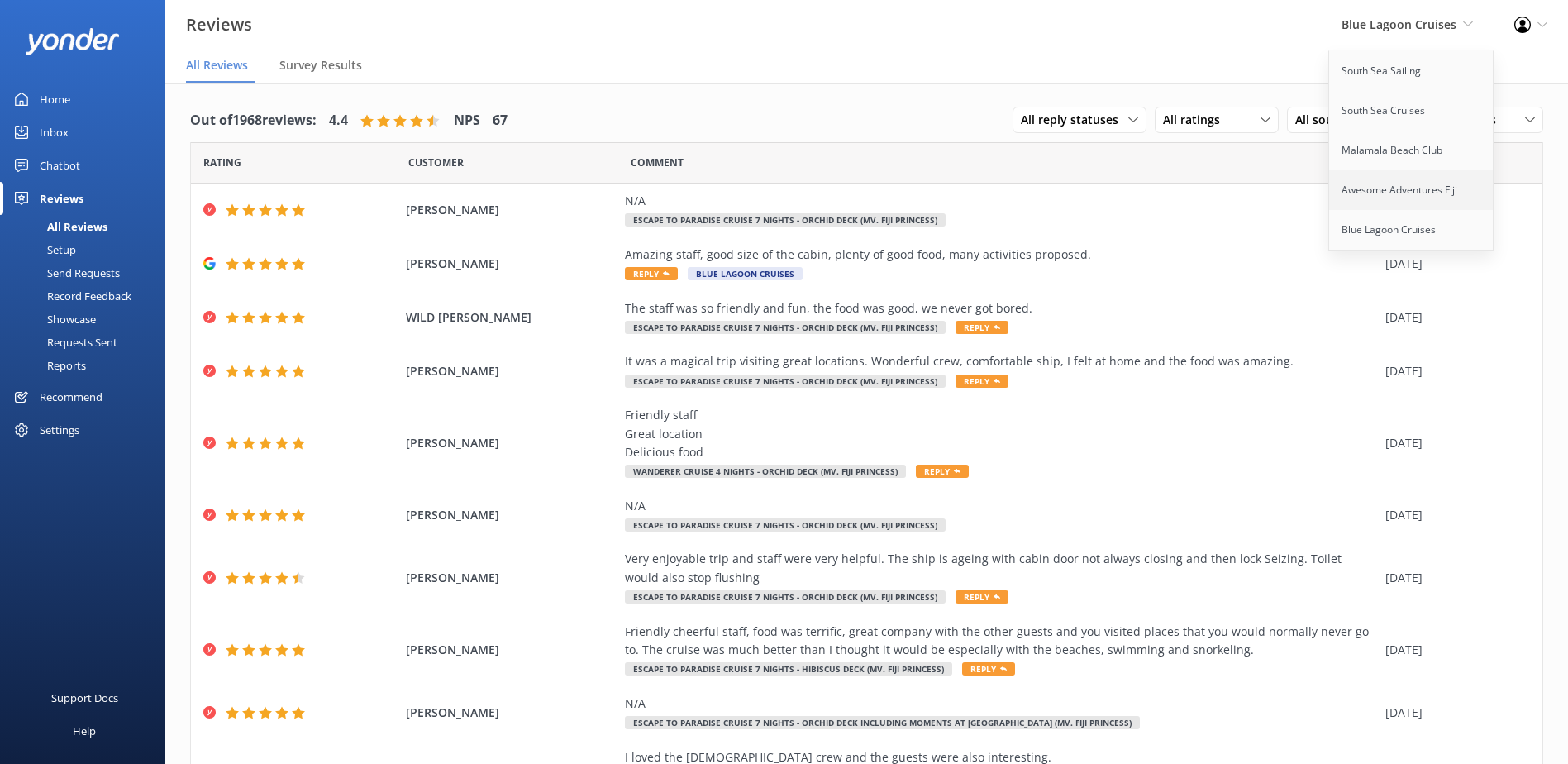
click at [1375, 193] on link "Awesome Adventures Fiji" at bounding box center [1412, 191] width 166 height 40
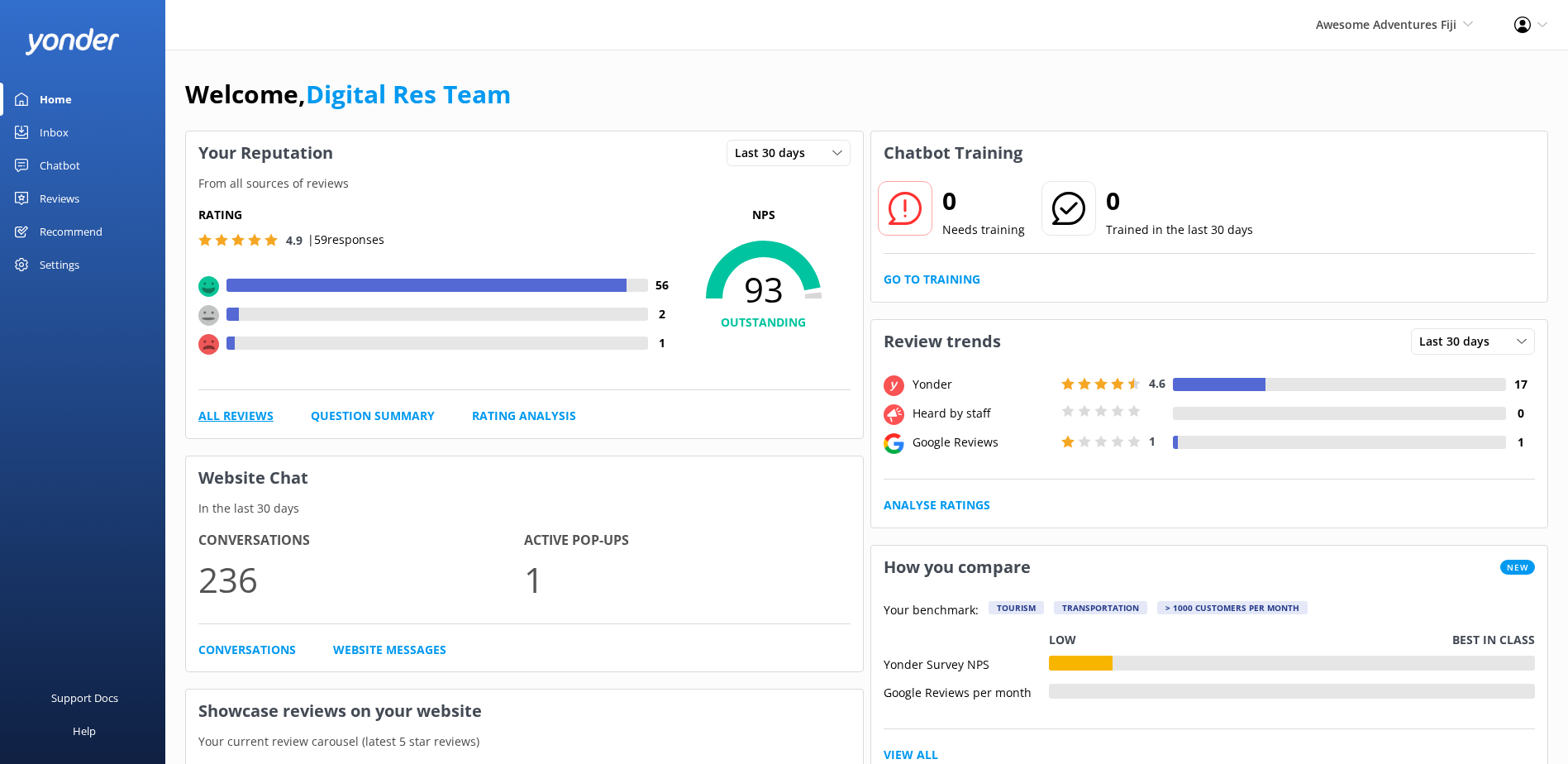
click at [254, 417] on link "All Reviews" at bounding box center [236, 416] width 75 height 18
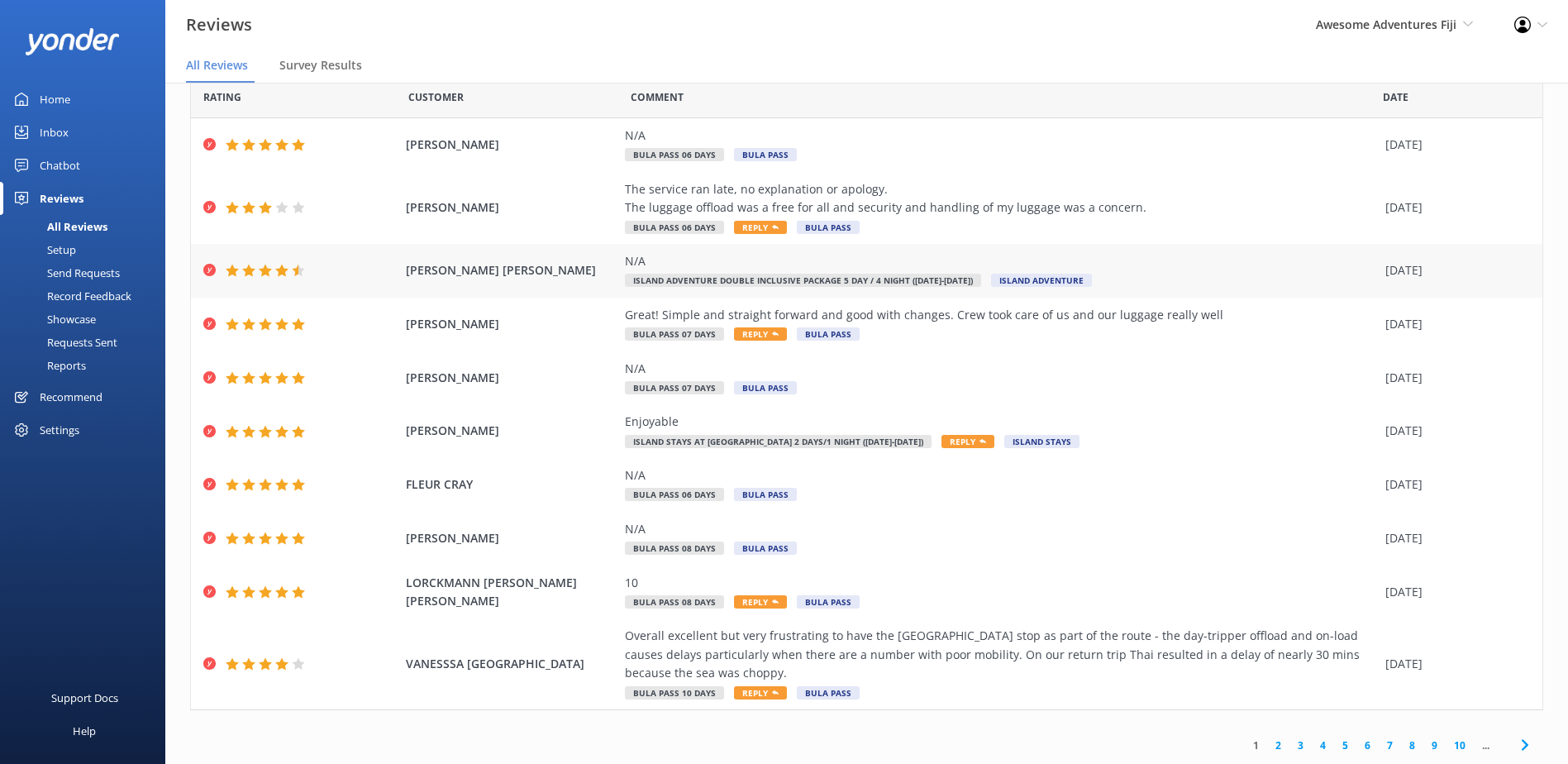
scroll to position [33, 0]
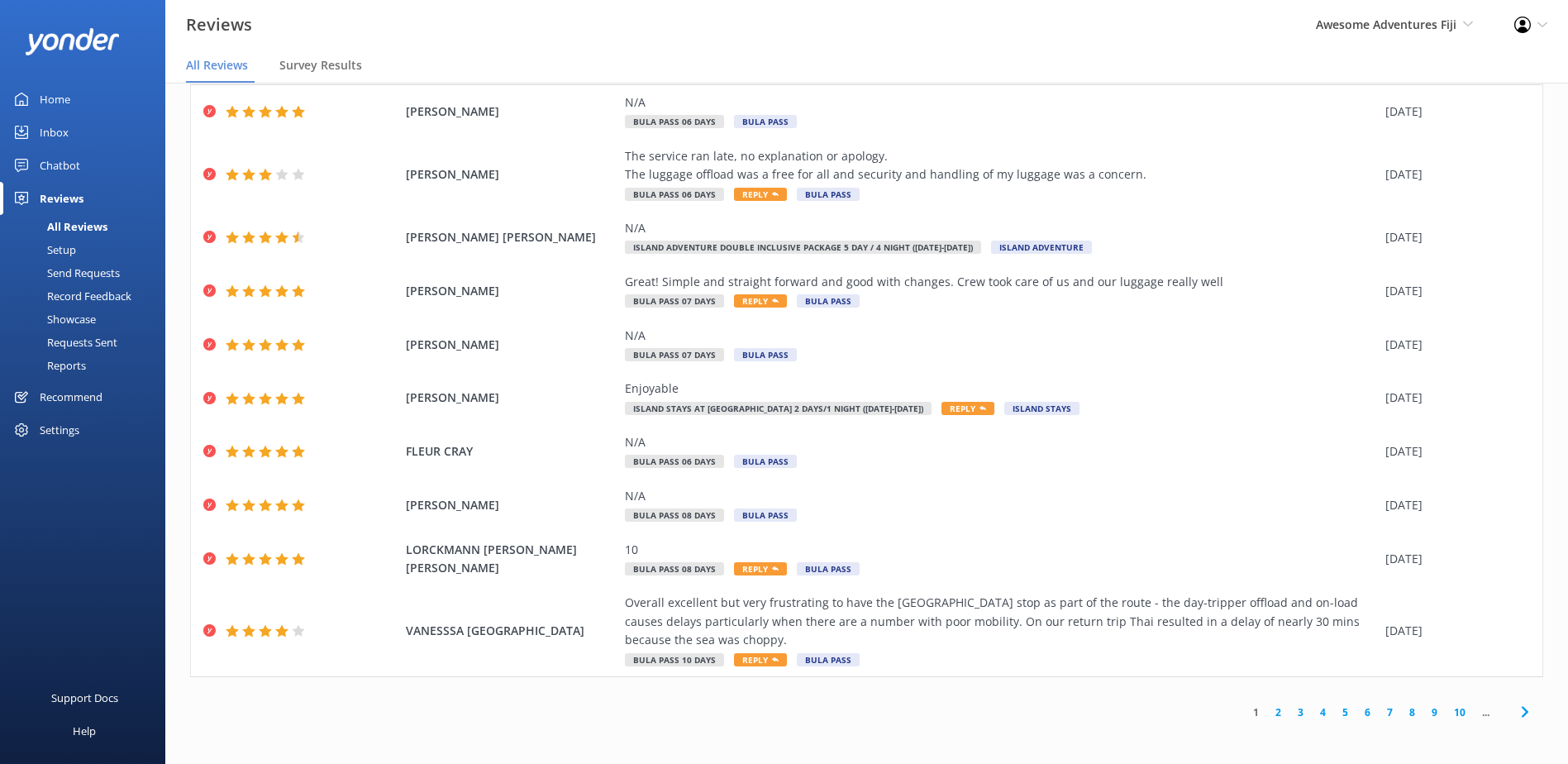
click at [1267, 711] on link "2" at bounding box center [1278, 712] width 22 height 16
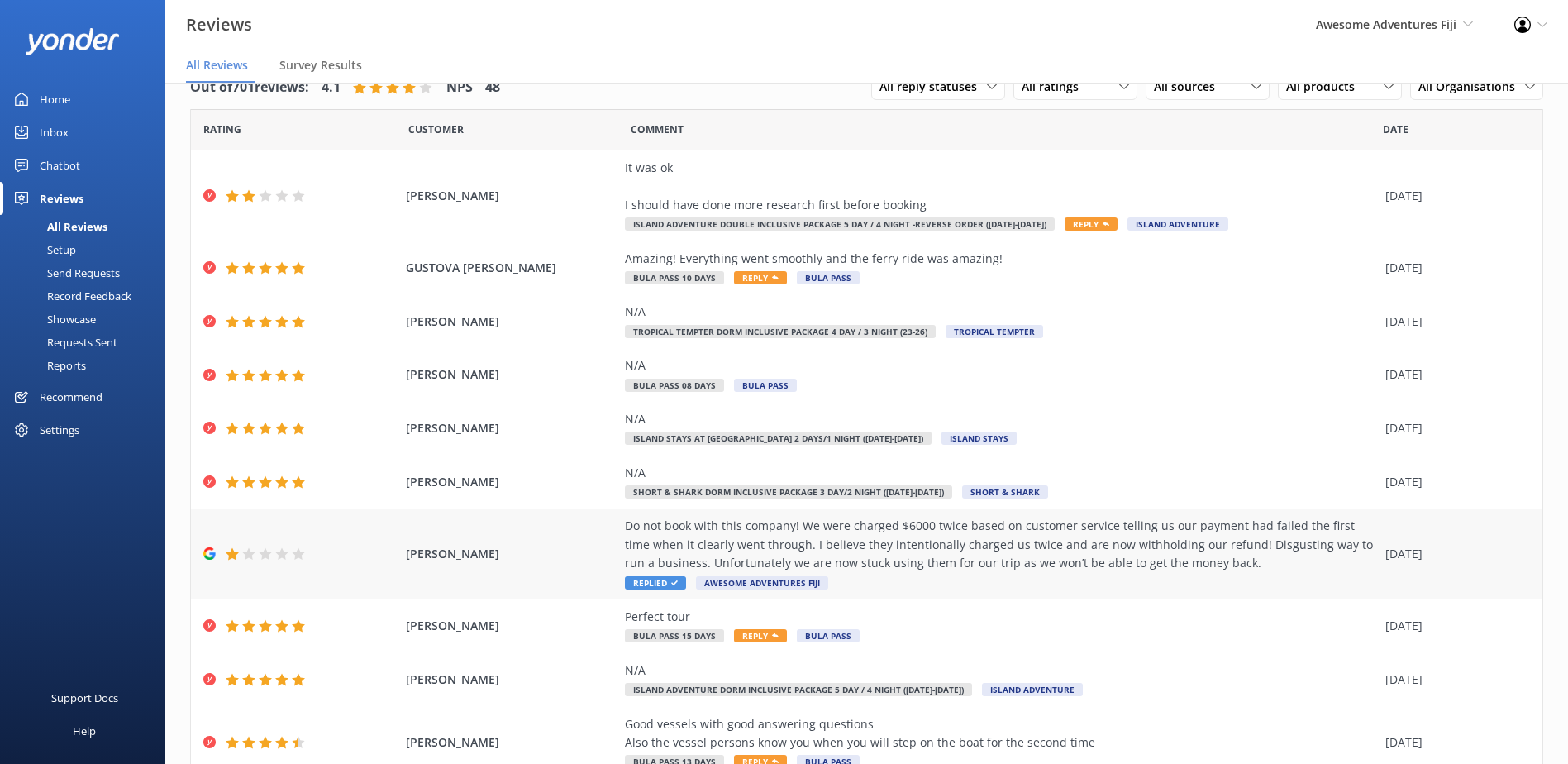
click at [640, 576] on span "Replied" at bounding box center [655, 582] width 62 height 13
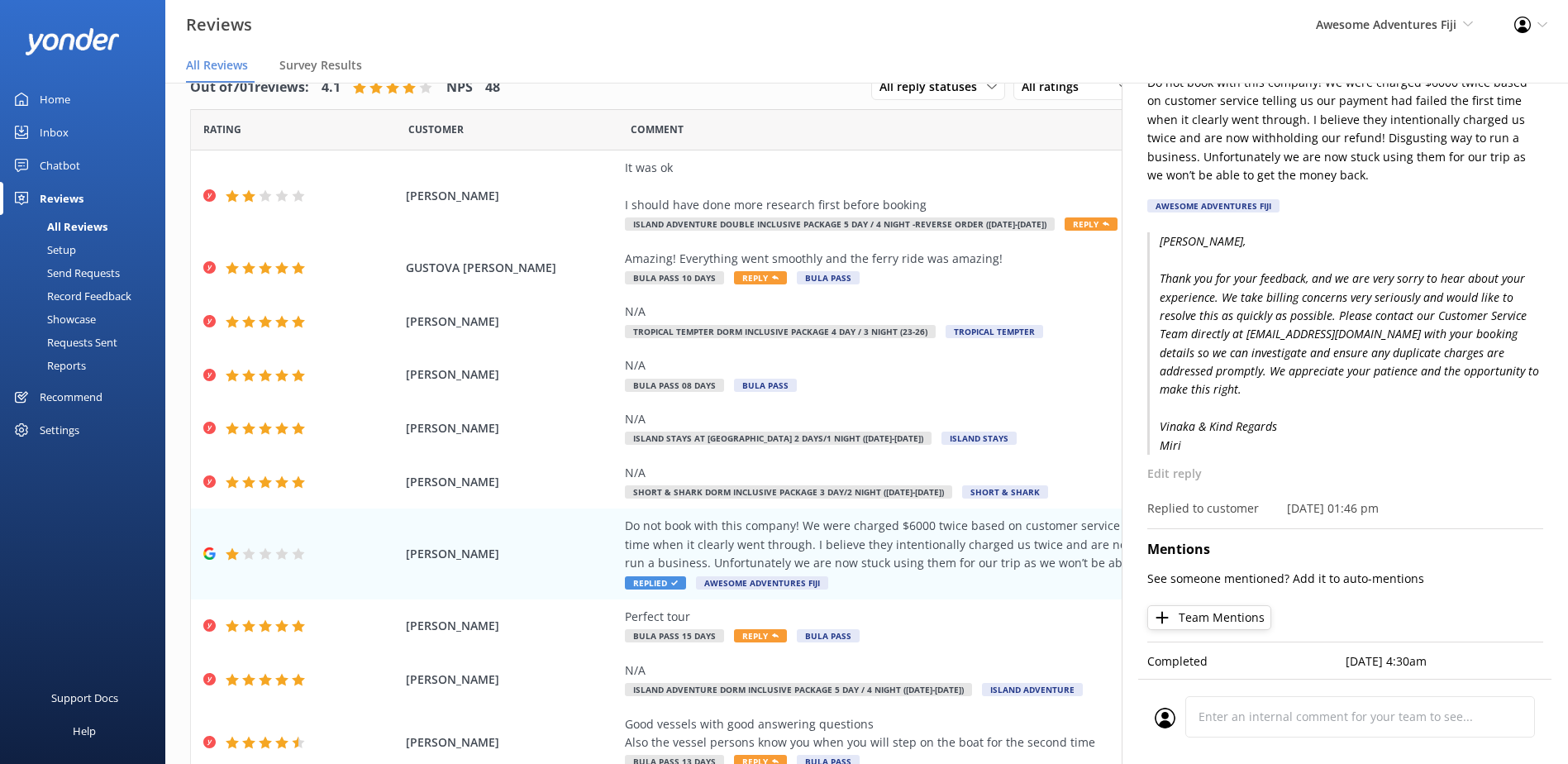
scroll to position [112, 0]
click at [944, 664] on div "N/A" at bounding box center [1001, 671] width 753 height 18
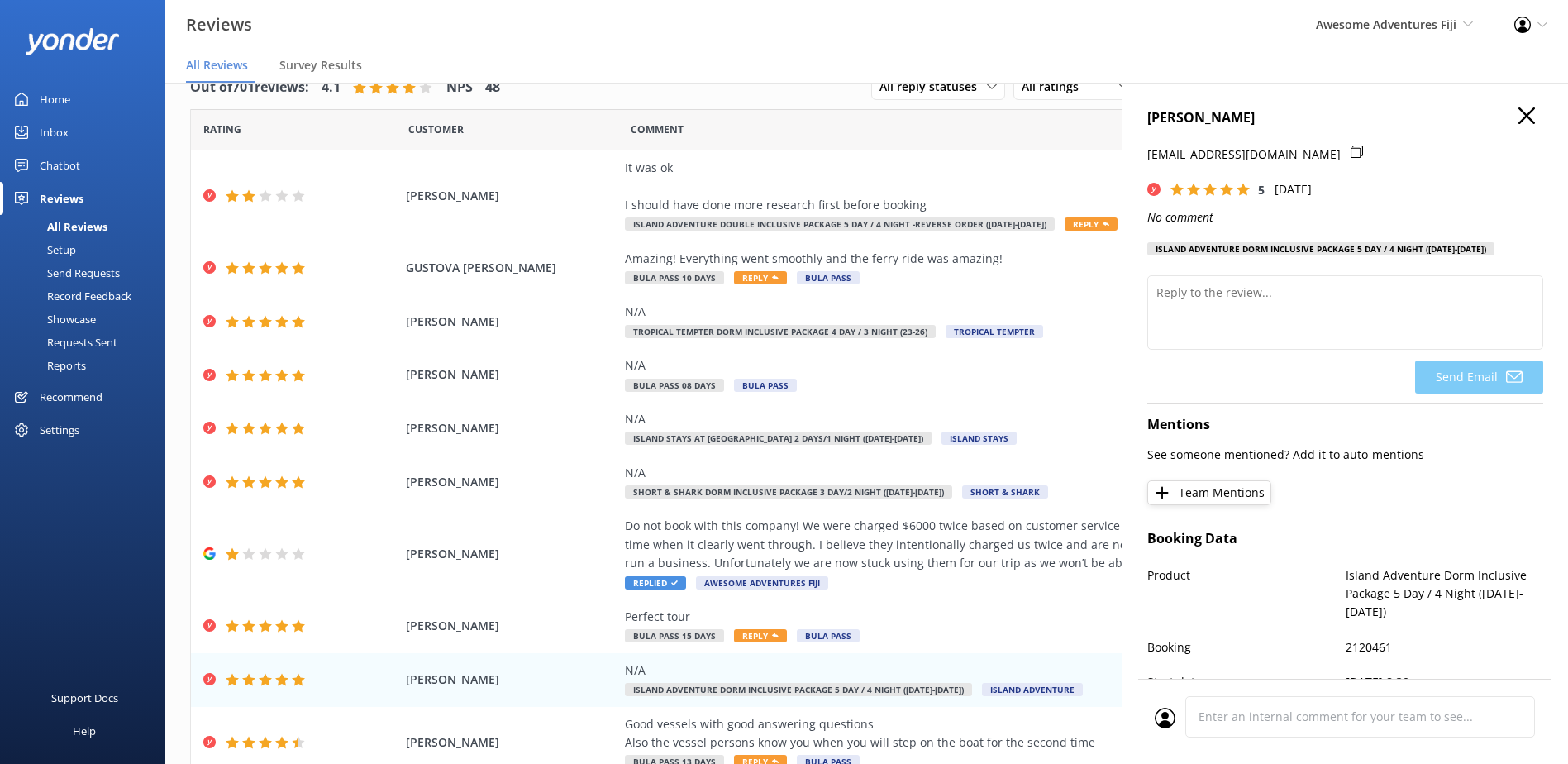
click at [1514, 105] on div "[PERSON_NAME] [EMAIL_ADDRESS][DOMAIN_NAME] 5 [DATE] No comment Island Adventure…" at bounding box center [1346, 464] width 447 height 764
click at [1525, 116] on h4 "[PERSON_NAME]" at bounding box center [1346, 118] width 396 height 22
click at [1519, 116] on icon "button" at bounding box center [1527, 115] width 17 height 17
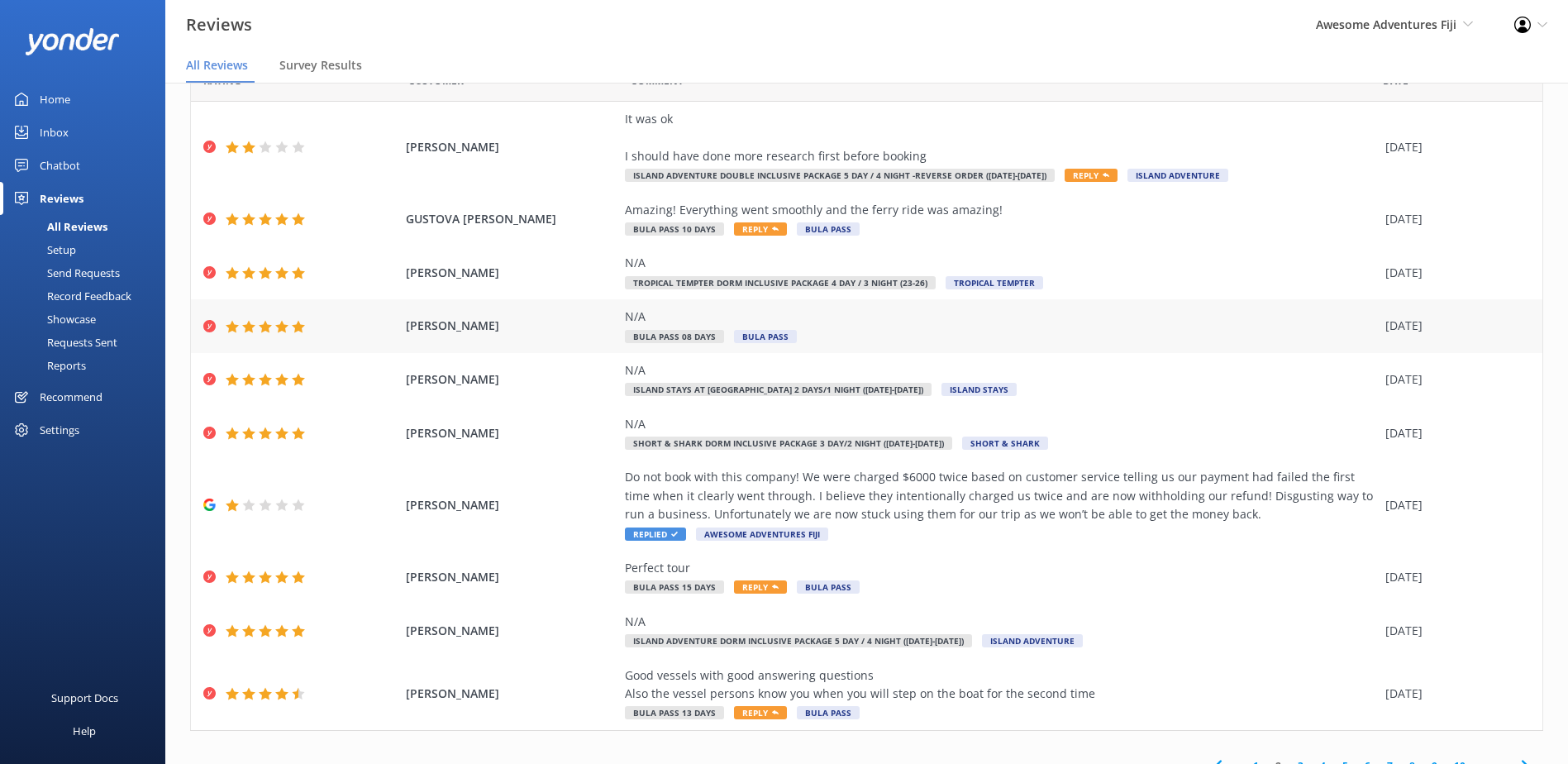
scroll to position [102, 0]
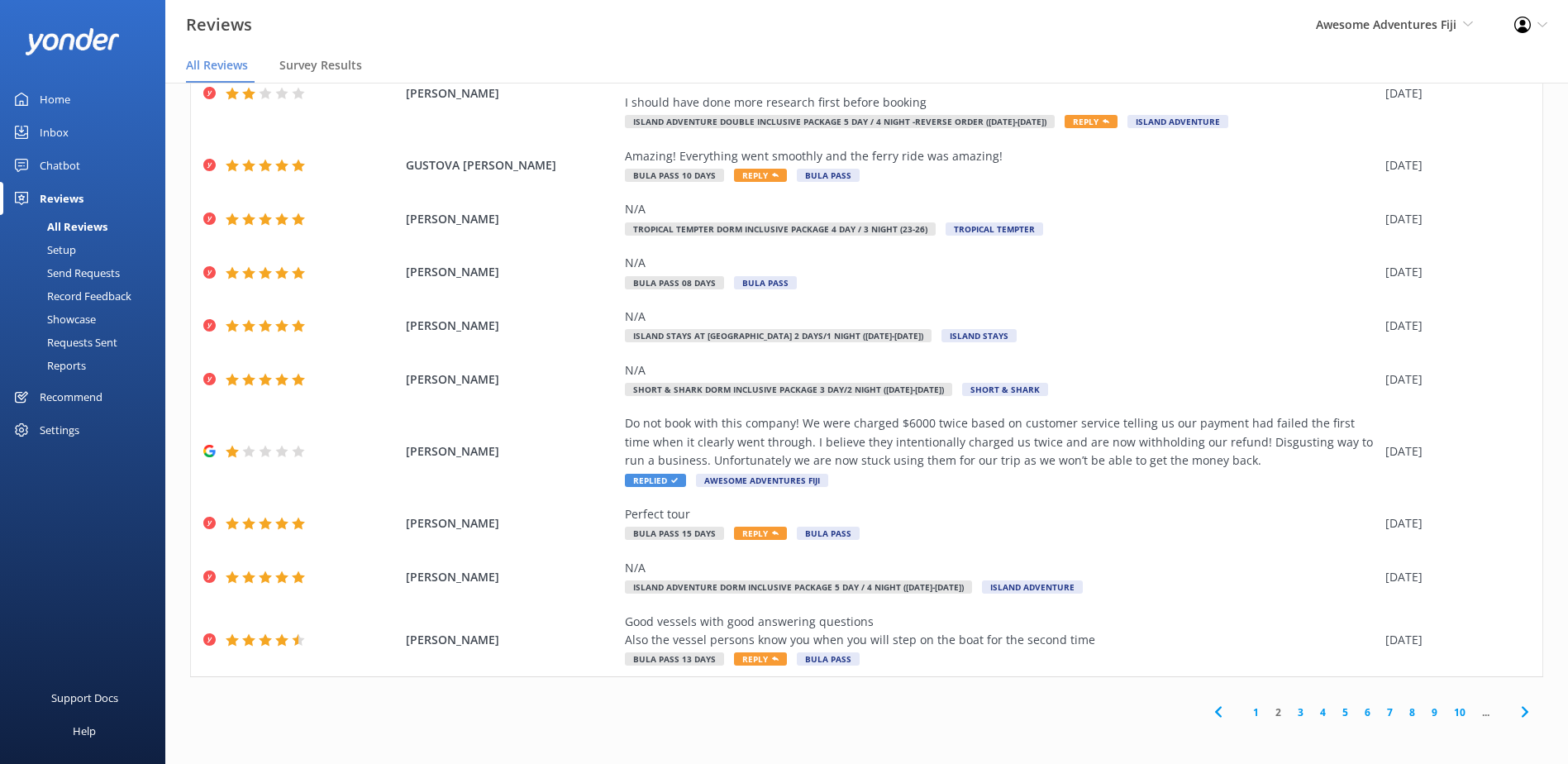
click at [1292, 709] on link "3" at bounding box center [1301, 712] width 22 height 16
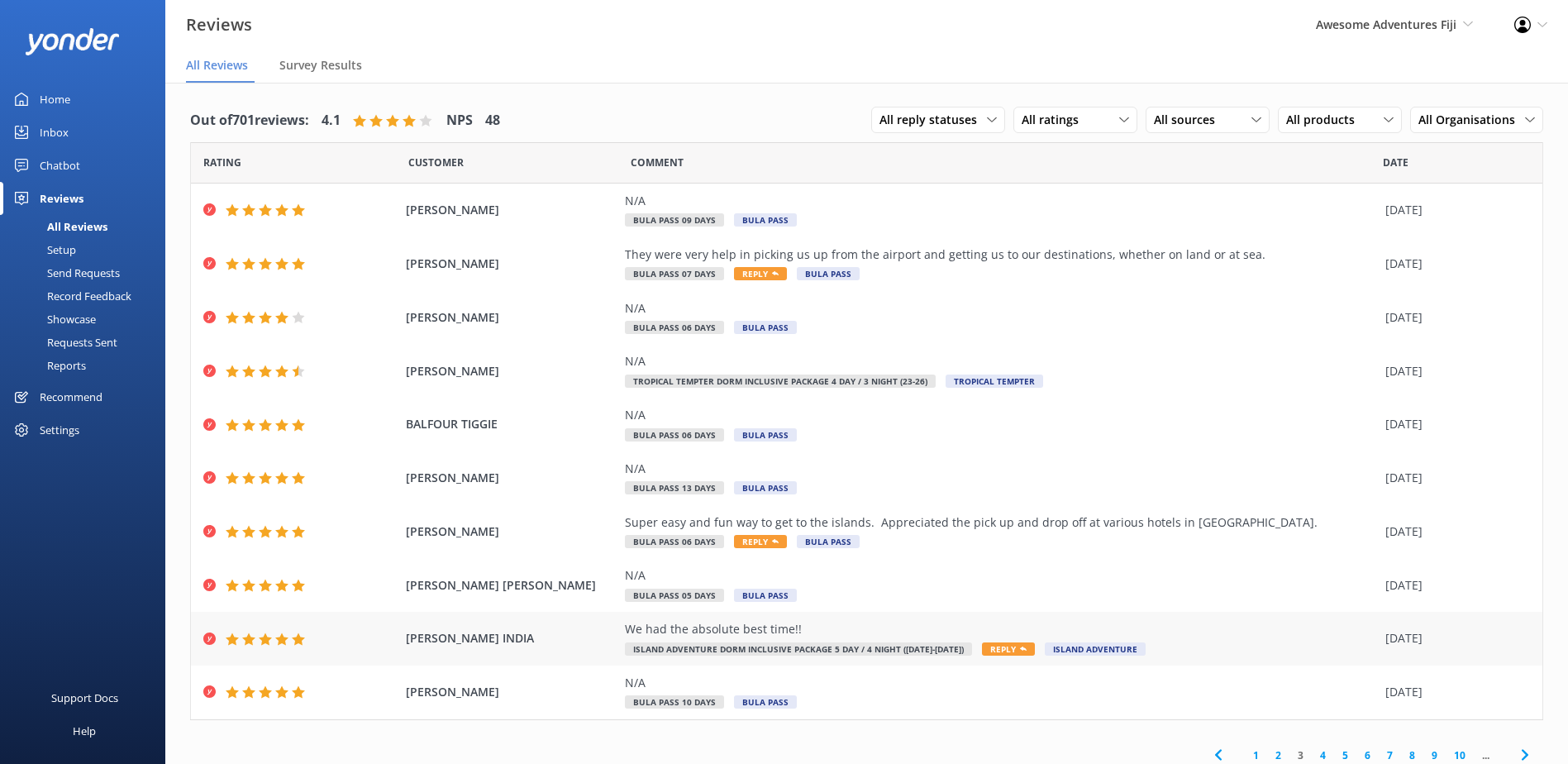
scroll to position [10, 0]
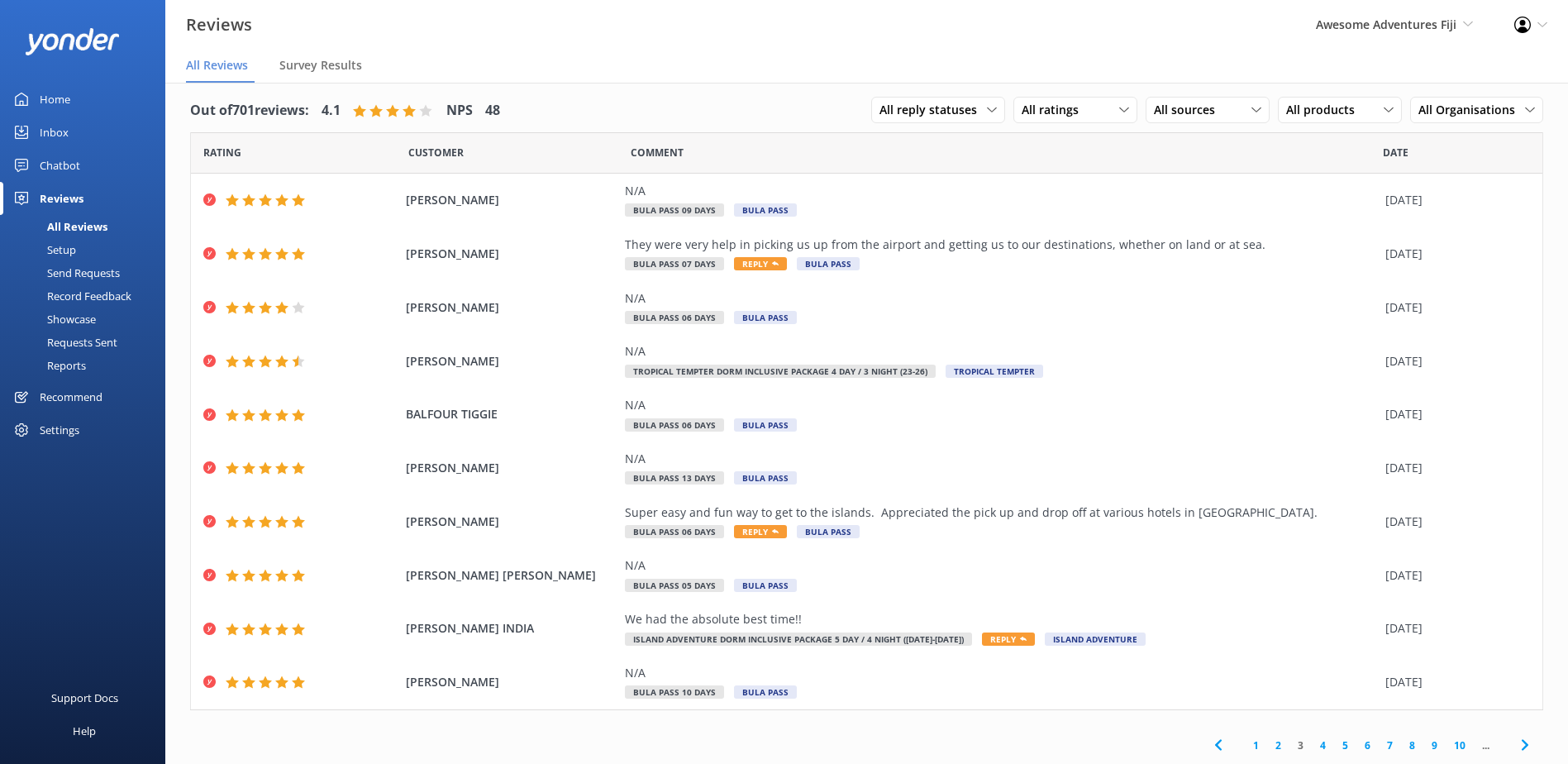
click at [1314, 744] on link "4" at bounding box center [1323, 746] width 22 height 16
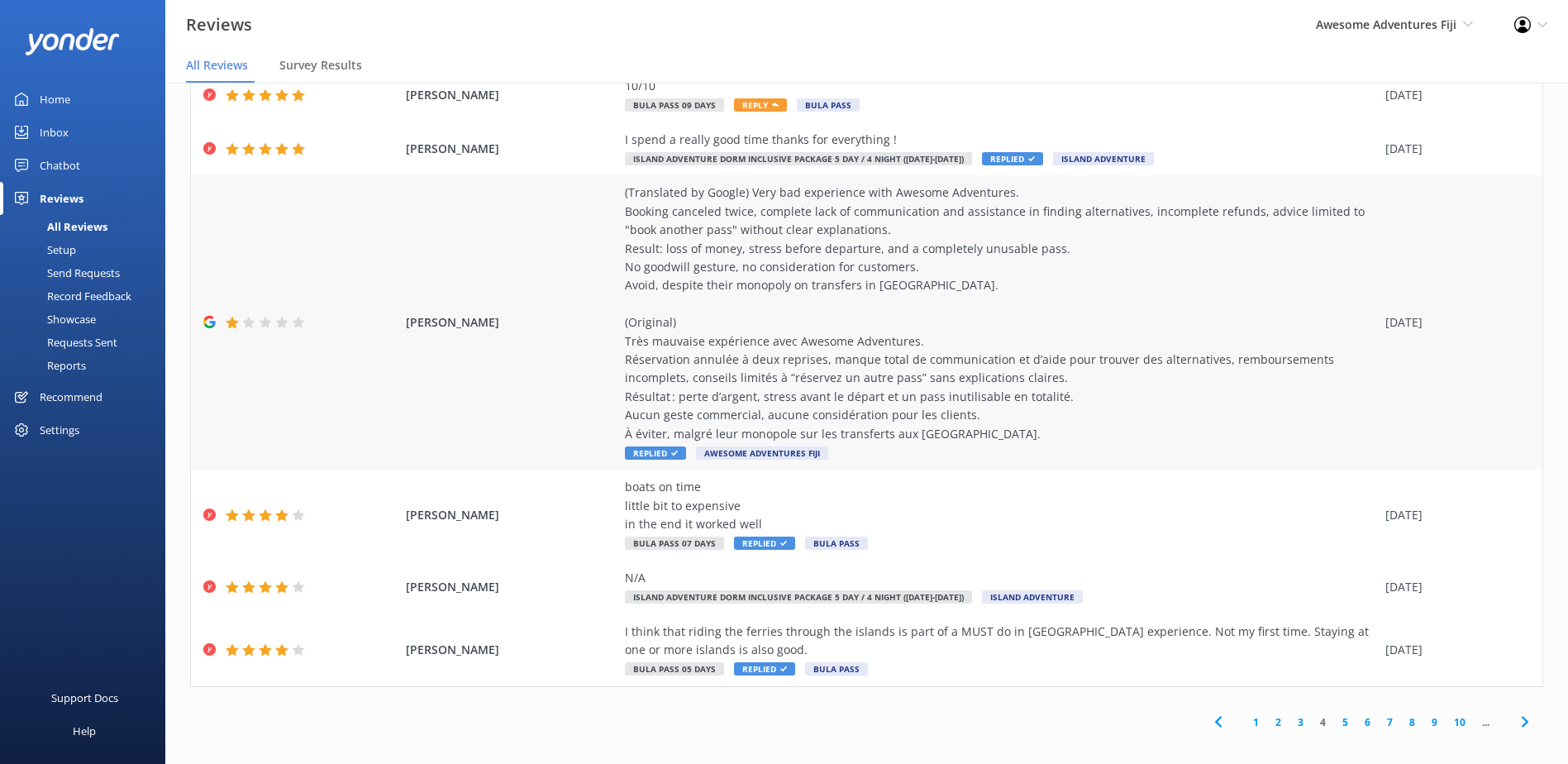
scroll to position [33, 0]
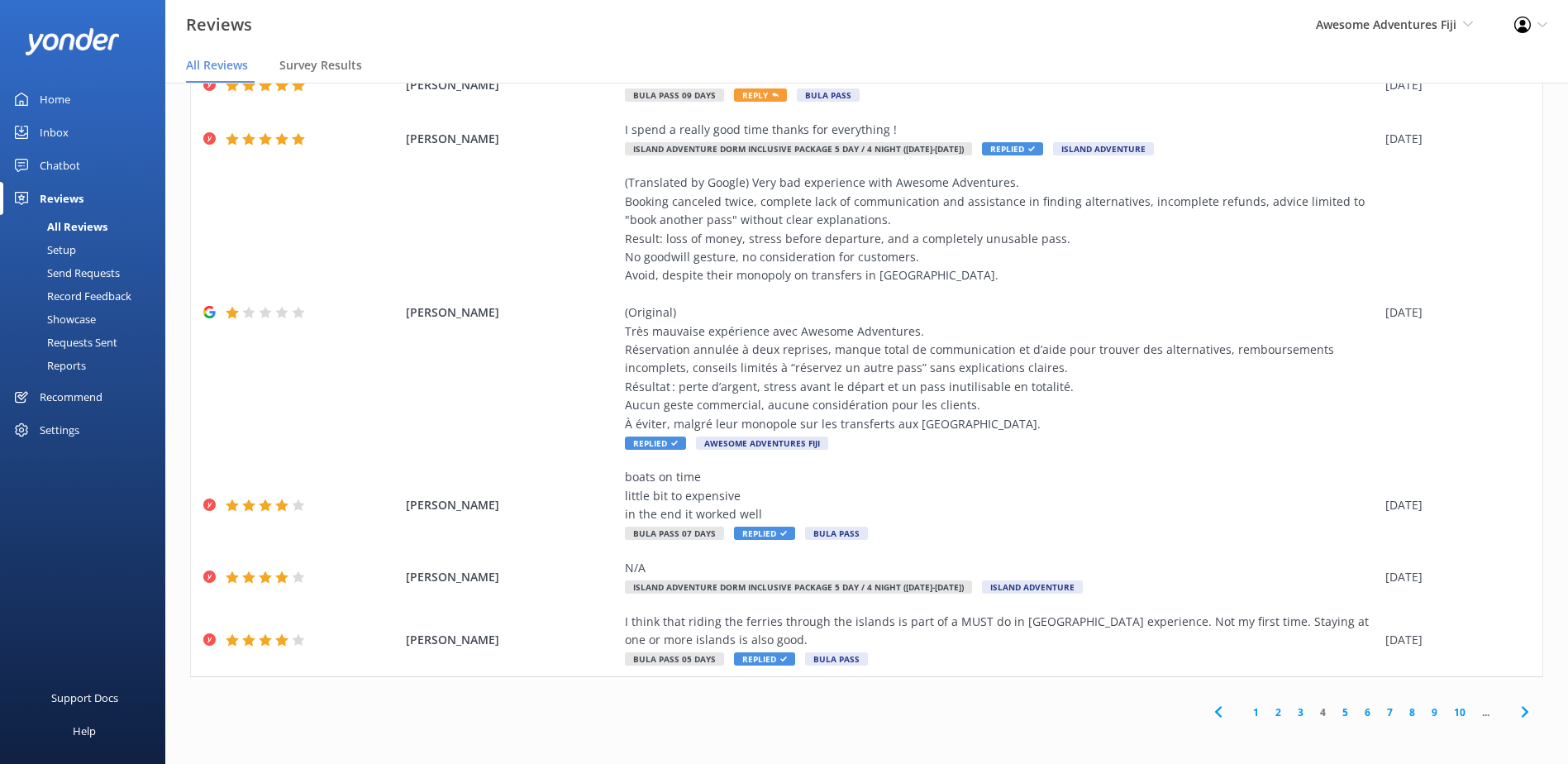
click at [1335, 717] on link "5" at bounding box center [1346, 712] width 22 height 16
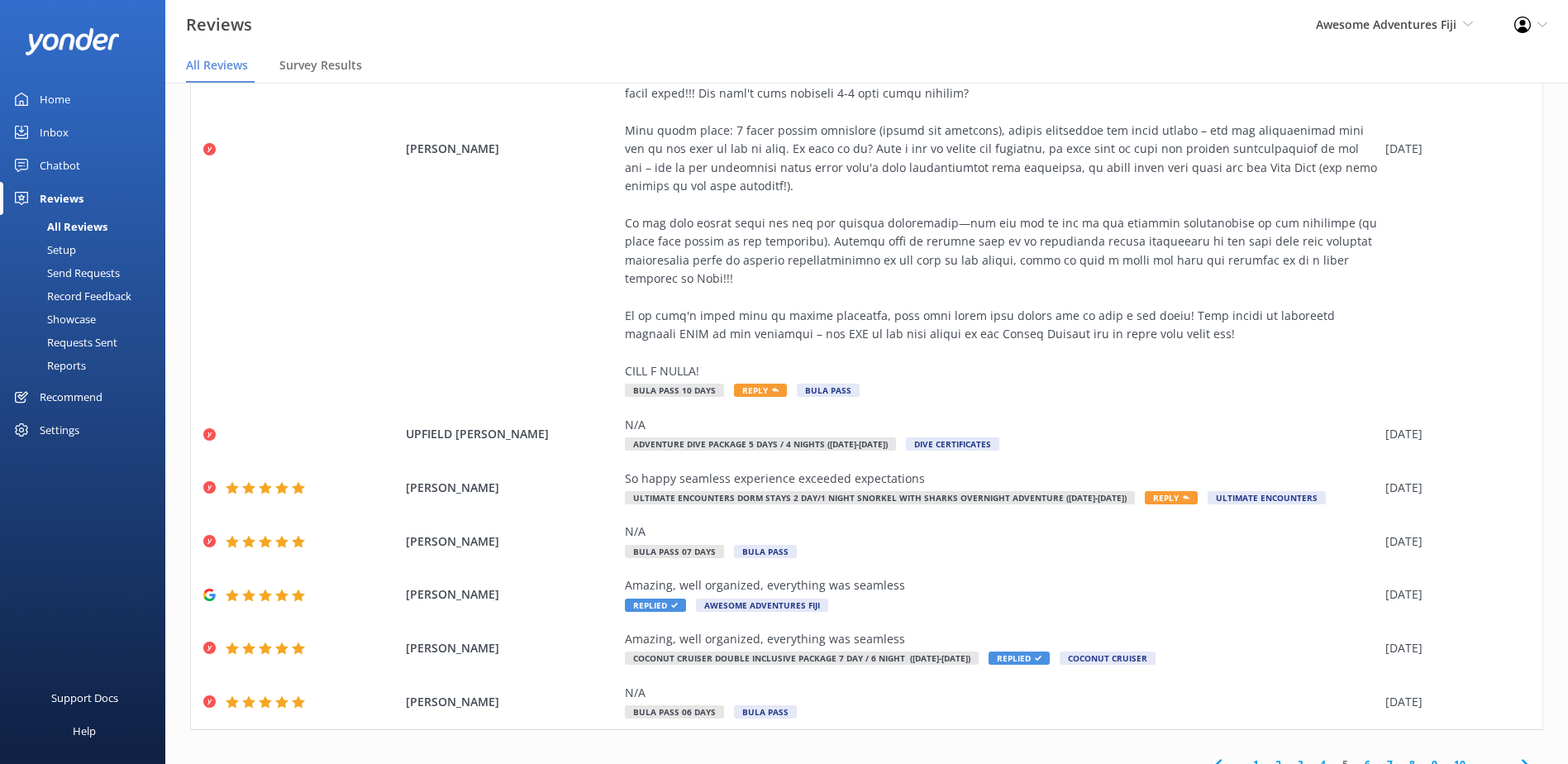
scroll to position [33, 0]
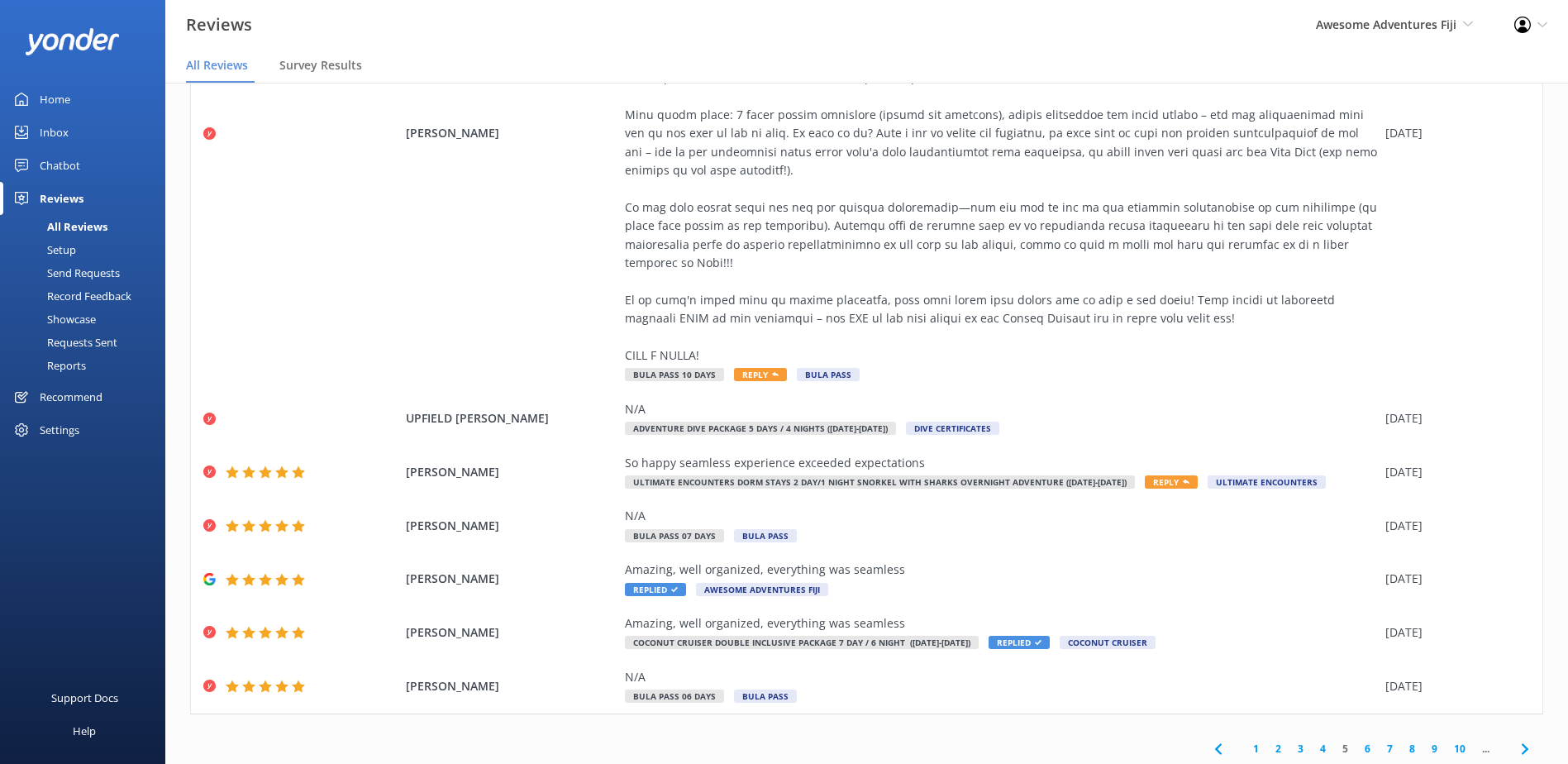
click at [1356, 741] on link "6" at bounding box center [1367, 749] width 22 height 16
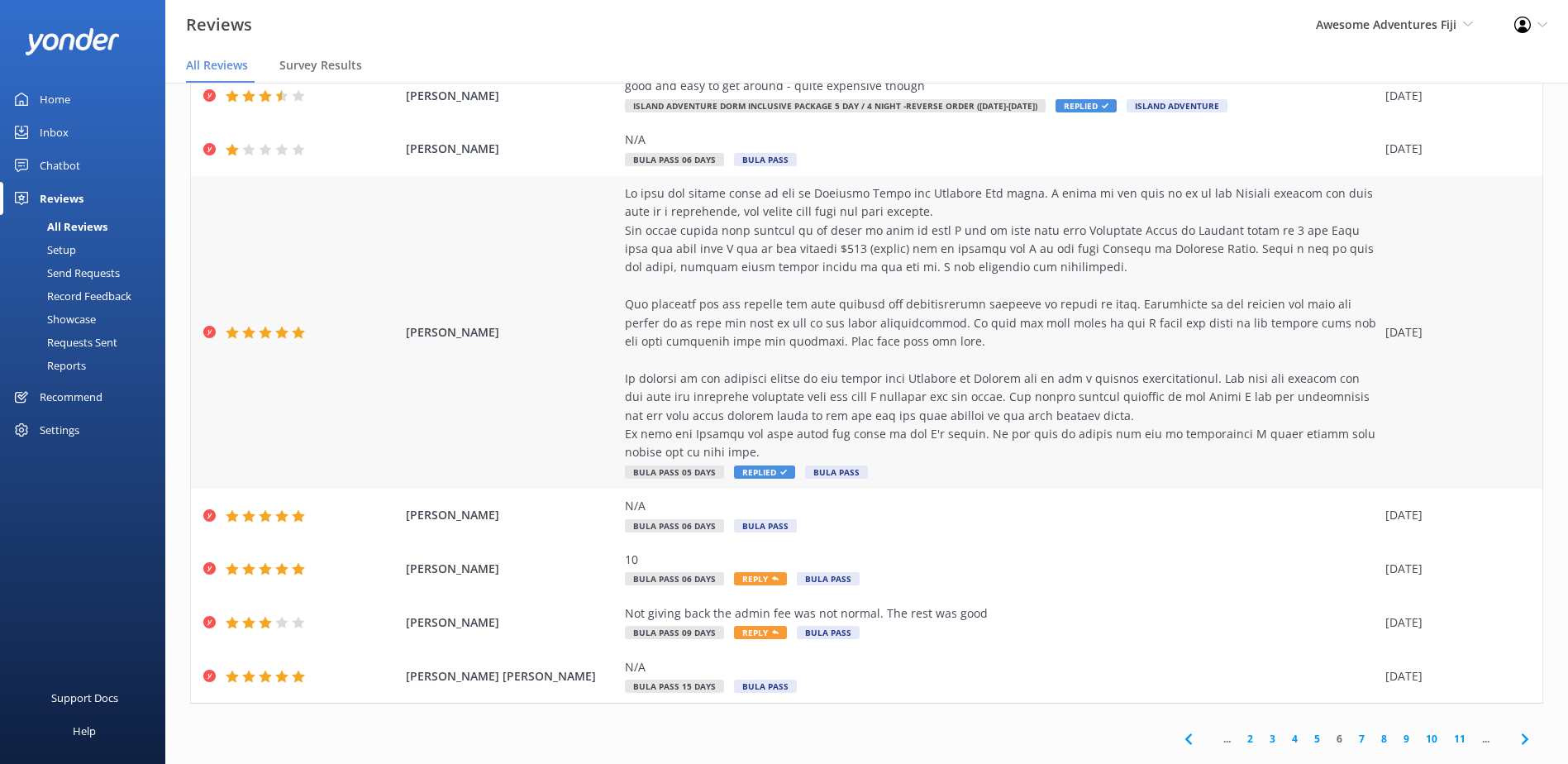
scroll to position [269, 0]
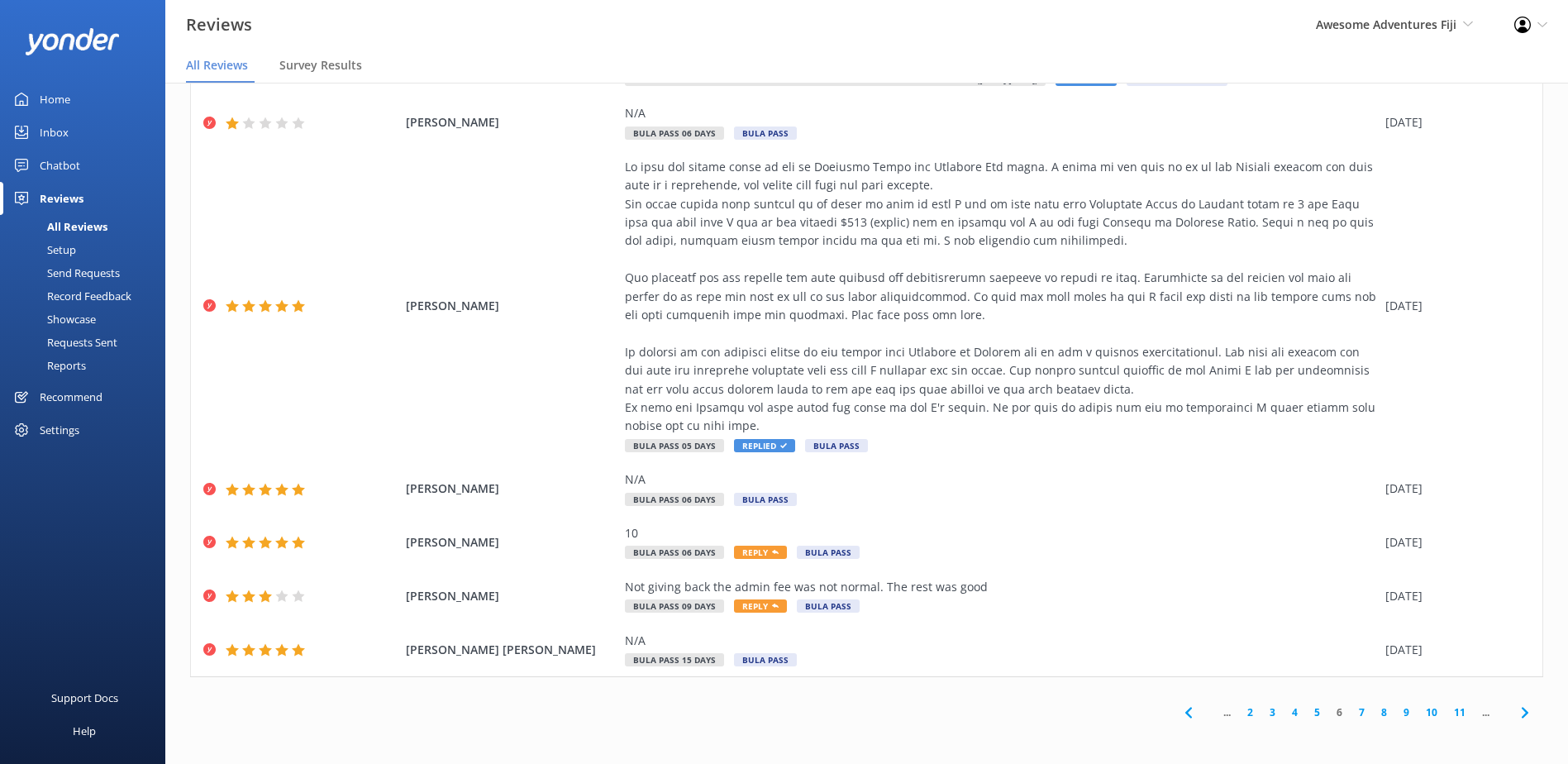
click at [1351, 714] on link "7" at bounding box center [1361, 712] width 22 height 16
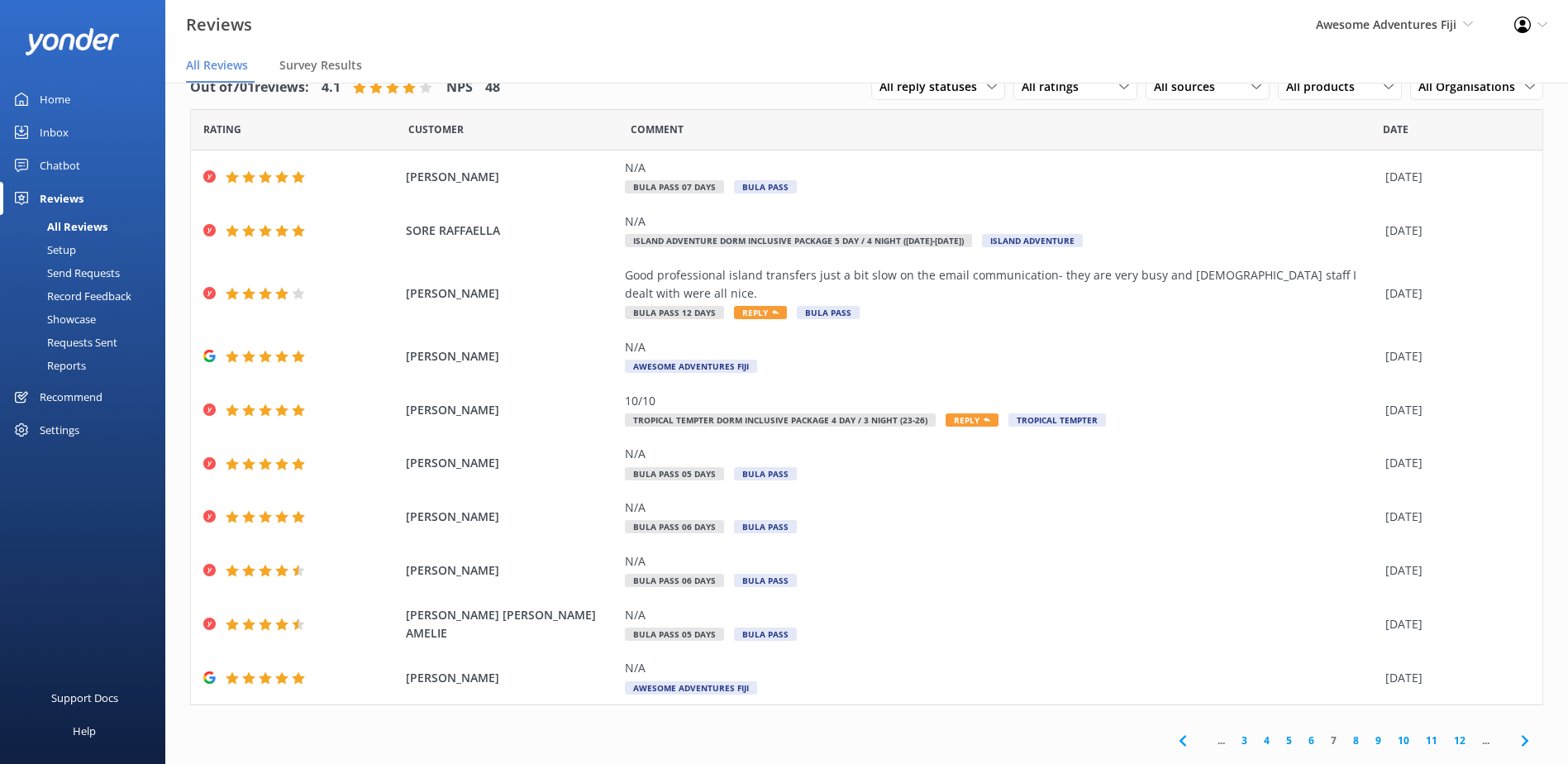
click at [1346, 733] on link "8" at bounding box center [1356, 741] width 22 height 16
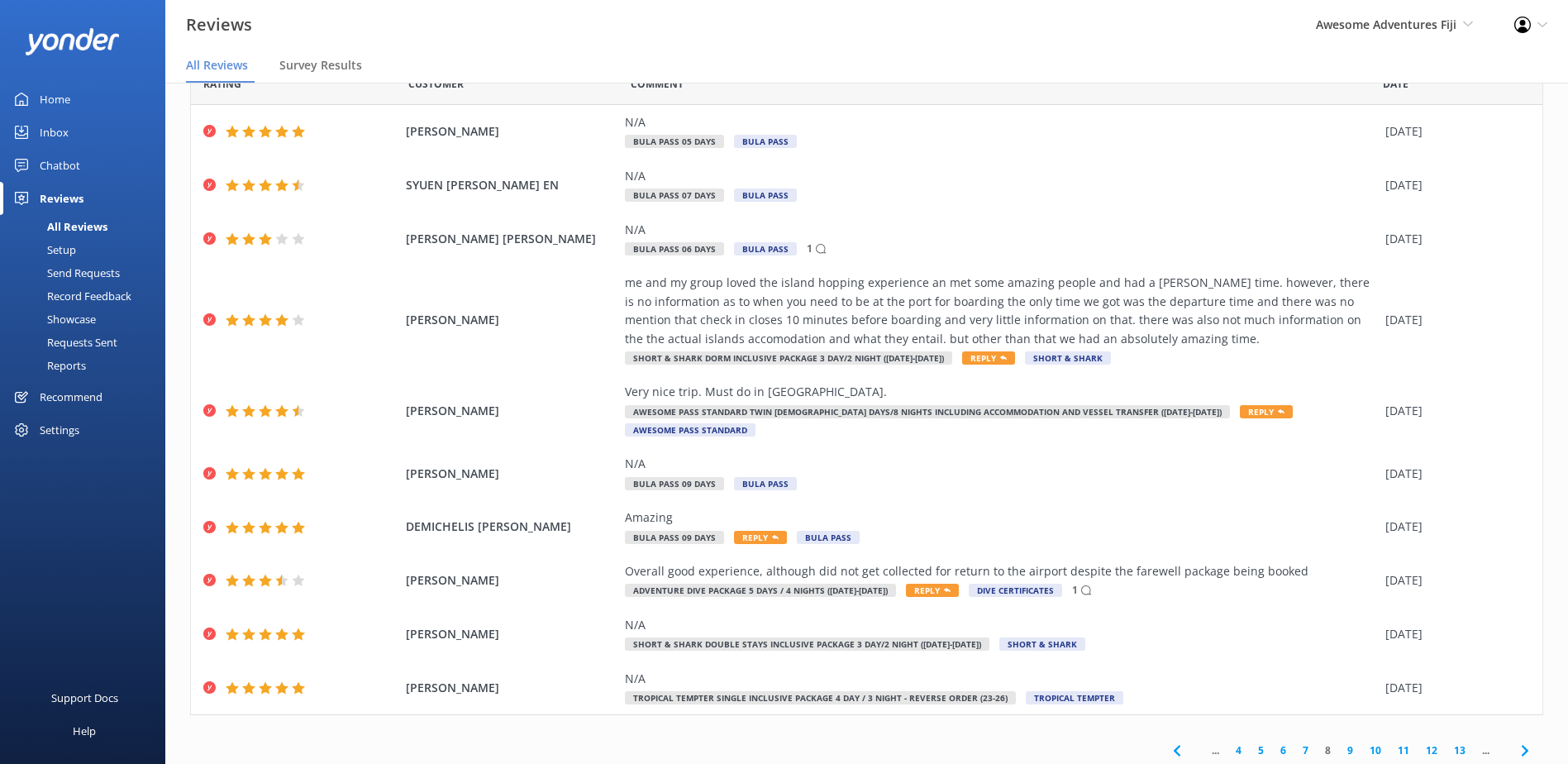
scroll to position [66, 0]
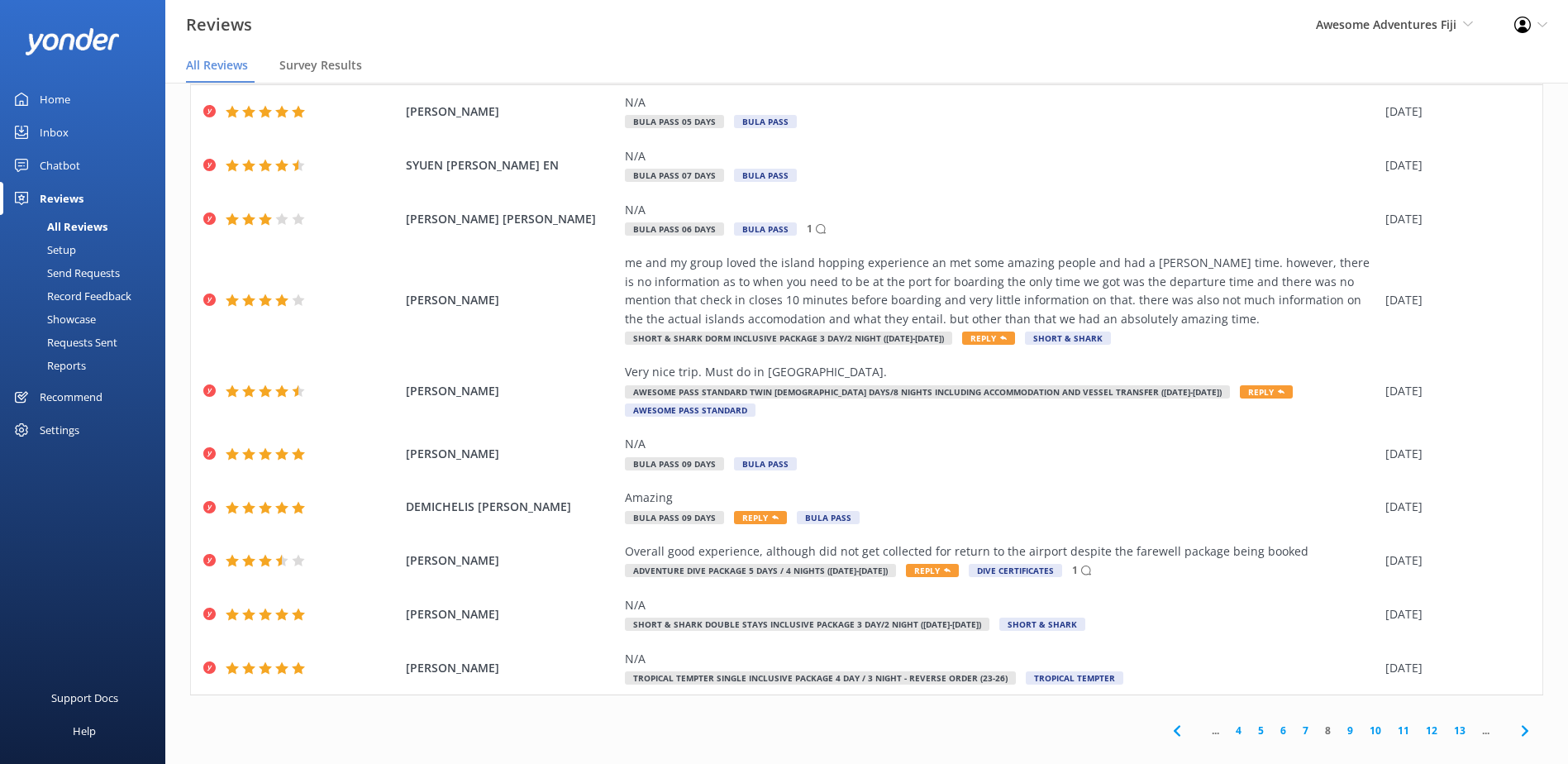
click at [1340, 723] on link "9" at bounding box center [1351, 731] width 22 height 16
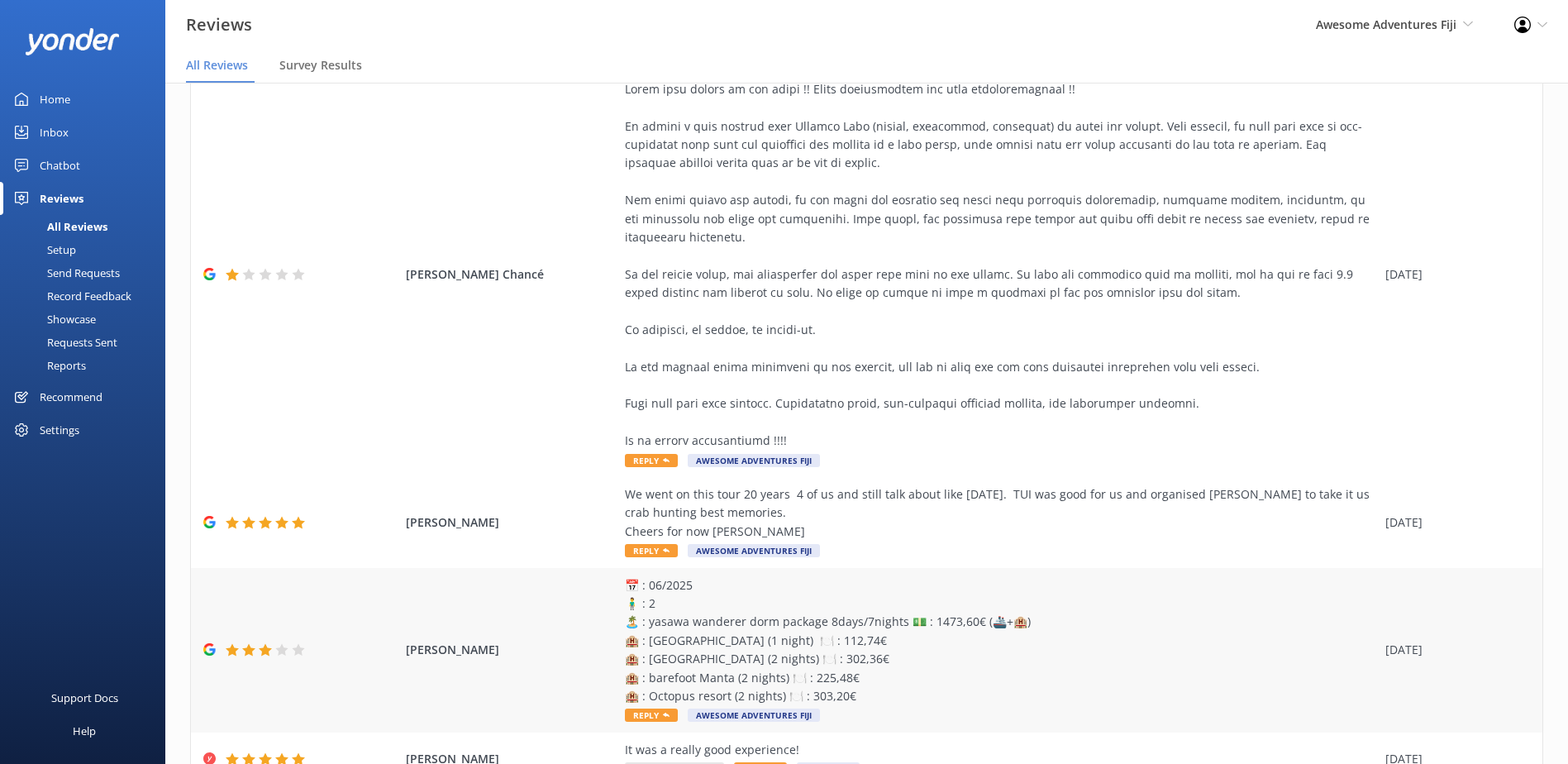
scroll to position [248, 0]
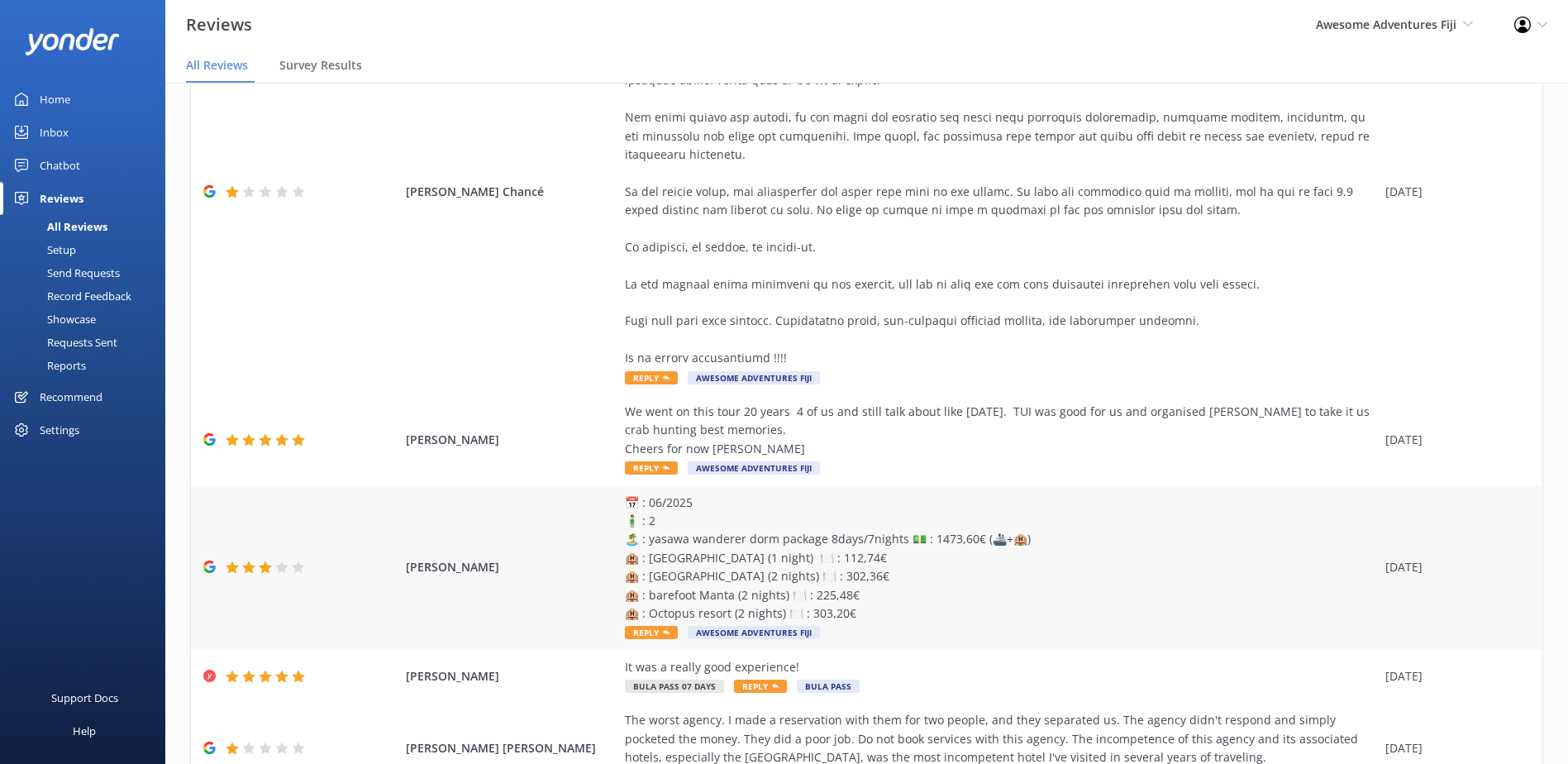
click at [643, 626] on span "Reply" at bounding box center [650, 632] width 53 height 13
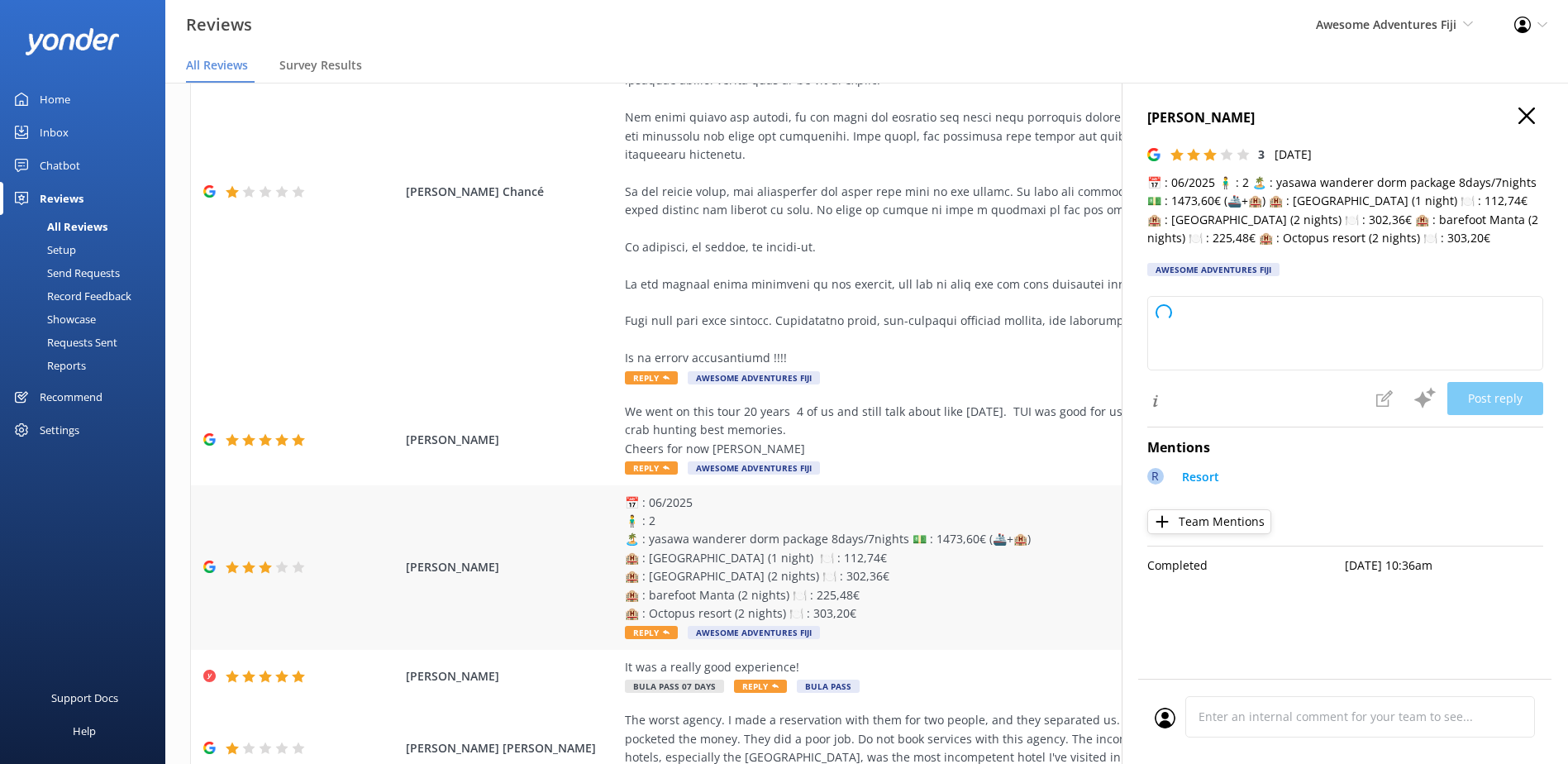
type textarea "Thank you for taking the time to share your detailed feedback and rating your e…"
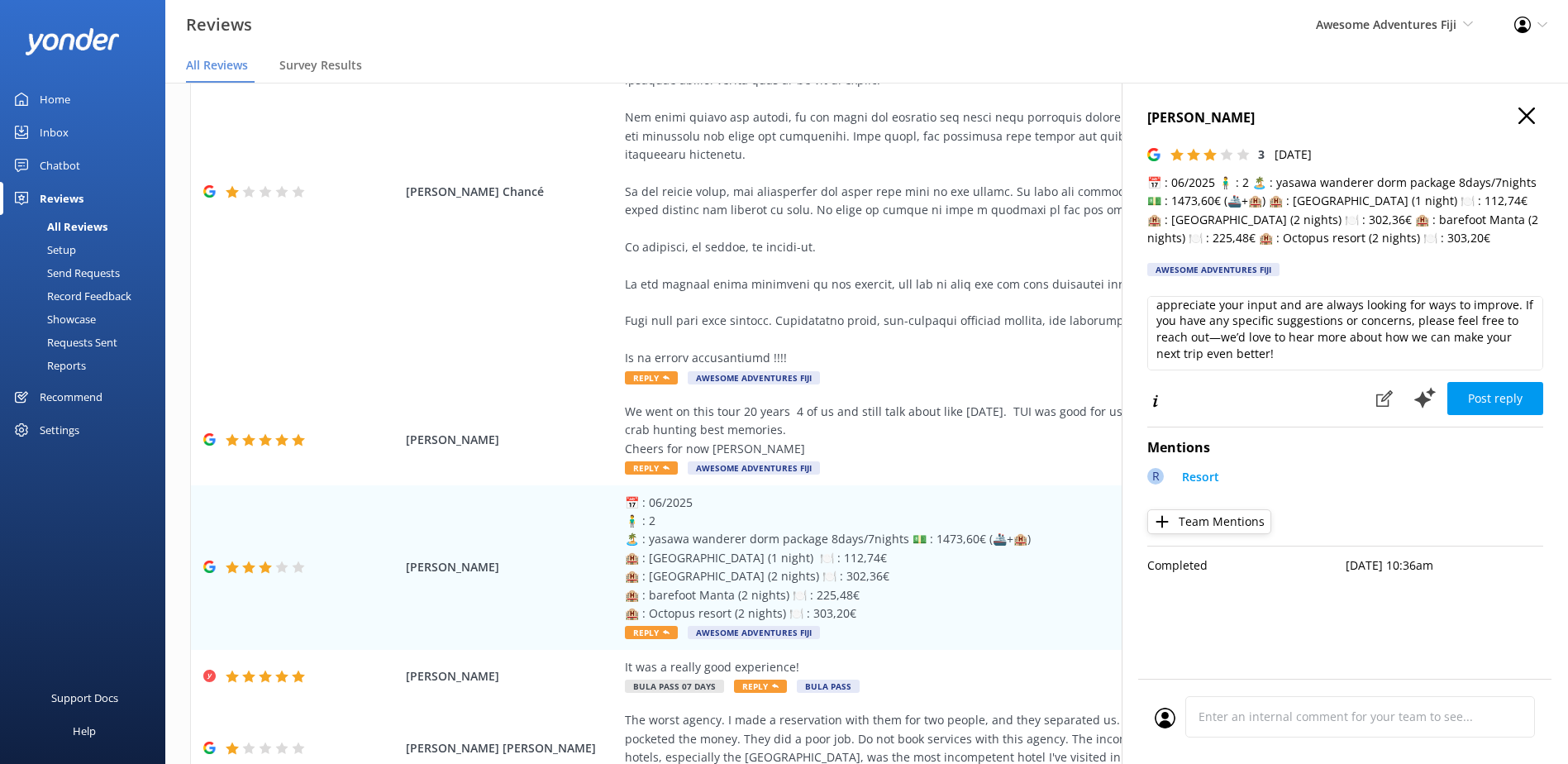
scroll to position [0, 0]
click at [1017, 486] on div "[PERSON_NAME] 📅 : 06/2025 🧍‍♂️ : 2 🏝️ : yasawa wanderer dorm package 8days/7nig…" at bounding box center [866, 568] width 1352 height 165
drag, startPoint x: 1029, startPoint y: 518, endPoint x: 1042, endPoint y: 548, distance: 32.7
click at [1029, 519] on div "📅 : 06/2025 🧍‍♂️ : 2 🏝️ : yasawa wanderer dorm package 8days/7nights 💵 : 1473,6…" at bounding box center [1001, 558] width 753 height 130
click at [1519, 118] on icon "button" at bounding box center [1527, 115] width 17 height 17
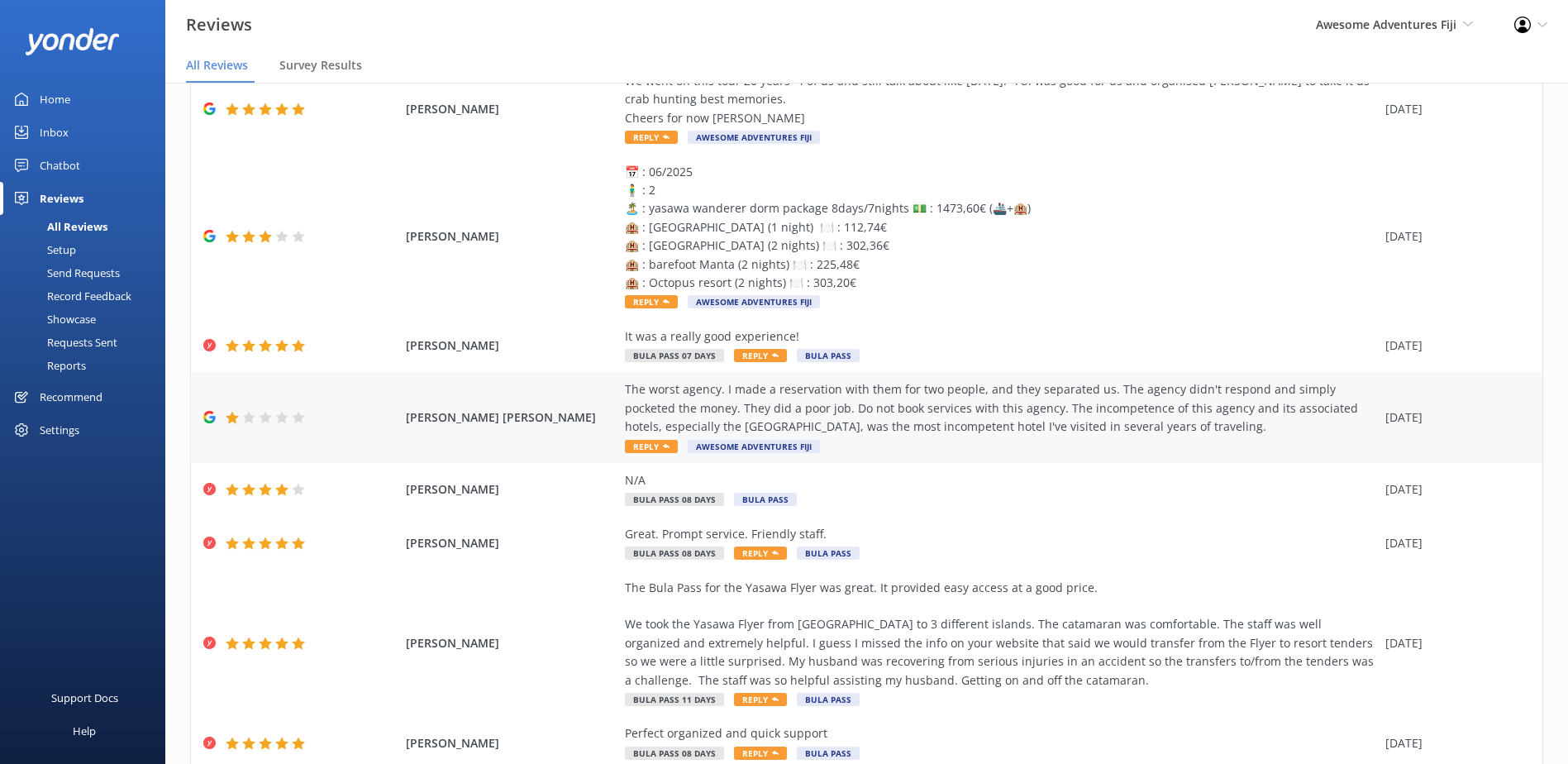
scroll to position [621, 0]
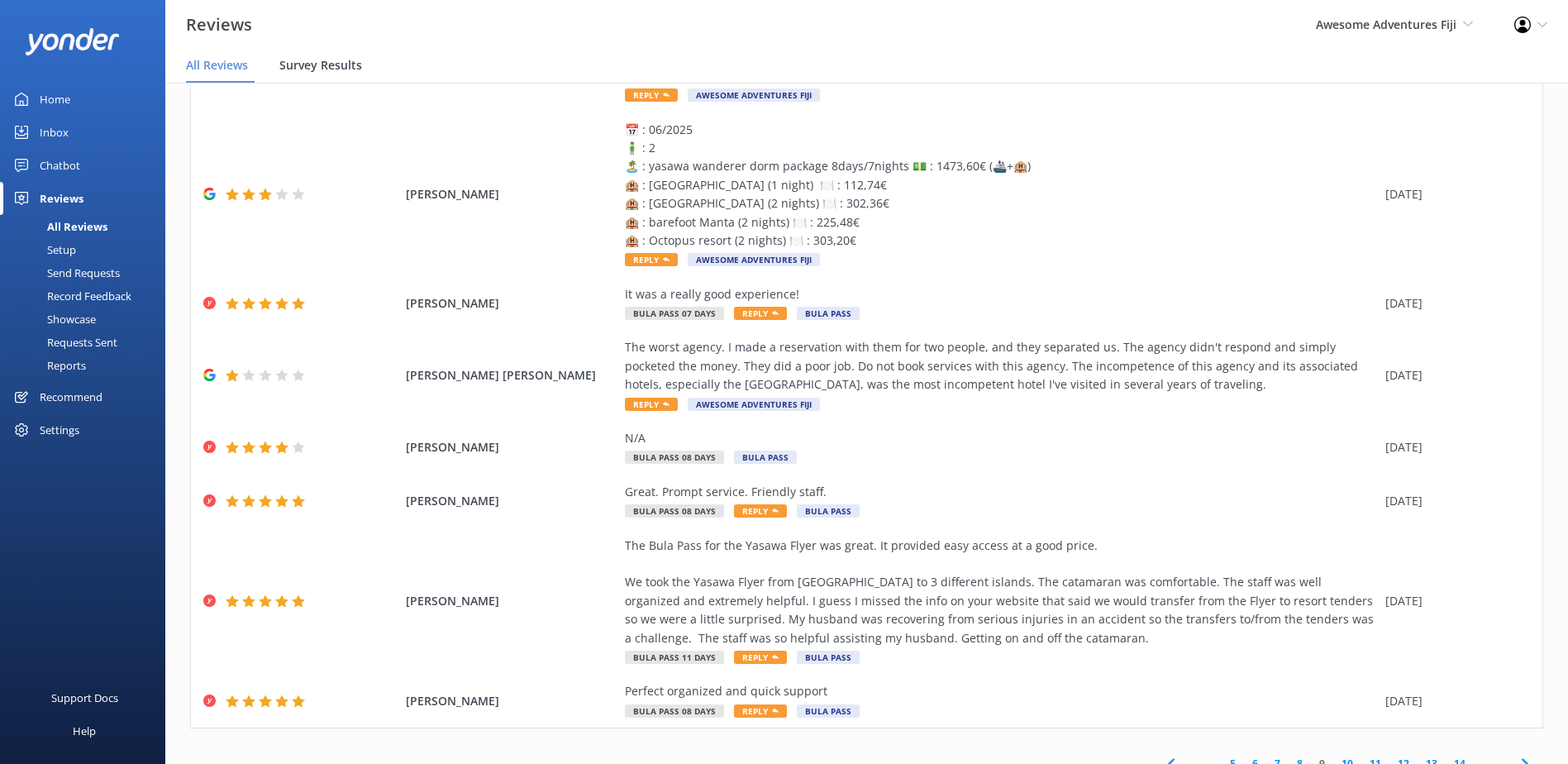
click at [297, 56] on div "Survey Results" at bounding box center [324, 66] width 89 height 33
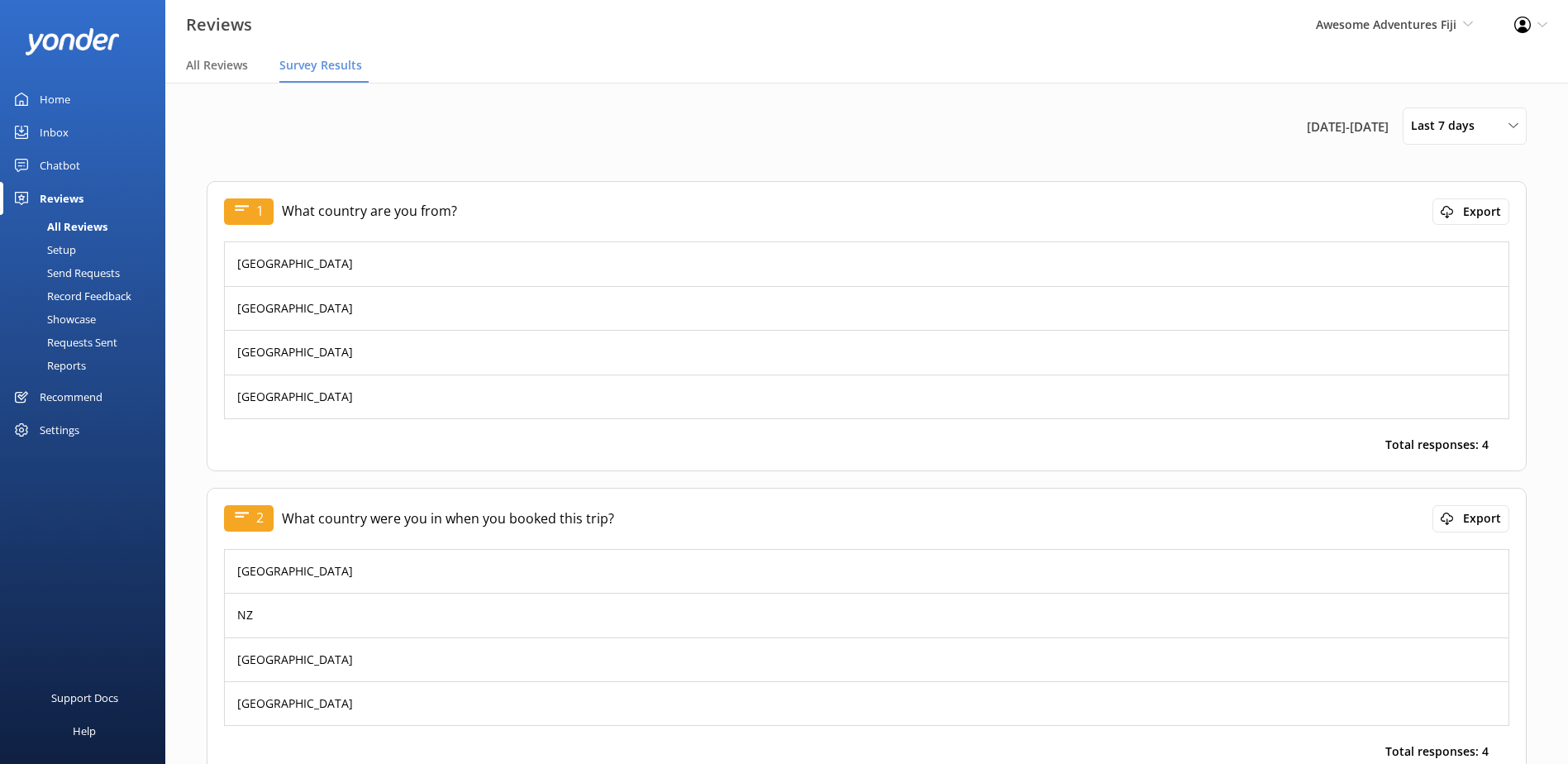
click at [1305, 32] on div "Awesome Adventures Fiji South Sea Sailing South Sea Cruises Malamala Beach Club…" at bounding box center [1395, 25] width 199 height 50
click at [1379, 68] on link "South Sea Sailing" at bounding box center [1412, 72] width 166 height 40
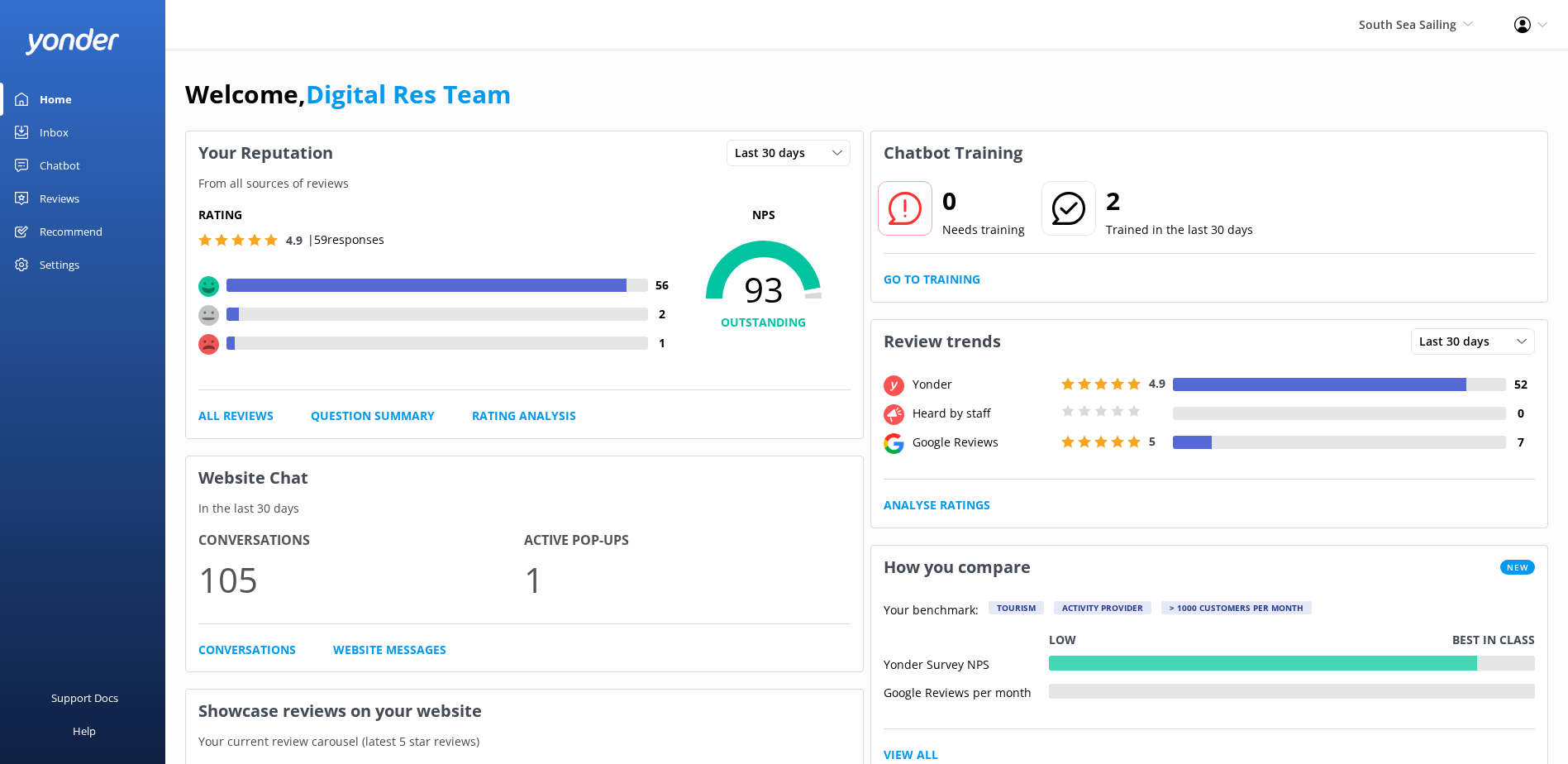
click at [1074, 202] on icon at bounding box center [1069, 208] width 33 height 33
click at [1107, 198] on h2 "2" at bounding box center [1180, 201] width 147 height 40
click at [1395, 28] on span "South Sea Sailing" at bounding box center [1408, 25] width 97 height 16
click at [1411, 156] on link "Malamala Beach Club" at bounding box center [1412, 151] width 166 height 40
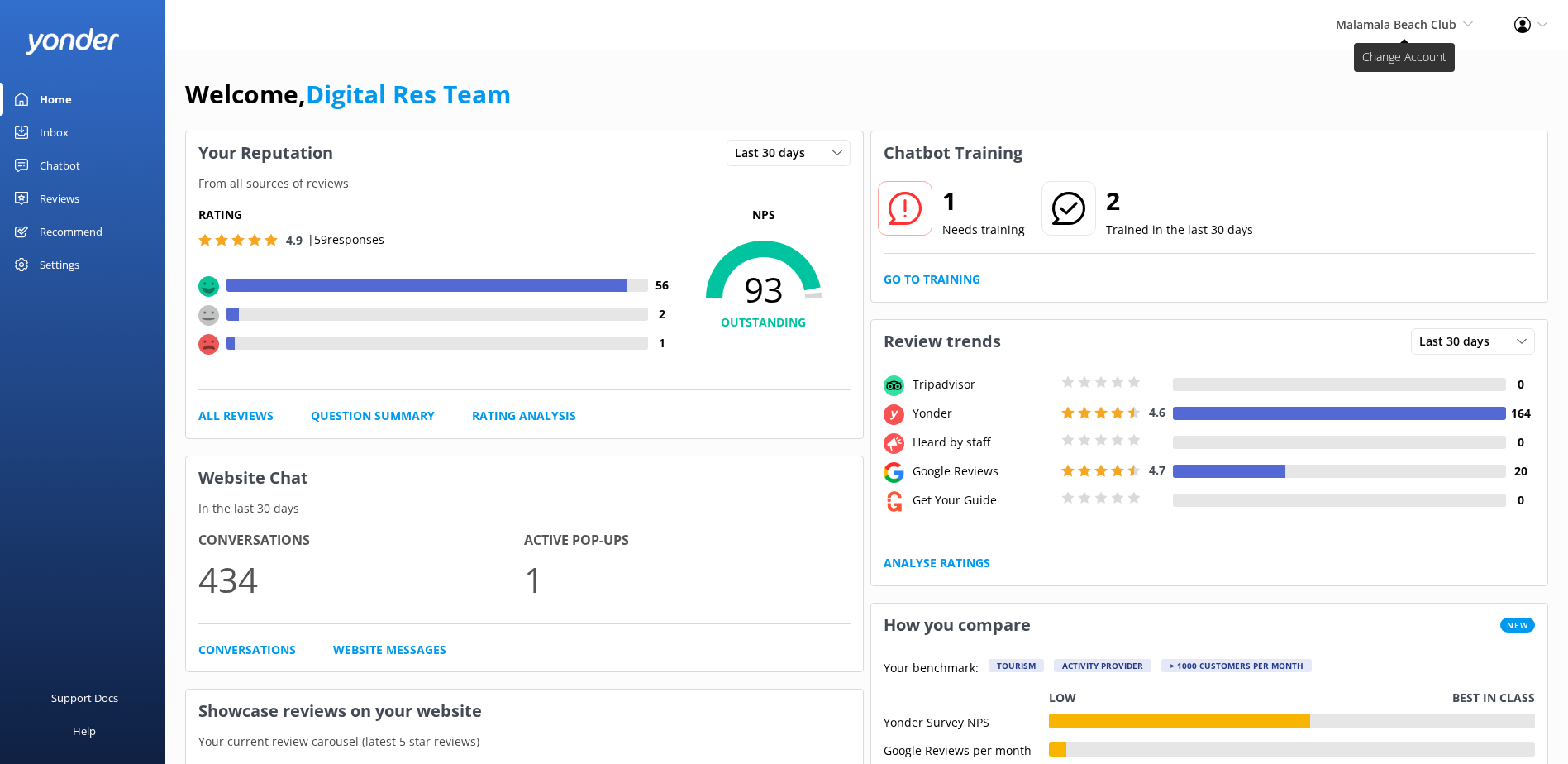
click at [1417, 31] on span "Malamala Beach Club" at bounding box center [1396, 25] width 121 height 16
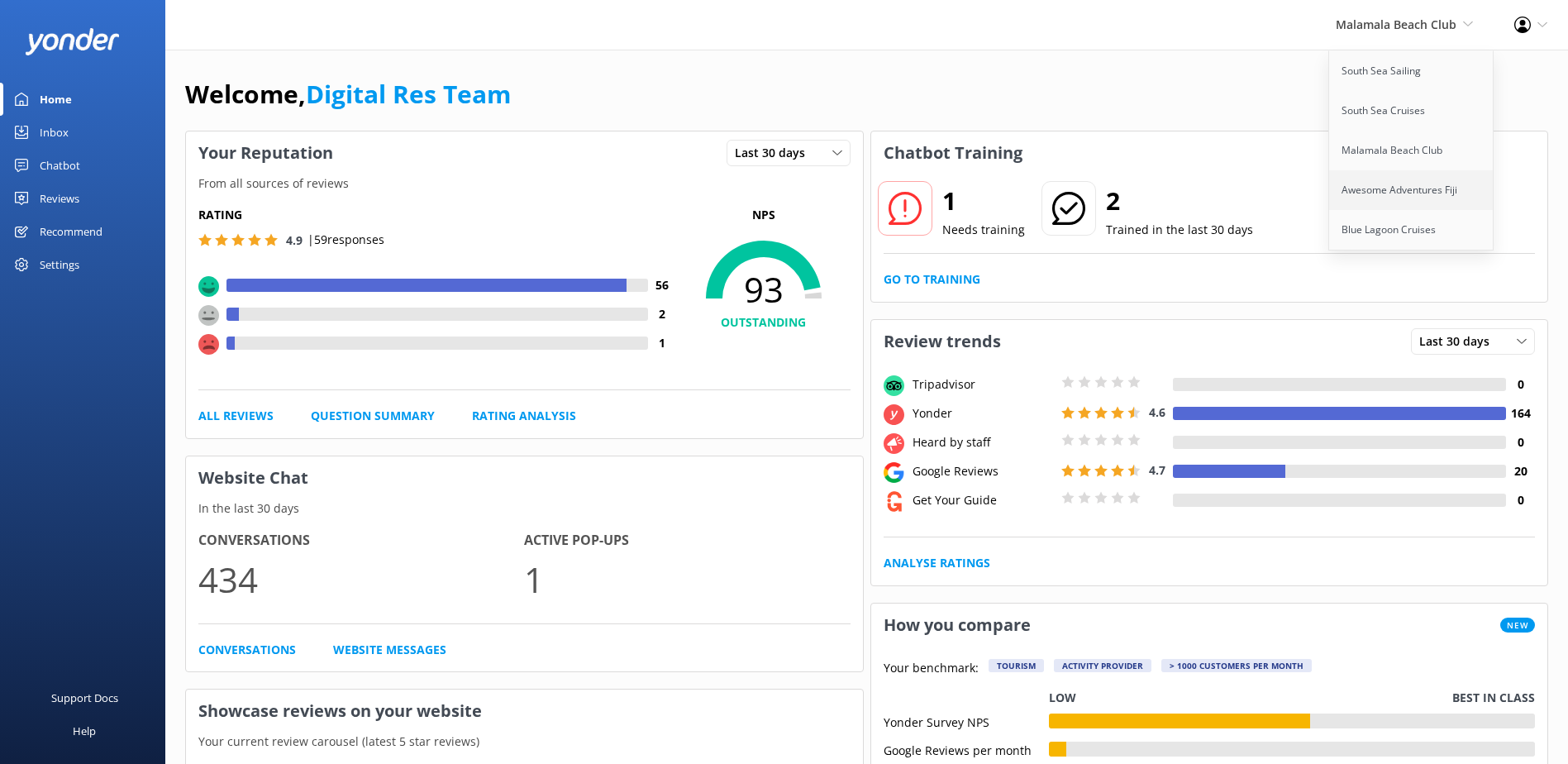
click at [1477, 193] on link "Awesome Adventures Fiji" at bounding box center [1412, 191] width 166 height 40
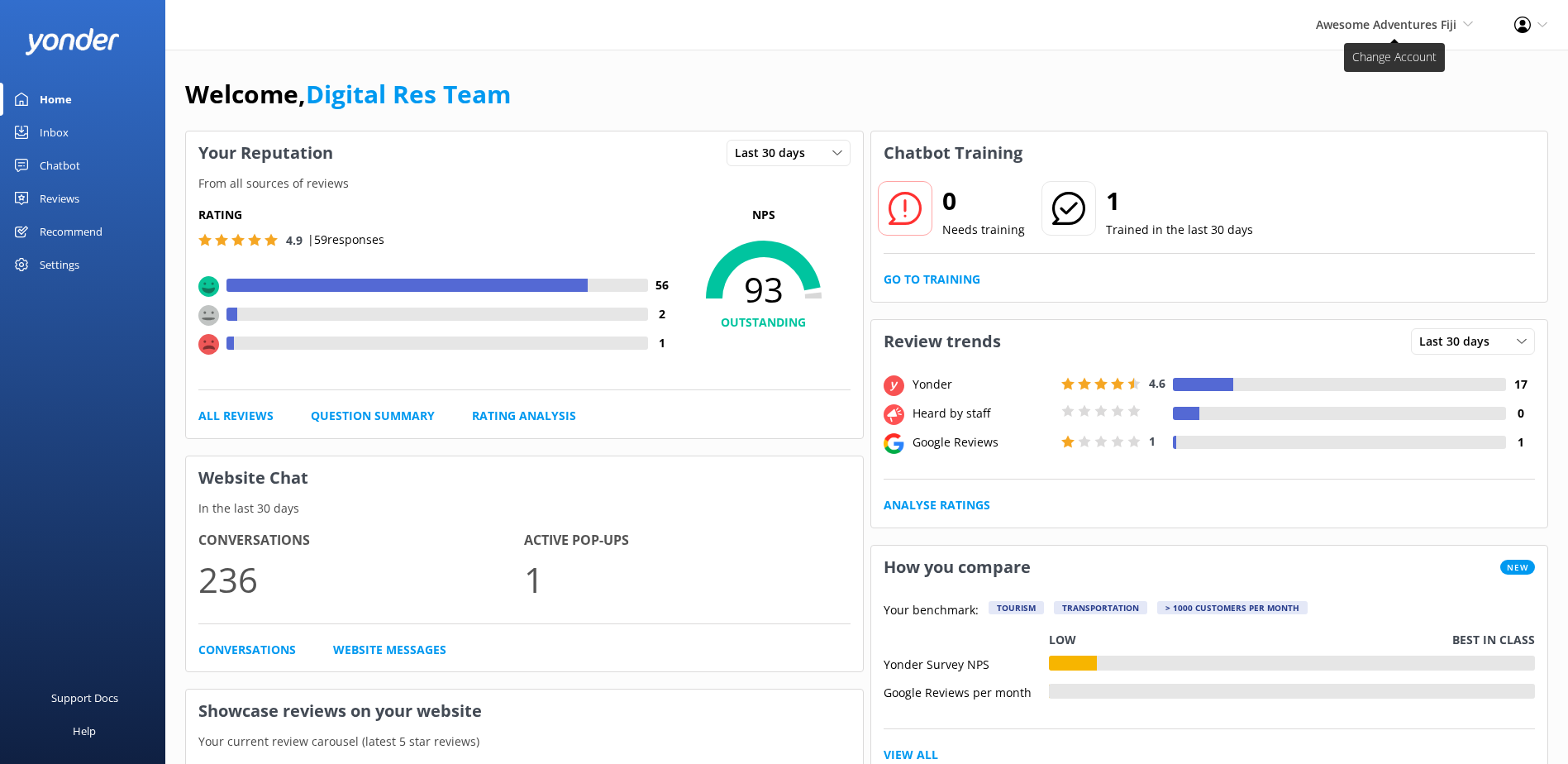
click at [1424, 32] on span "Awesome Adventures Fiji South Sea Sailing South Sea Cruises Malamala Beach Club…" at bounding box center [1395, 25] width 157 height 18
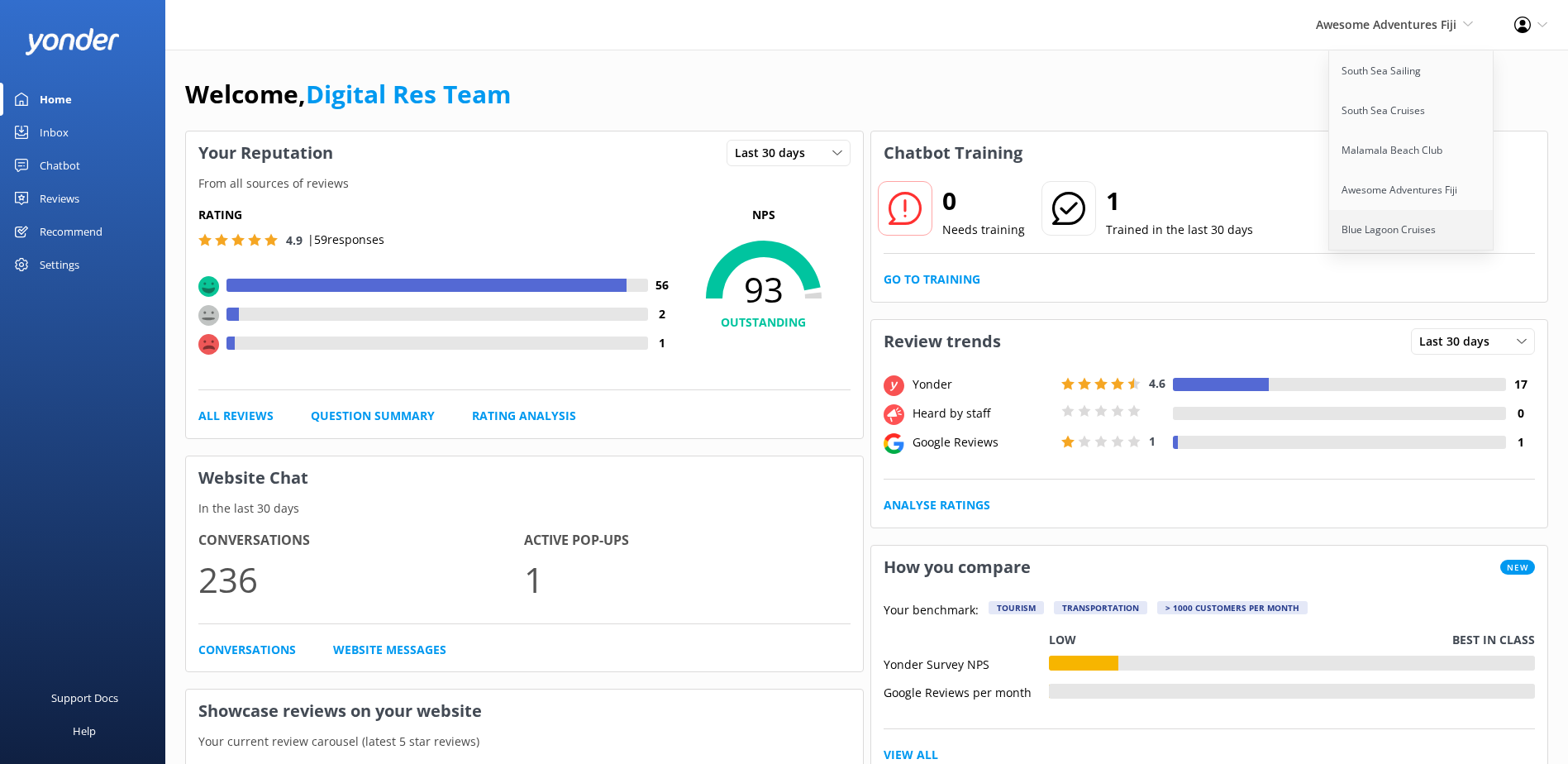
click at [1420, 221] on link "Blue Lagoon Cruises" at bounding box center [1412, 229] width 166 height 40
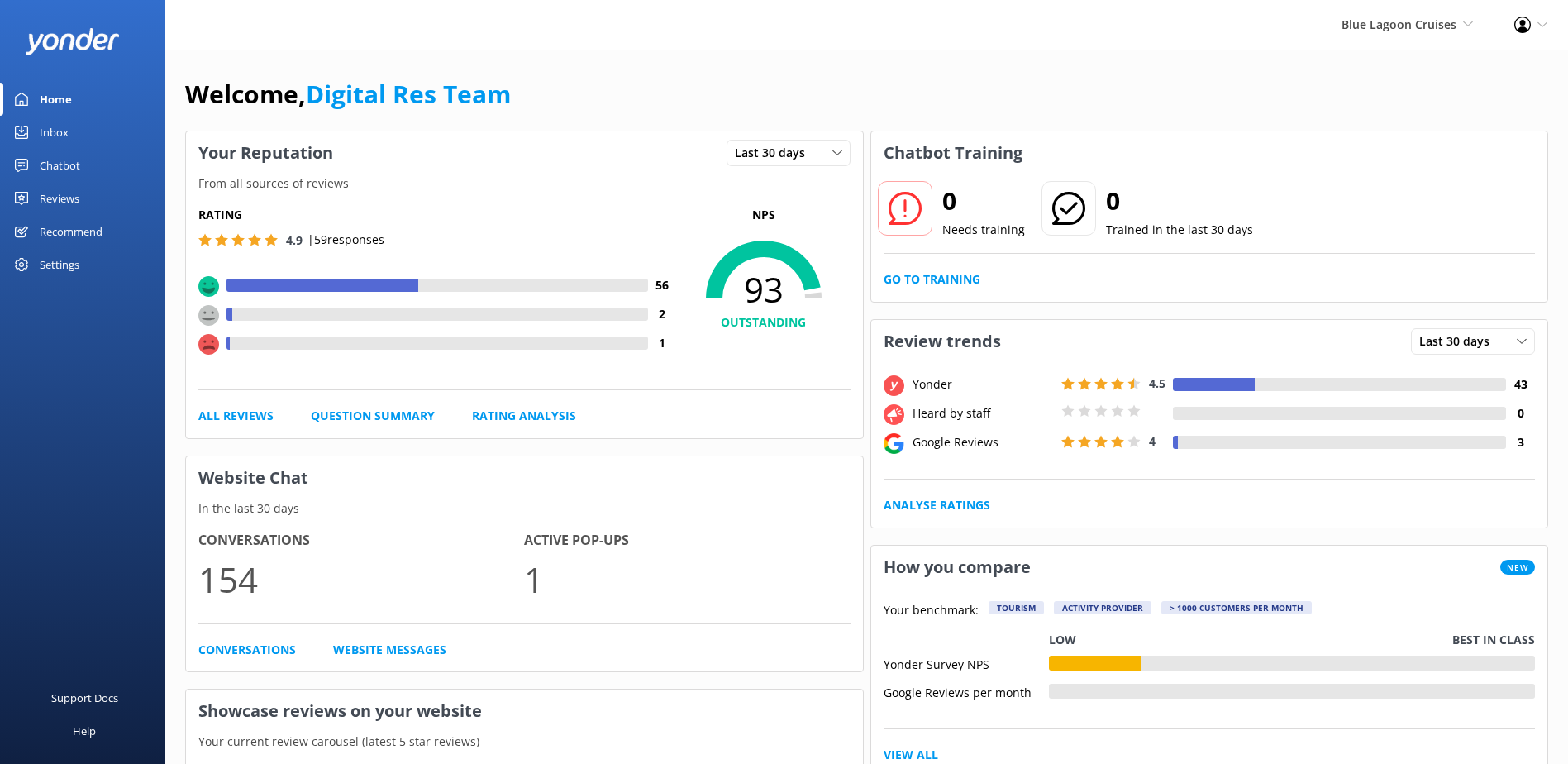
click at [1423, 27] on span "Blue Lagoon Cruises" at bounding box center [1399, 25] width 115 height 16
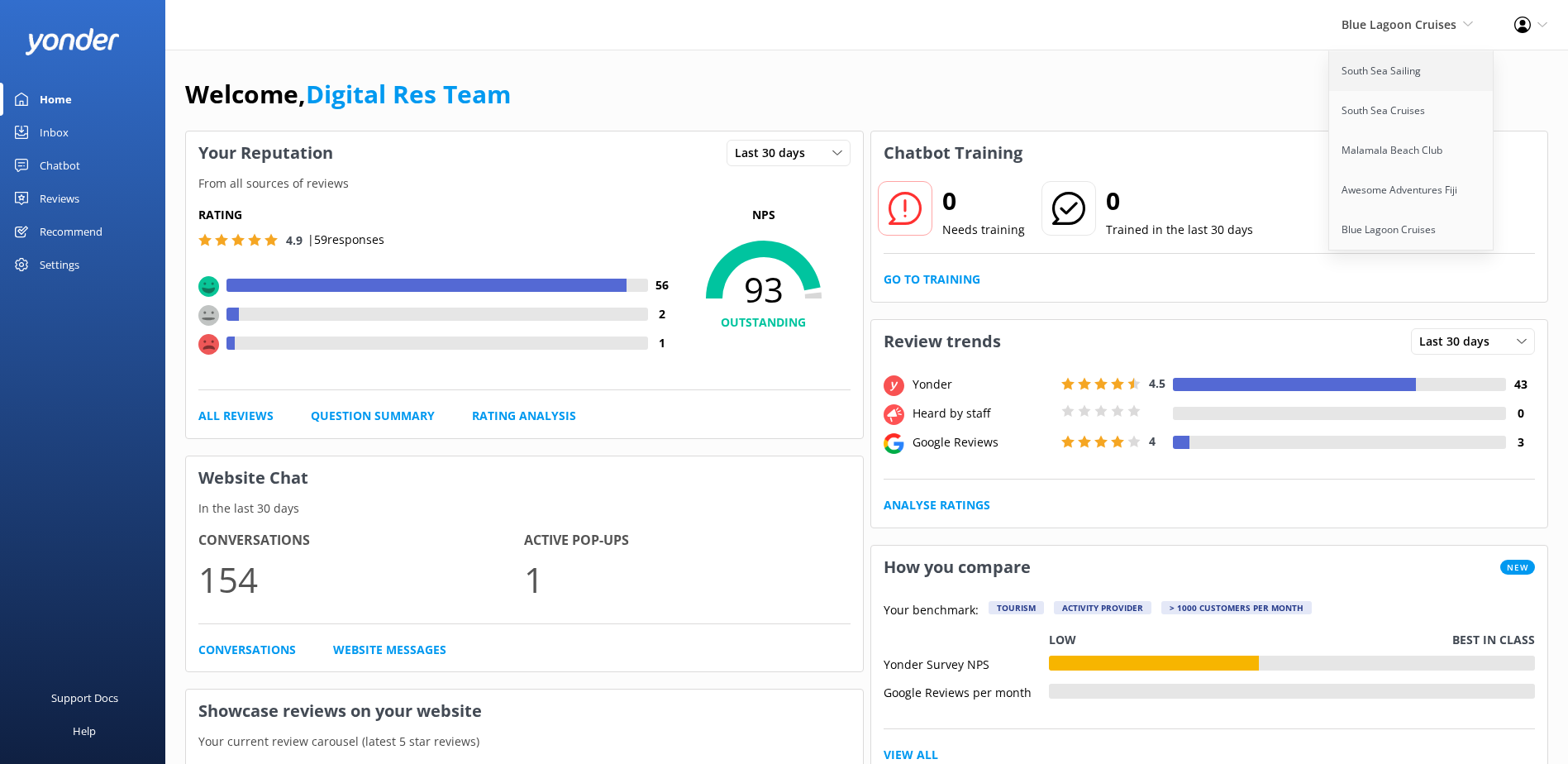
click at [1413, 76] on link "South Sea Sailing" at bounding box center [1412, 72] width 166 height 40
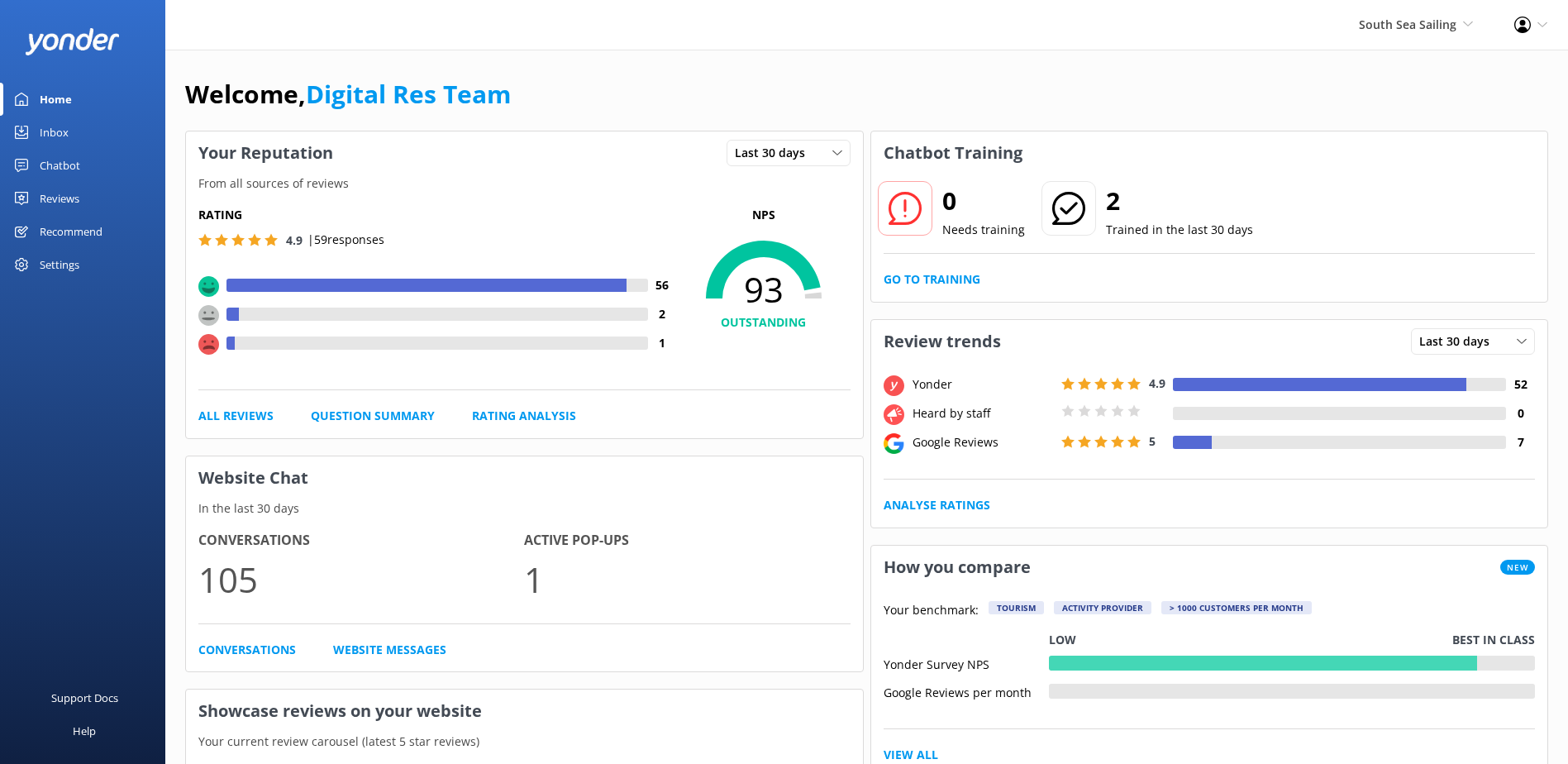
click at [1431, 39] on div "South Sea Sailing South Sea Sailing South Sea Cruises Malamala Beach Club Aweso…" at bounding box center [1416, 25] width 156 height 50
click at [1392, 76] on link "South Sea Sailing" at bounding box center [1412, 72] width 166 height 40
